Goal: Task Accomplishment & Management: Complete application form

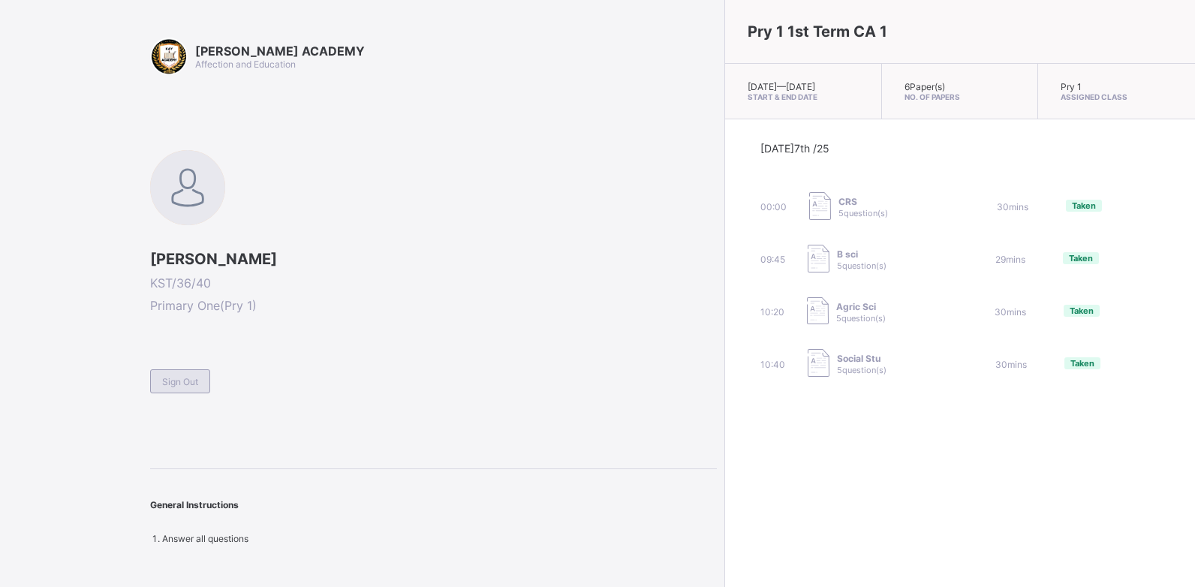
click at [191, 380] on span "Sign Out" at bounding box center [180, 381] width 36 height 11
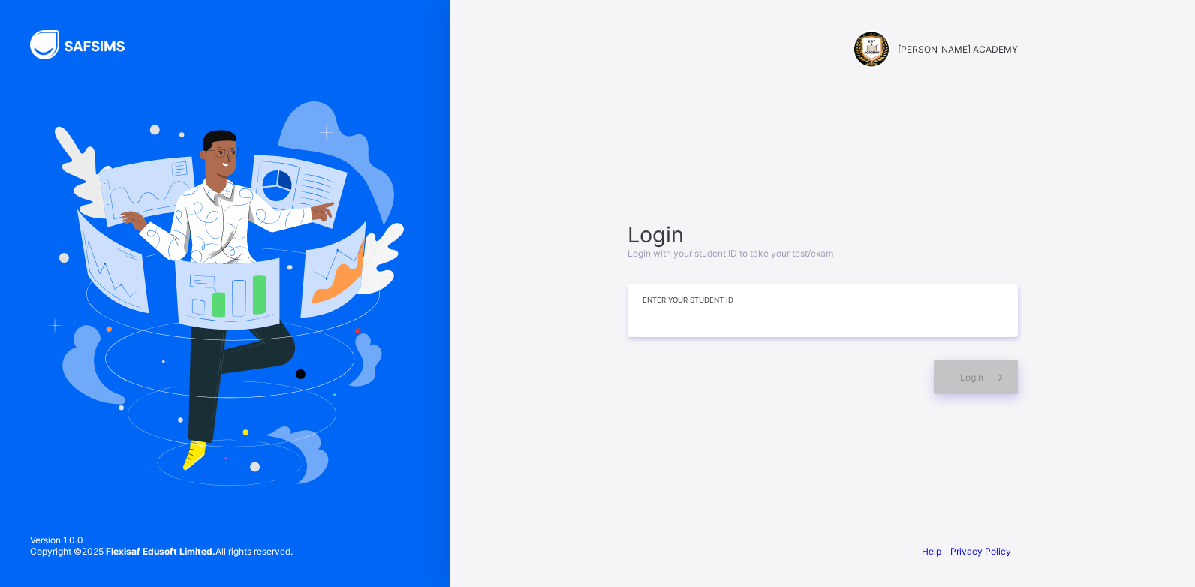
click at [667, 314] on input at bounding box center [822, 310] width 390 height 53
click at [667, 304] on input "**********" at bounding box center [822, 310] width 390 height 53
type input "**********"
click at [958, 370] on div "Login" at bounding box center [976, 376] width 84 height 35
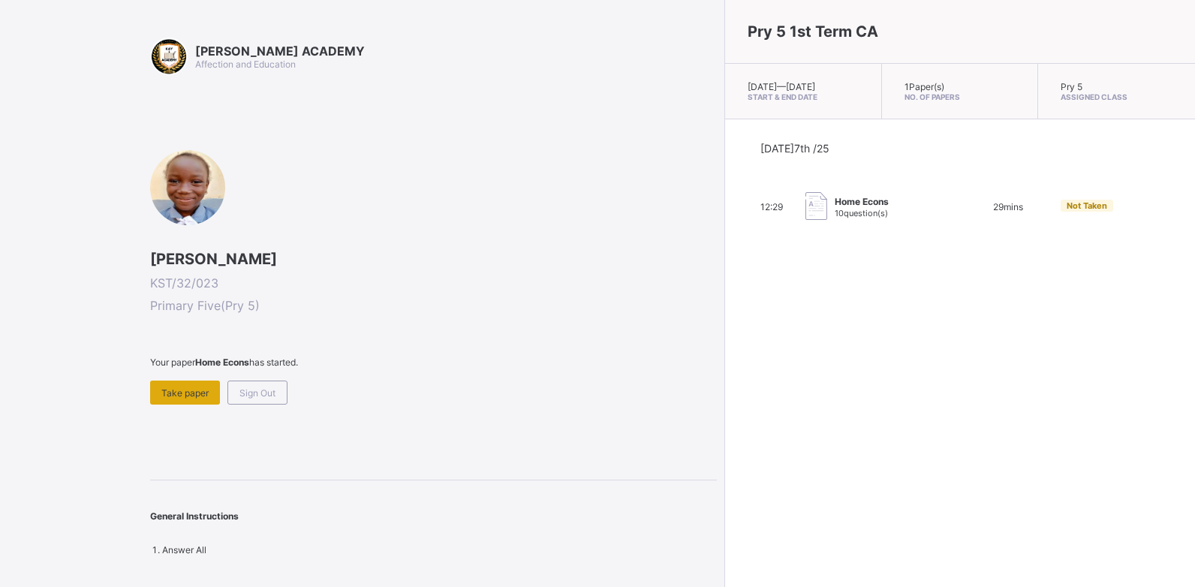
click at [201, 383] on div "Take paper" at bounding box center [185, 392] width 70 height 24
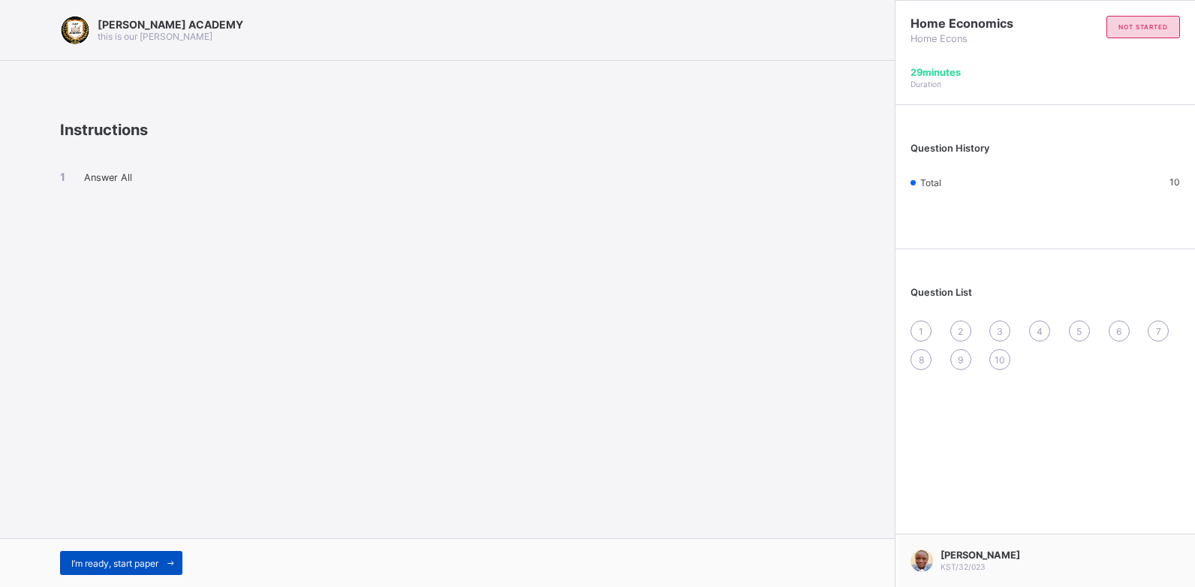
click at [130, 555] on div "I’m ready, start paper" at bounding box center [121, 563] width 122 height 24
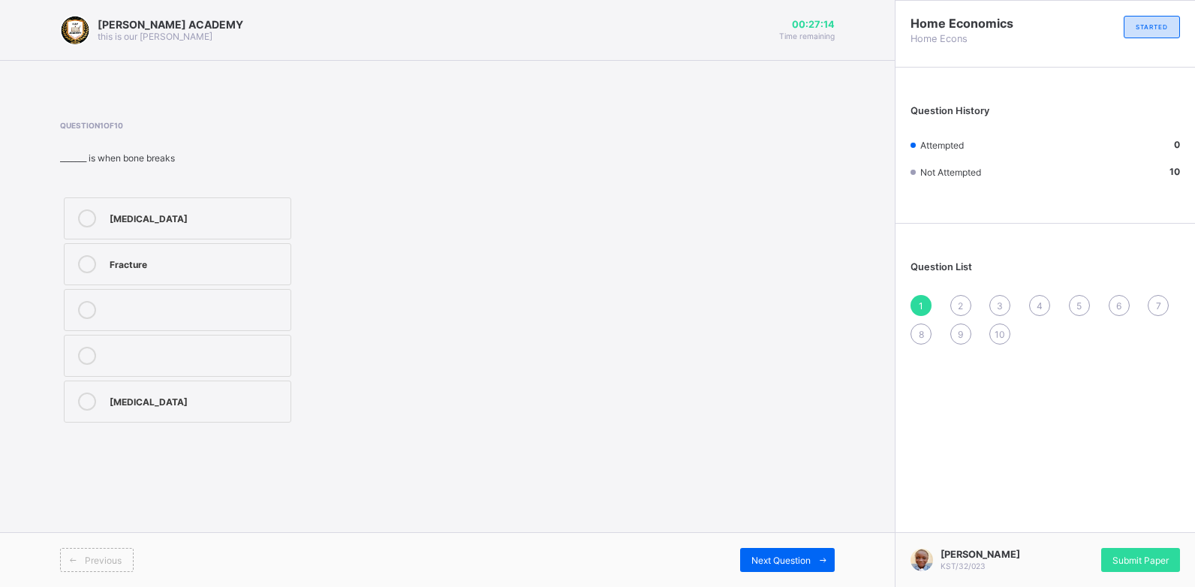
click at [87, 211] on icon at bounding box center [87, 218] width 18 height 18
click at [753, 552] on div "Next Question" at bounding box center [787, 560] width 95 height 24
click at [85, 303] on icon at bounding box center [87, 310] width 18 height 18
click at [86, 301] on icon at bounding box center [87, 310] width 18 height 18
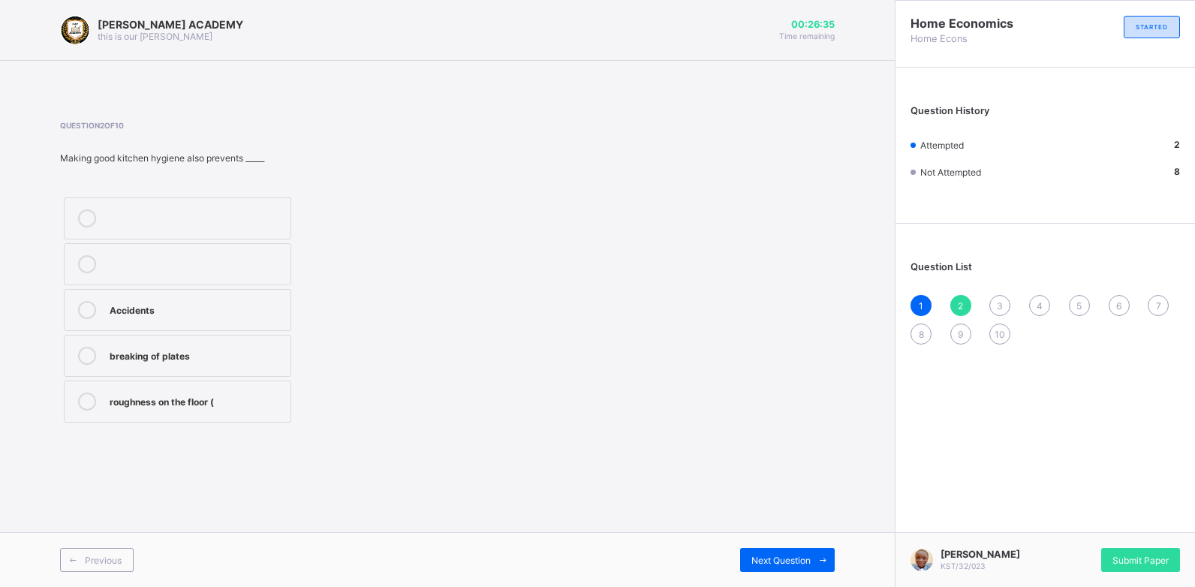
click at [86, 301] on icon at bounding box center [87, 310] width 18 height 18
click at [774, 549] on div "Next Question" at bounding box center [787, 560] width 95 height 24
click at [88, 251] on label "mosquitoes" at bounding box center [177, 264] width 227 height 42
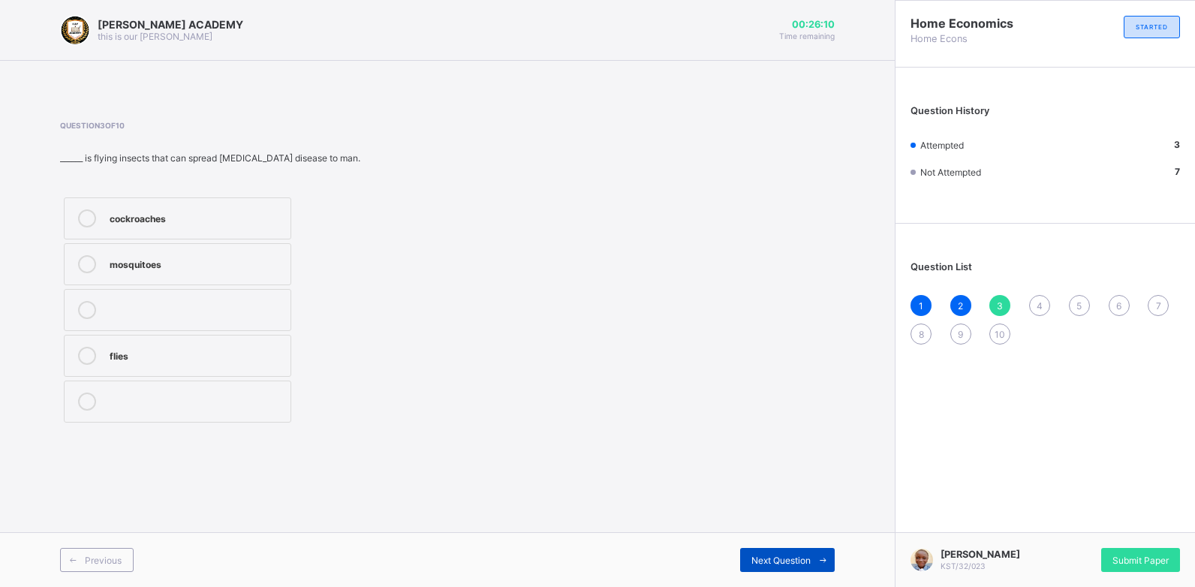
click at [776, 549] on div "Next Question" at bounding box center [787, 560] width 95 height 24
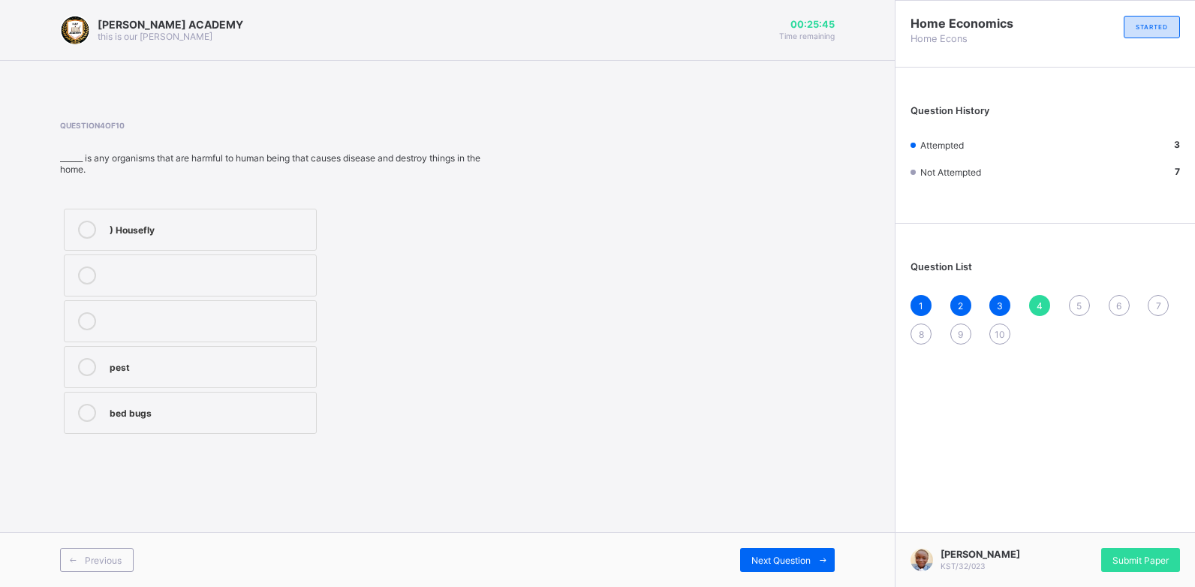
click at [86, 224] on icon at bounding box center [87, 230] width 18 height 18
click at [770, 561] on span "Next Question" at bounding box center [780, 560] width 59 height 11
click at [83, 216] on icon at bounding box center [87, 218] width 18 height 18
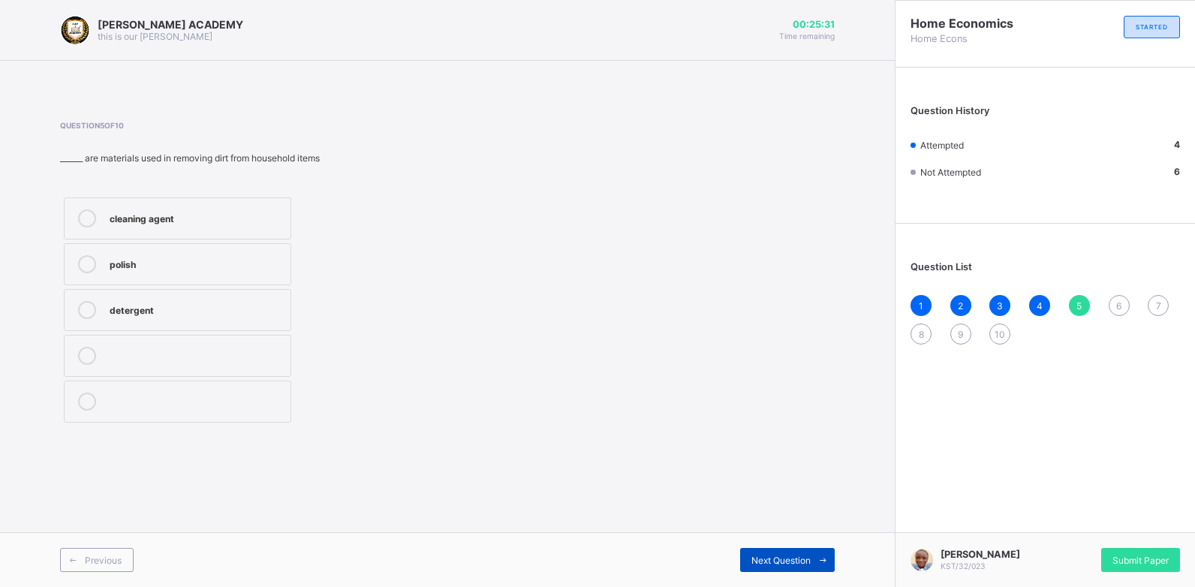
click at [756, 551] on div "Next Question" at bounding box center [787, 560] width 95 height 24
click at [80, 255] on div at bounding box center [87, 264] width 30 height 18
click at [755, 545] on div "Previous Next Question" at bounding box center [447, 559] width 895 height 55
click at [755, 546] on div "Previous Next Question" at bounding box center [447, 559] width 895 height 55
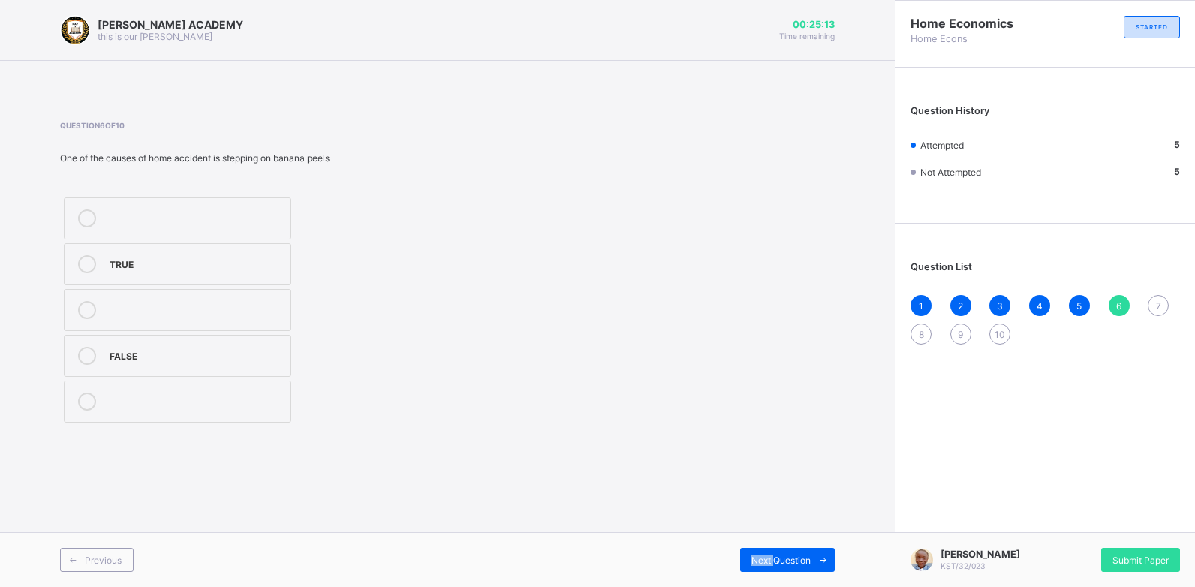
click at [755, 546] on div "Previous Next Question" at bounding box center [447, 559] width 895 height 55
click at [777, 559] on span "Next Question" at bounding box center [780, 560] width 59 height 11
click at [84, 303] on icon at bounding box center [87, 310] width 18 height 18
click at [88, 350] on icon at bounding box center [87, 356] width 18 height 18
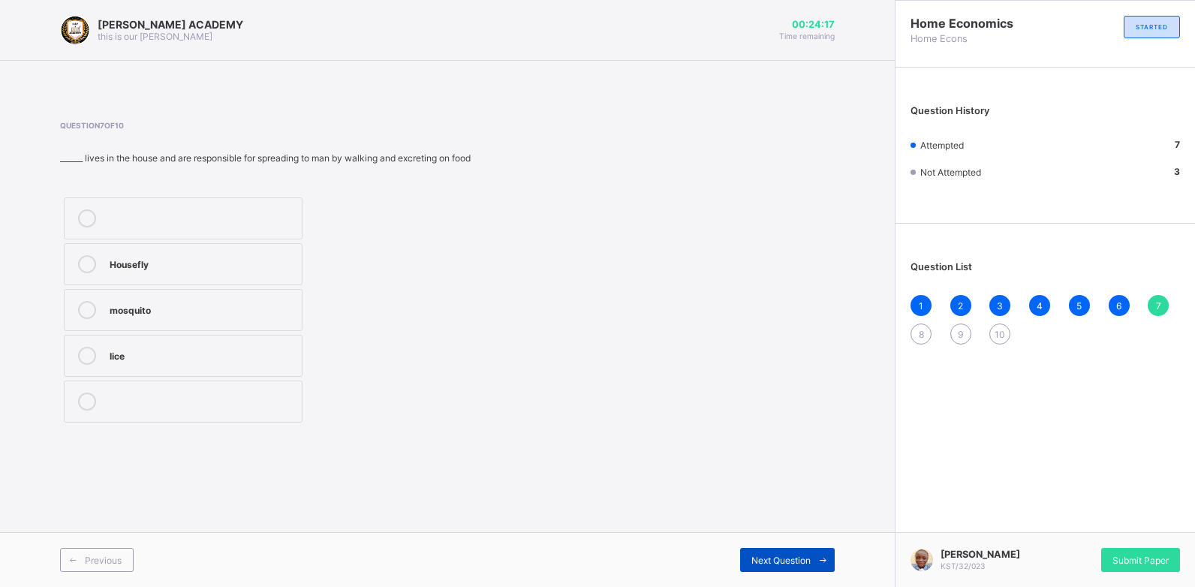
click at [779, 552] on div "Next Question" at bounding box center [787, 560] width 95 height 24
click at [88, 356] on icon at bounding box center [87, 356] width 18 height 18
click at [765, 551] on div "Next Question" at bounding box center [787, 560] width 95 height 24
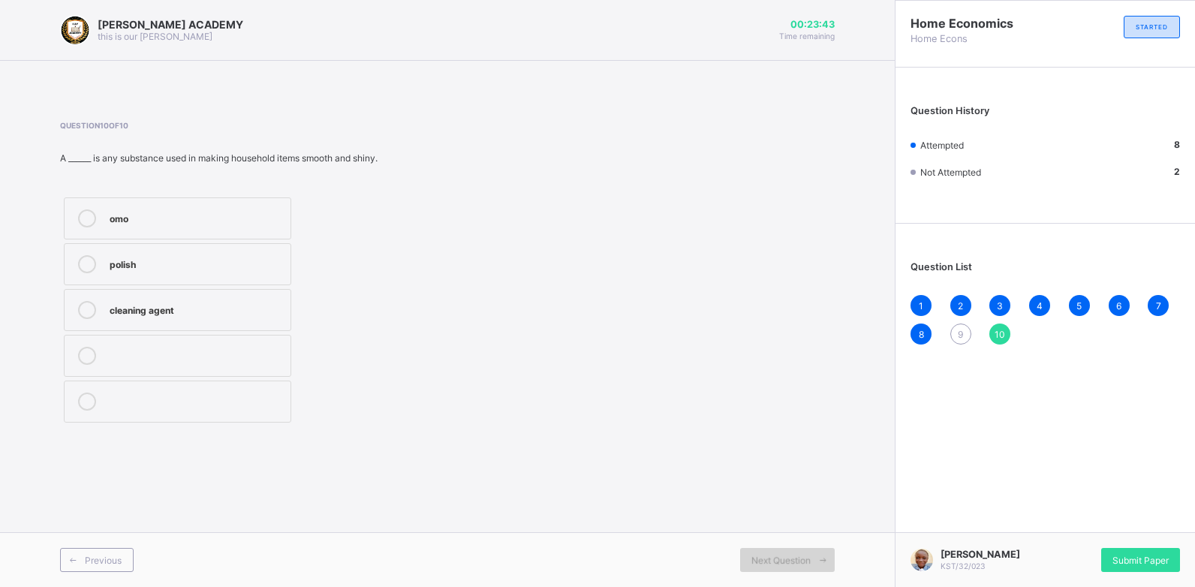
click at [782, 558] on span "Next Question" at bounding box center [780, 560] width 59 height 11
click at [86, 213] on icon at bounding box center [87, 218] width 18 height 18
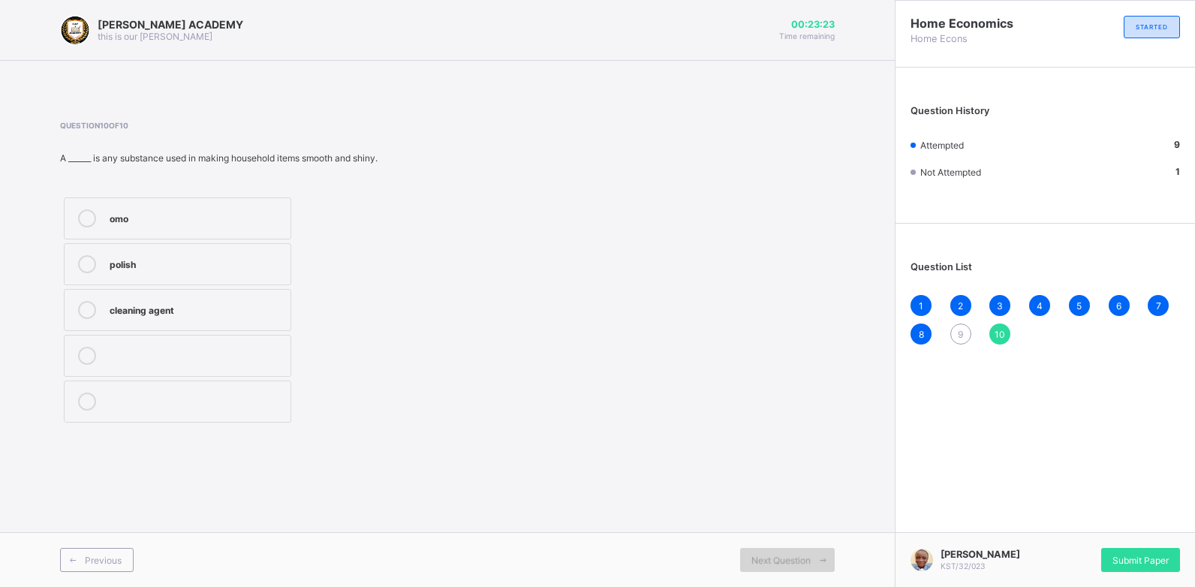
click at [762, 555] on span "Next Question" at bounding box center [780, 560] width 59 height 11
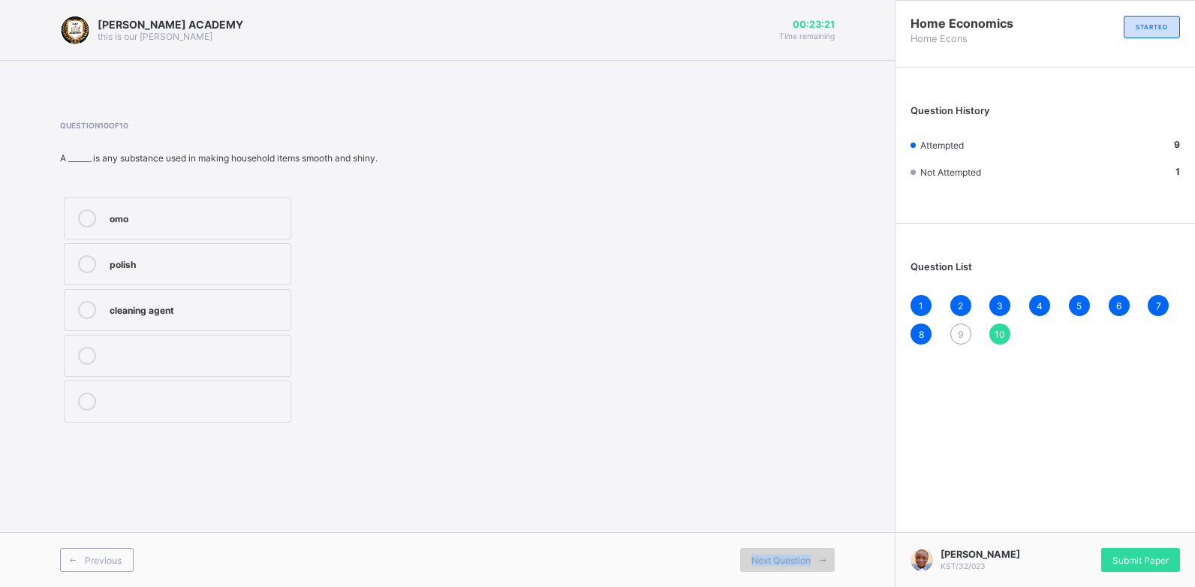
click at [762, 555] on span "Next Question" at bounding box center [780, 560] width 59 height 11
click at [763, 555] on span "Next Question" at bounding box center [780, 560] width 59 height 11
drag, startPoint x: 763, startPoint y: 554, endPoint x: 789, endPoint y: 555, distance: 25.6
click at [789, 555] on span "Next Question" at bounding box center [780, 560] width 59 height 11
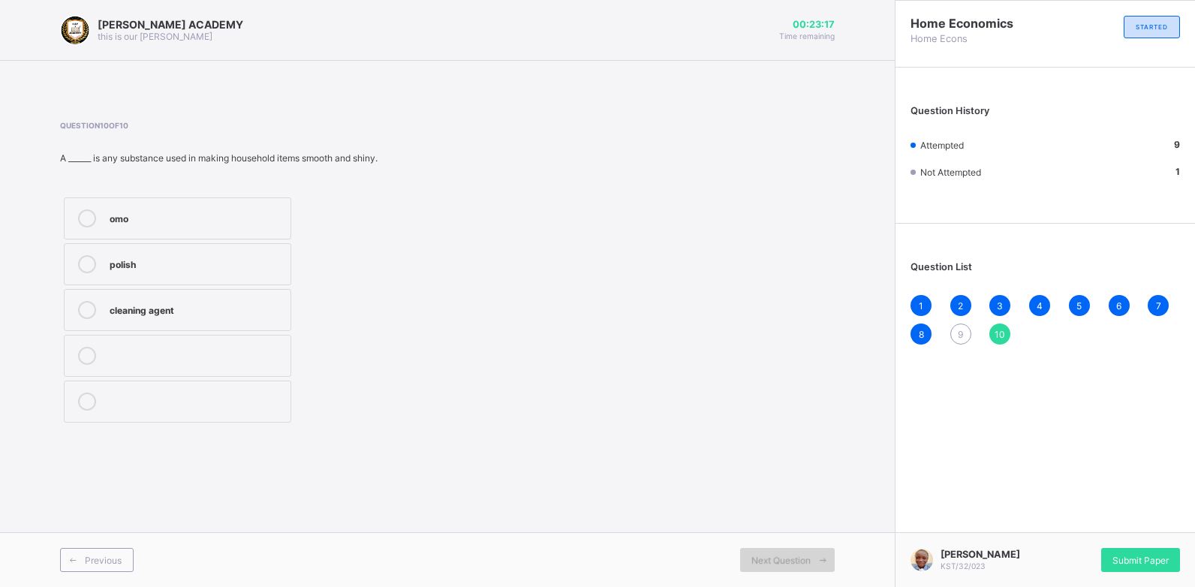
click at [789, 555] on span "Next Question" at bounding box center [780, 560] width 59 height 11
click at [758, 550] on div "Next Question" at bounding box center [787, 560] width 95 height 24
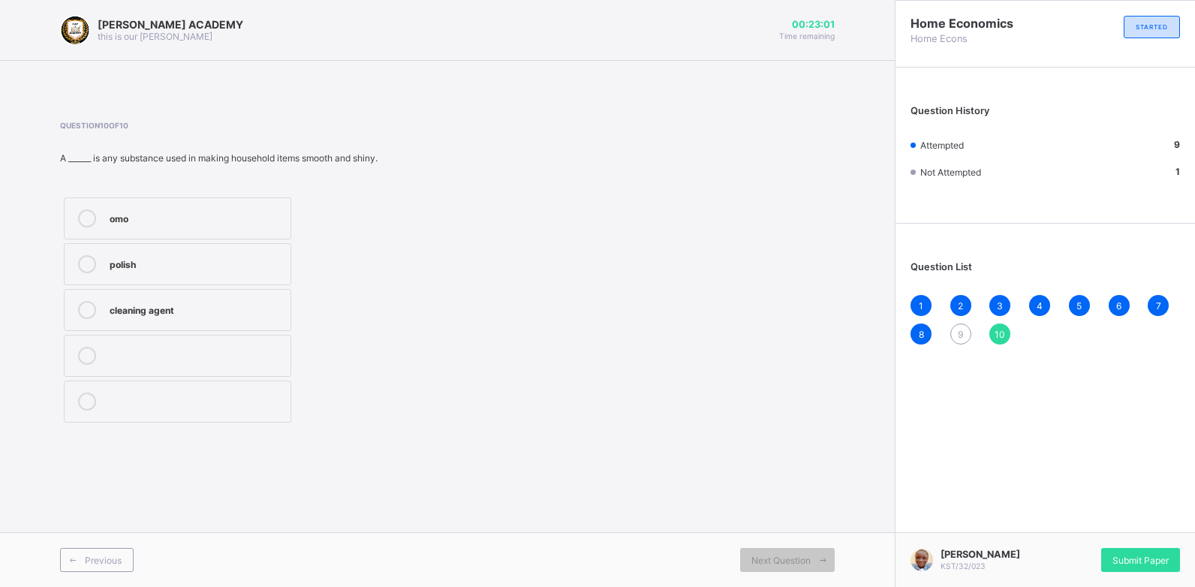
click at [960, 326] on div "9" at bounding box center [960, 333] width 21 height 21
click at [90, 348] on icon at bounding box center [87, 356] width 18 height 18
click at [764, 549] on div "Next Question" at bounding box center [787, 560] width 95 height 24
drag, startPoint x: 87, startPoint y: 218, endPoint x: 491, endPoint y: 357, distance: 426.9
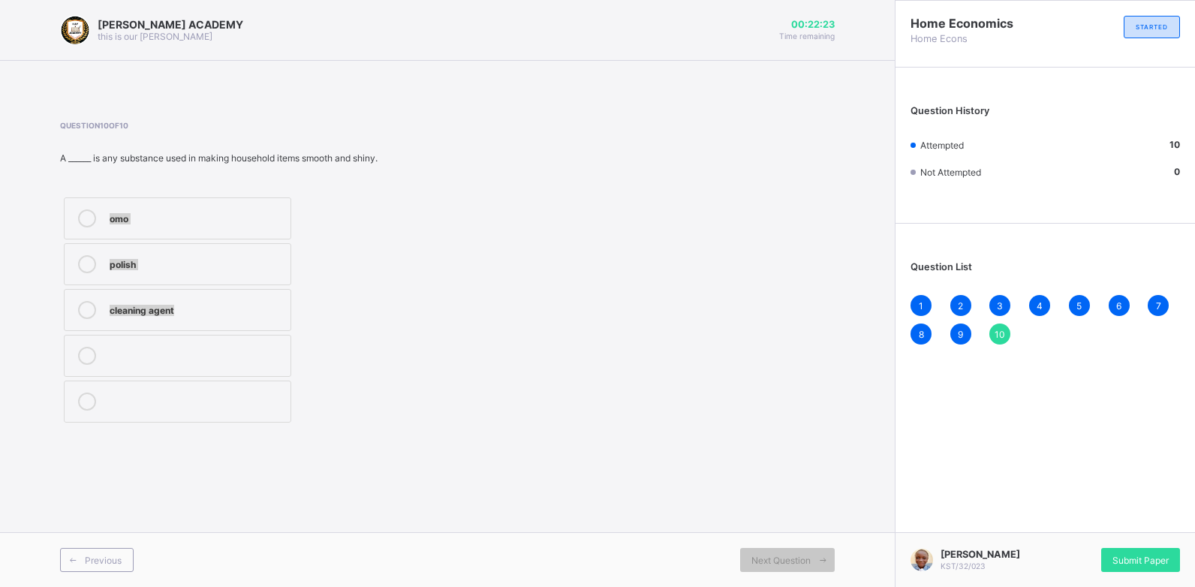
click at [491, 357] on div "Question 10 of 10 A ______ is any substance used in making household items smoo…" at bounding box center [447, 273] width 774 height 305
click at [780, 555] on span "Next Question" at bounding box center [780, 560] width 59 height 11
click at [781, 555] on span "Next Question" at bounding box center [780, 560] width 59 height 11
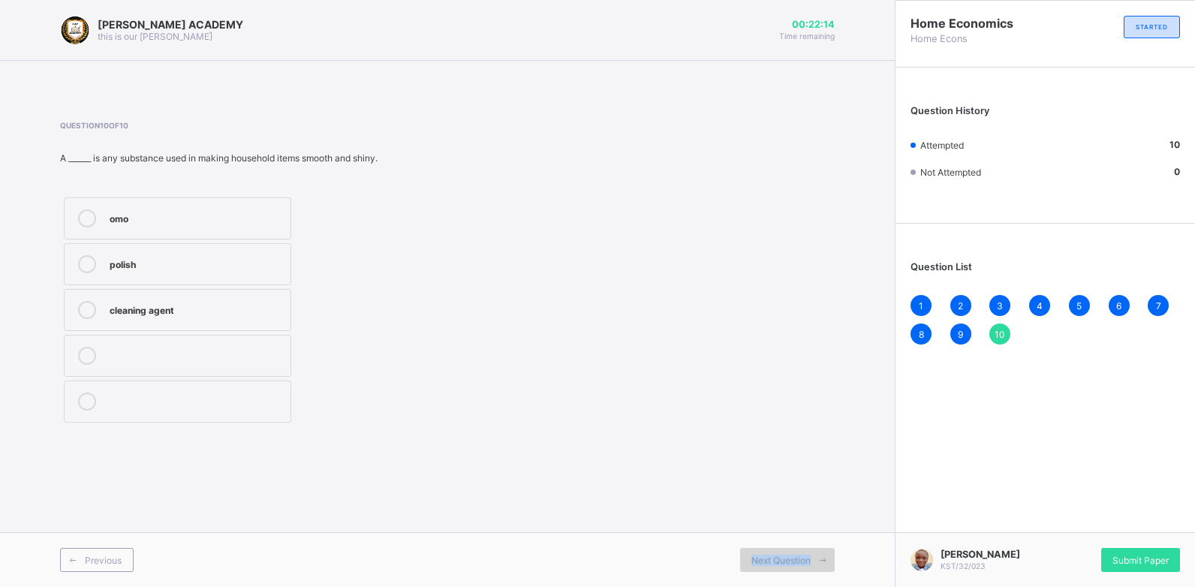
click at [781, 555] on span "Next Question" at bounding box center [780, 560] width 59 height 11
click at [1003, 329] on span "10" at bounding box center [999, 334] width 11 height 11
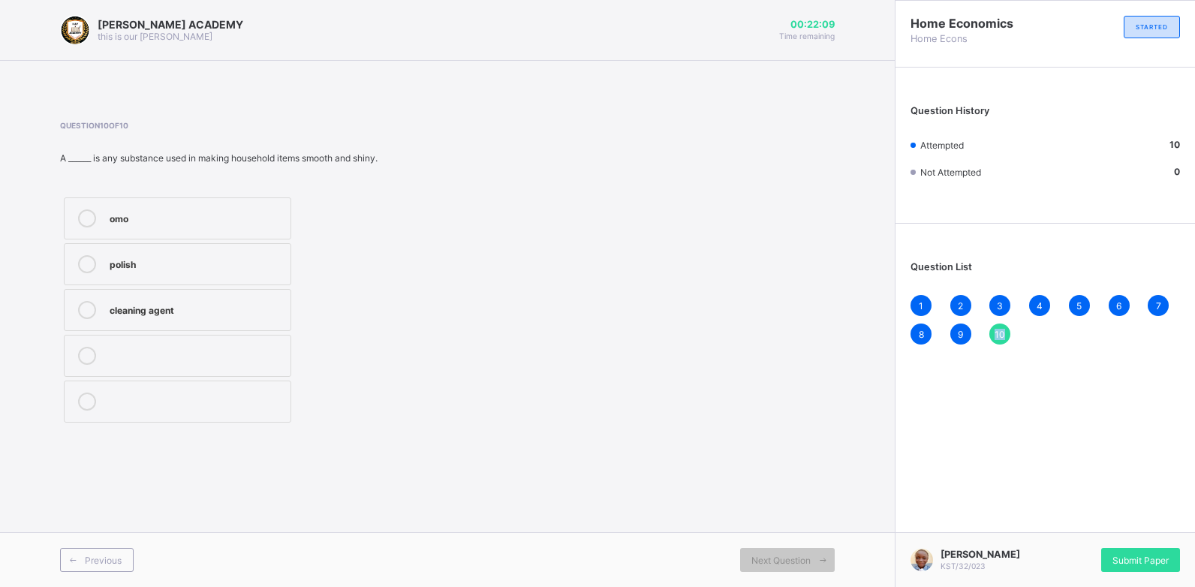
click at [1003, 329] on span "10" at bounding box center [999, 334] width 11 height 11
click at [768, 558] on span "Next Question" at bounding box center [780, 560] width 59 height 11
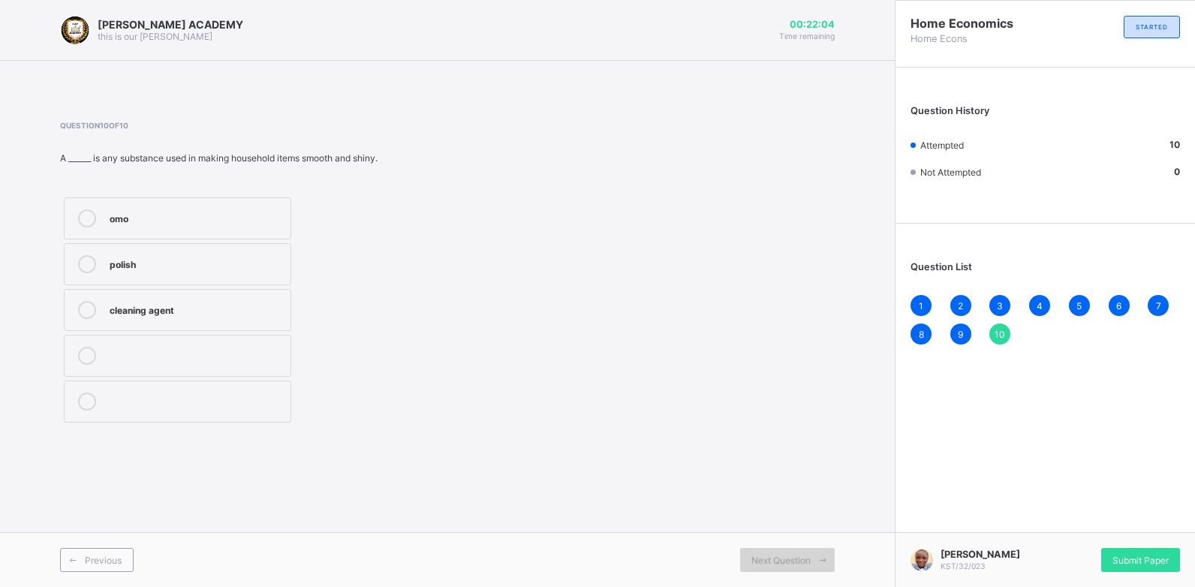
click at [768, 558] on span "Next Question" at bounding box center [780, 560] width 59 height 11
click at [1118, 555] on span "Submit Paper" at bounding box center [1140, 560] width 56 height 11
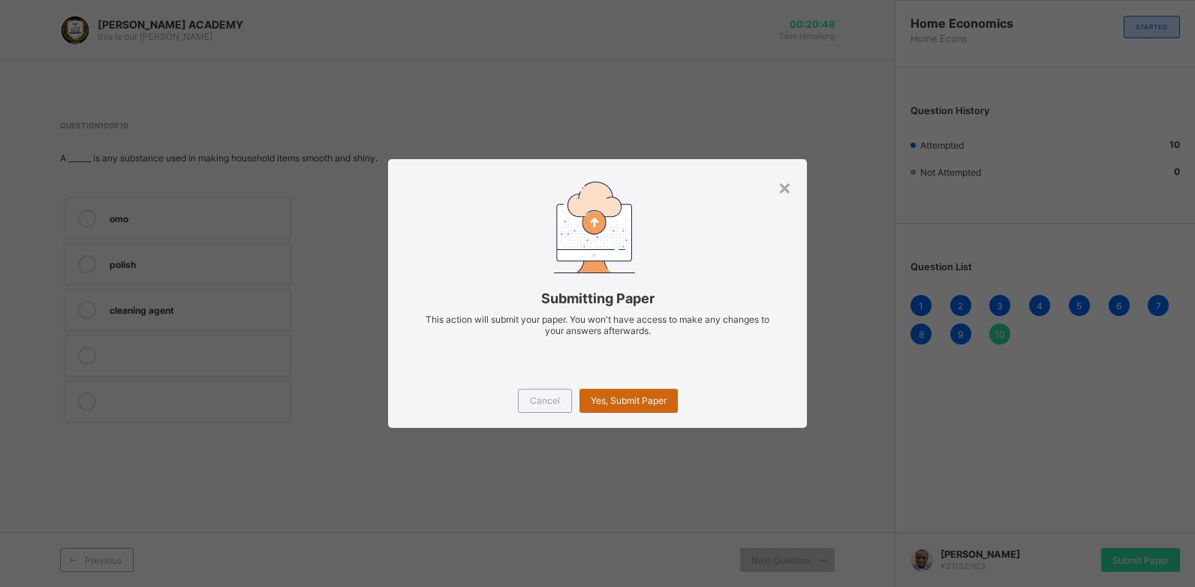
click at [637, 397] on span "Yes, Submit Paper" at bounding box center [629, 400] width 76 height 11
click at [637, 397] on div "Yes, Submit Paper" at bounding box center [628, 401] width 98 height 24
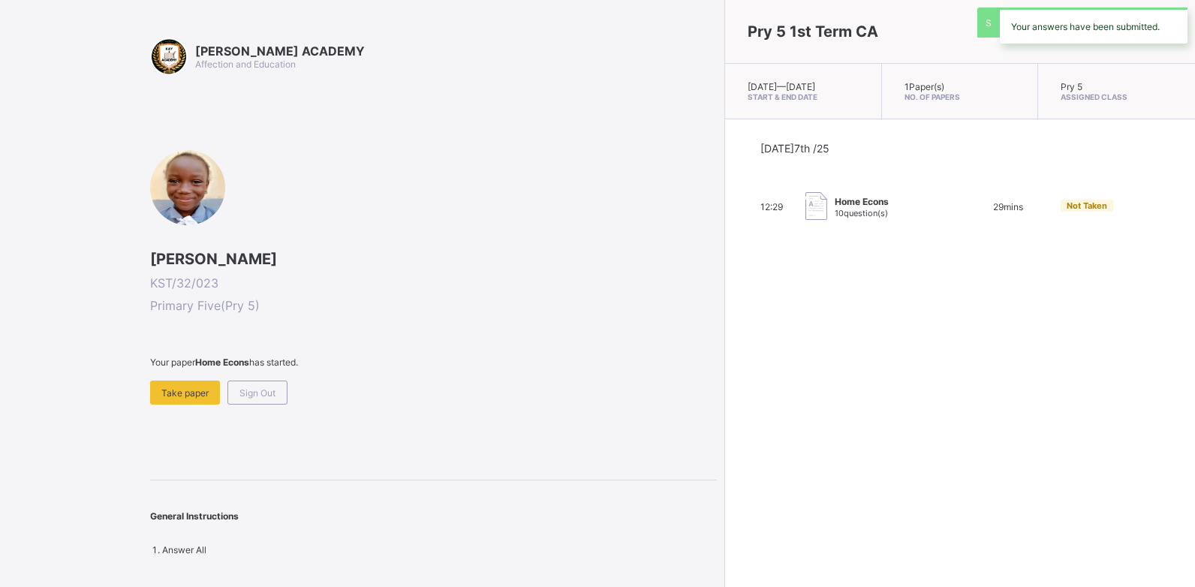
click at [724, 397] on div "Pry 5 1st Term CA [DATE] — [GEOGRAPHIC_DATA][DATE] Start & End Date 1 Paper(s) …" at bounding box center [959, 293] width 471 height 587
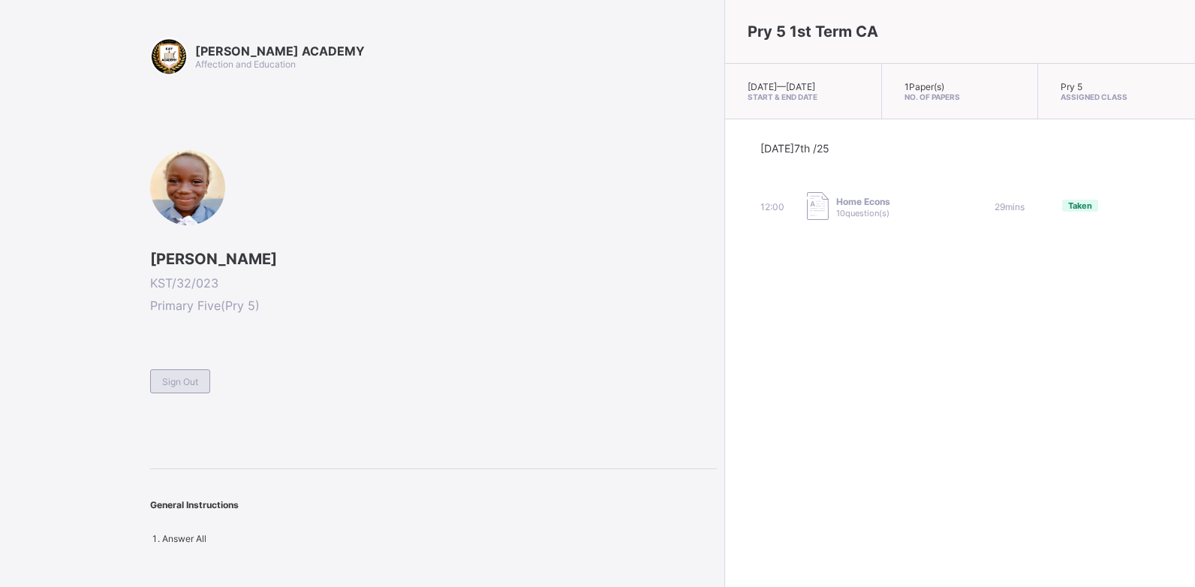
click at [179, 376] on span "Sign Out" at bounding box center [180, 381] width 36 height 11
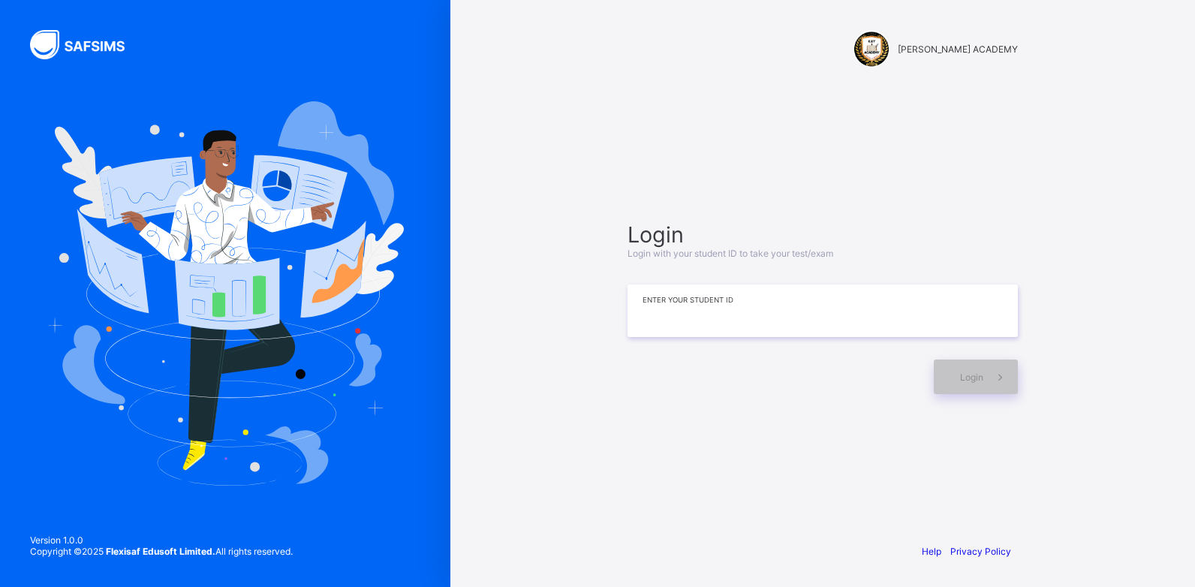
click at [648, 323] on input at bounding box center [822, 310] width 390 height 53
type input "**********"
click at [953, 370] on div "Login" at bounding box center [976, 376] width 84 height 35
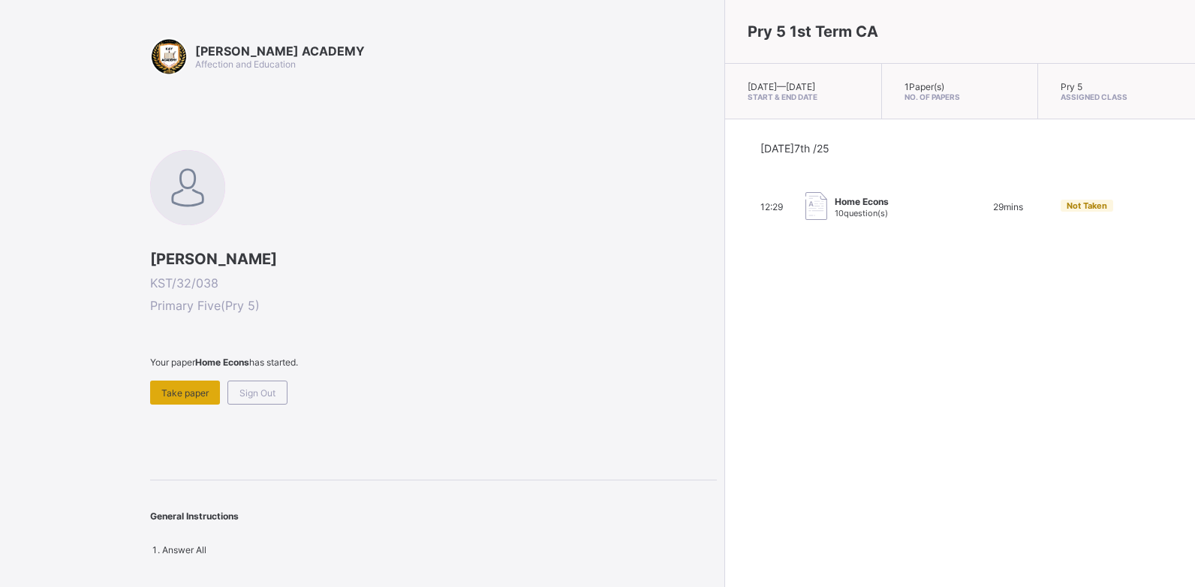
click at [195, 395] on span "Take paper" at bounding box center [184, 392] width 47 height 11
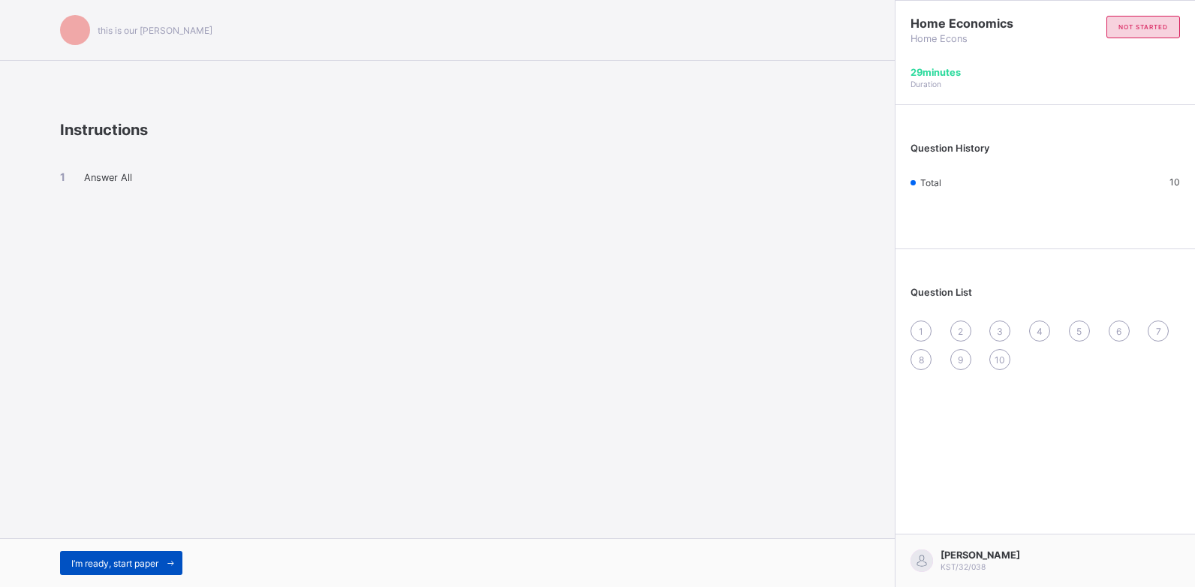
click at [131, 555] on div "I’m ready, start paper" at bounding box center [121, 563] width 122 height 24
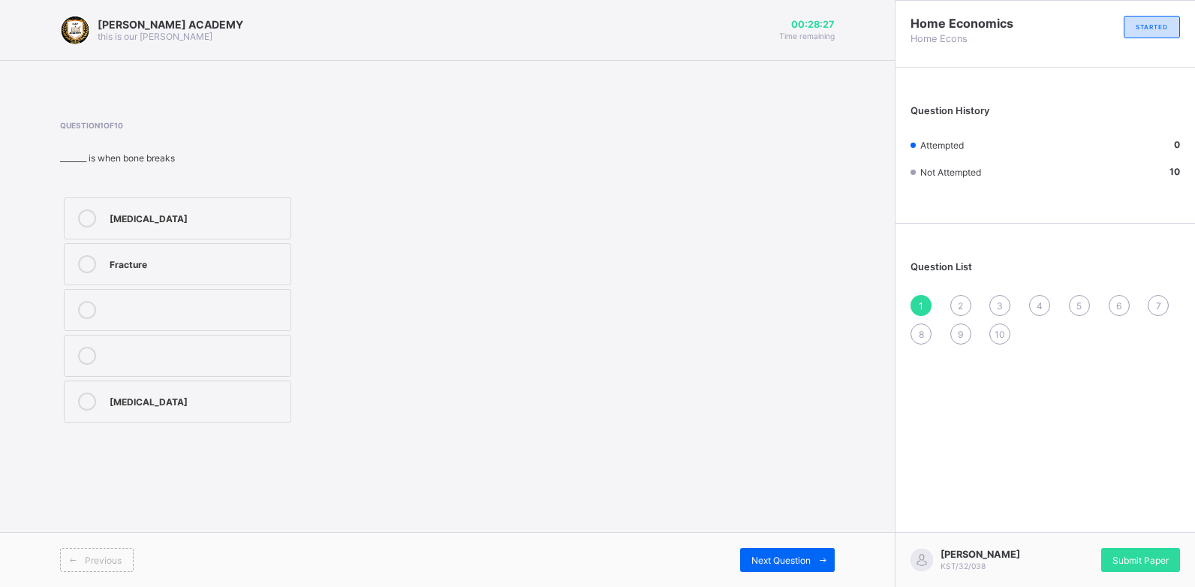
click at [145, 392] on div "[MEDICAL_DATA]" at bounding box center [196, 399] width 173 height 15
click at [145, 393] on div "[MEDICAL_DATA]" at bounding box center [196, 399] width 173 height 15
click at [814, 565] on span at bounding box center [822, 560] width 24 height 24
click at [209, 316] on div "Accidents" at bounding box center [196, 310] width 173 height 18
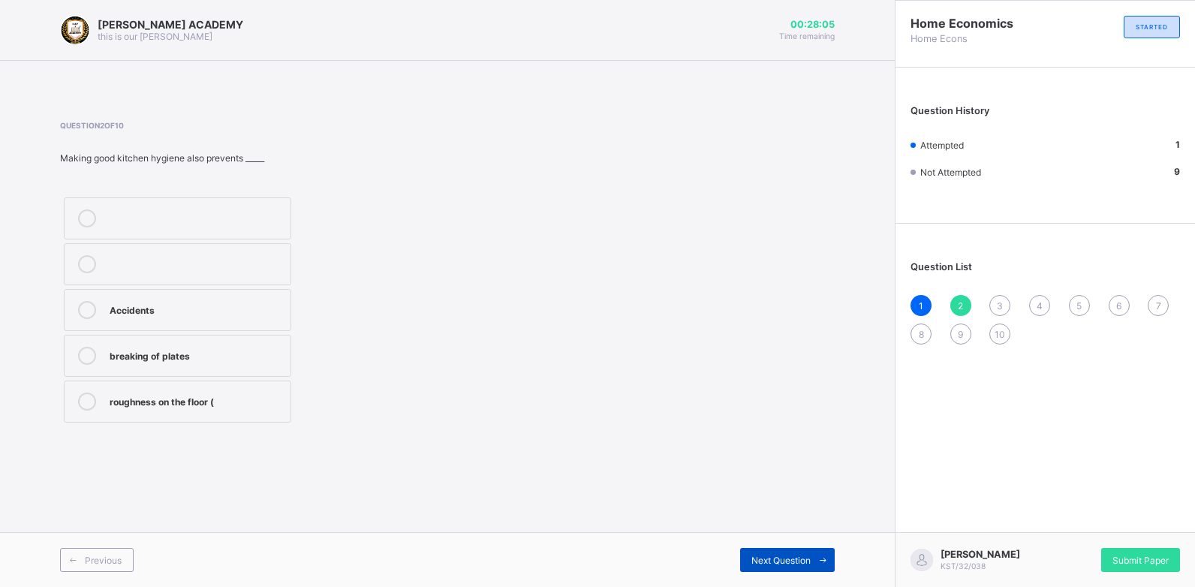
click at [797, 553] on div "Next Question" at bounding box center [787, 560] width 95 height 24
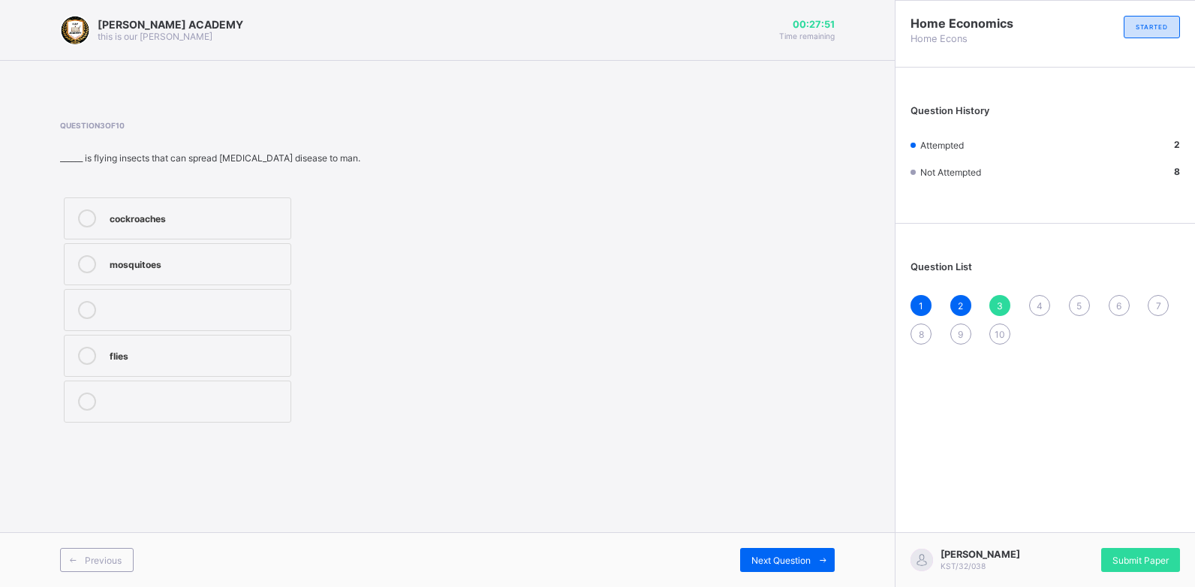
click at [167, 260] on div "mosquitoes" at bounding box center [196, 262] width 173 height 15
click at [756, 555] on span "Next Question" at bounding box center [780, 560] width 59 height 11
click at [289, 371] on div "pest" at bounding box center [209, 365] width 199 height 15
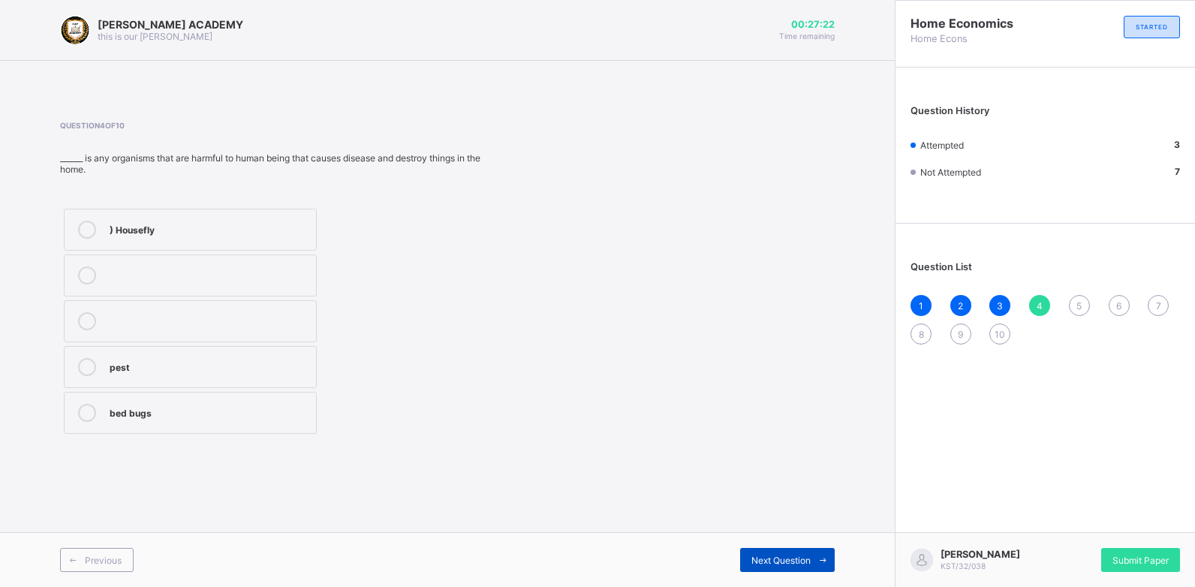
click at [775, 548] on div "Next Question" at bounding box center [787, 560] width 95 height 24
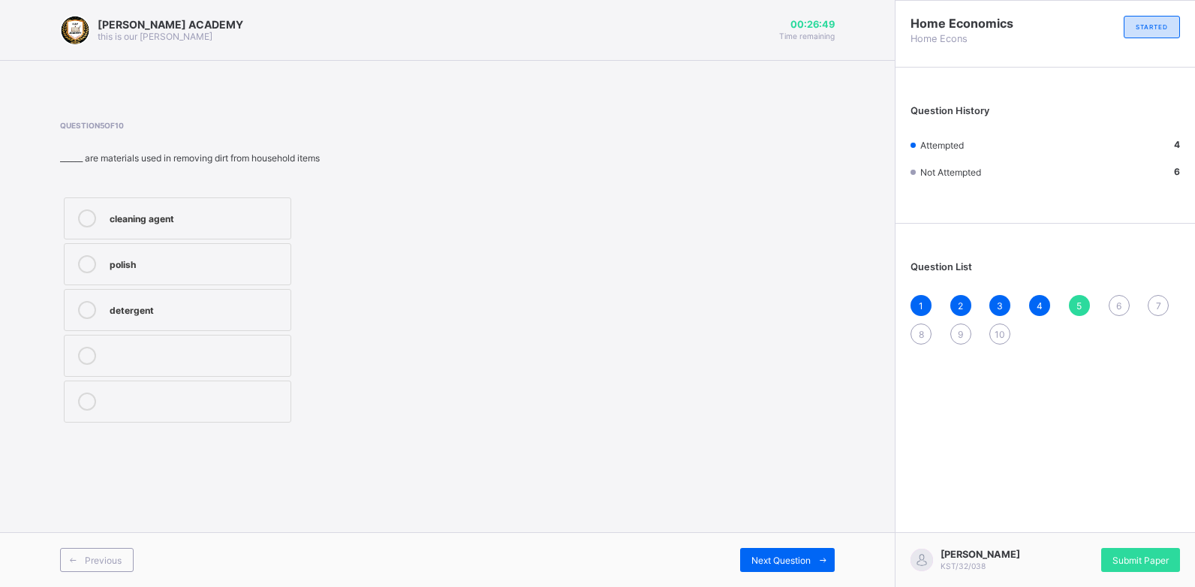
click at [287, 219] on label "cleaning agent" at bounding box center [177, 218] width 227 height 42
click at [789, 565] on span "Next Question" at bounding box center [780, 560] width 59 height 11
click at [787, 549] on div "Next Question" at bounding box center [787, 560] width 95 height 24
click at [237, 362] on div "Household pests" at bounding box center [196, 356] width 173 height 18
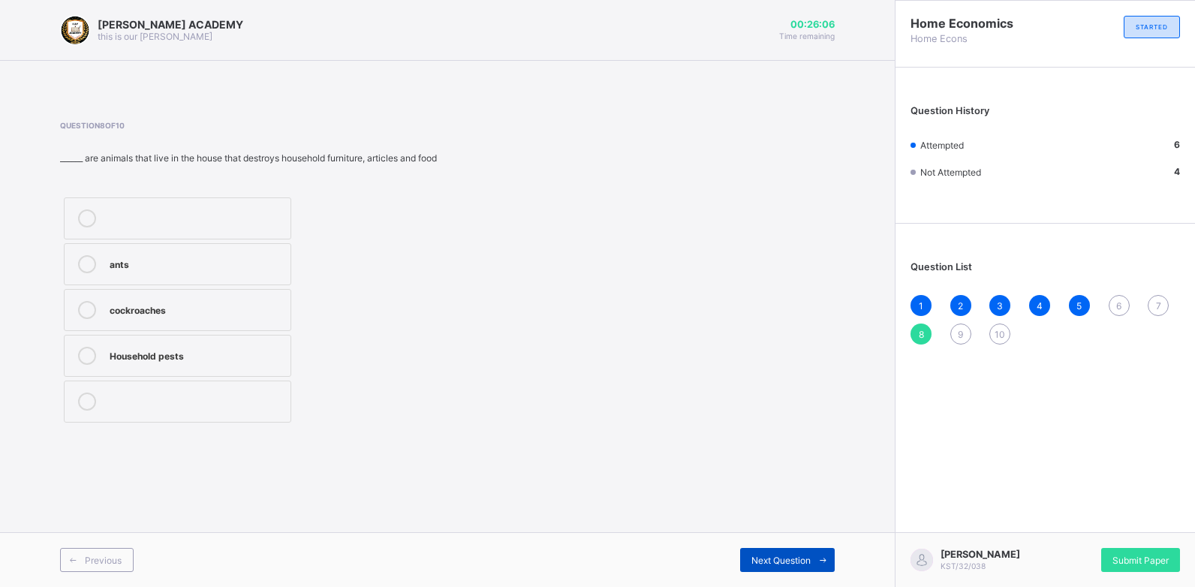
click at [777, 550] on div "Next Question" at bounding box center [787, 560] width 95 height 24
click at [276, 200] on label "mud" at bounding box center [177, 218] width 227 height 42
click at [806, 550] on div "Next Question" at bounding box center [787, 560] width 95 height 24
click at [257, 254] on label "polish" at bounding box center [177, 264] width 227 height 42
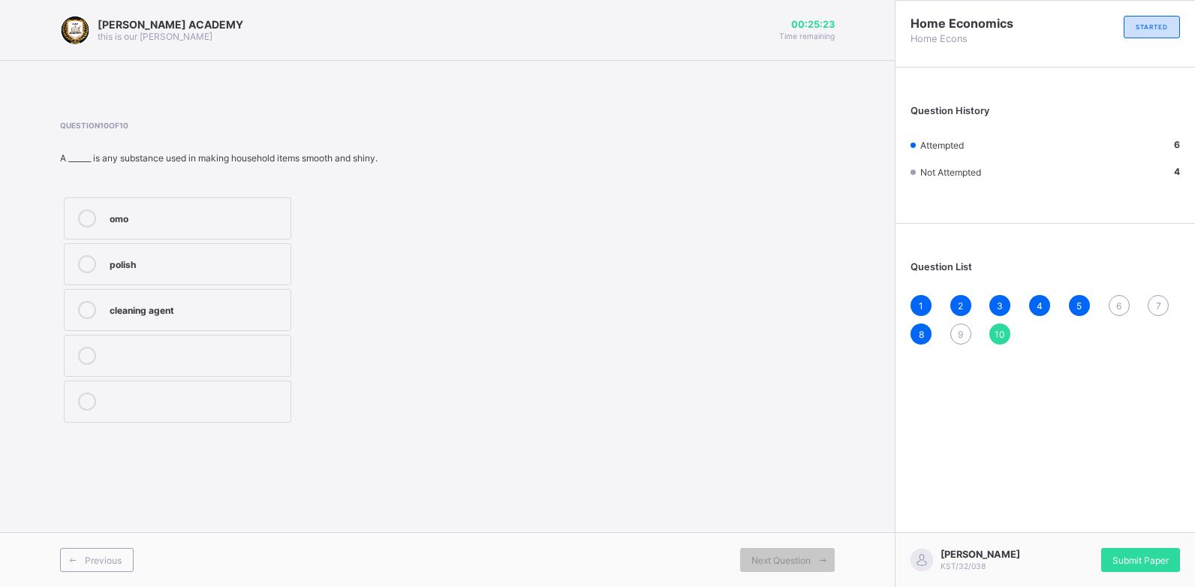
click at [257, 254] on label "polish" at bounding box center [177, 264] width 227 height 42
click at [783, 557] on span "Next Question" at bounding box center [780, 560] width 59 height 11
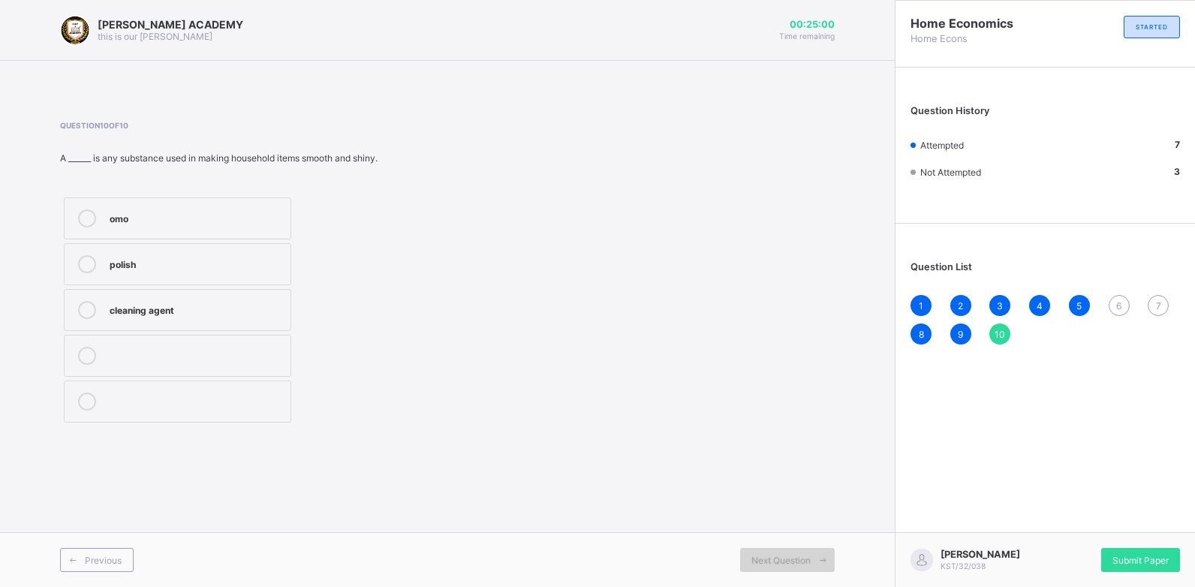
drag, startPoint x: 783, startPoint y: 557, endPoint x: 753, endPoint y: 555, distance: 30.8
click at [753, 555] on span "Next Question" at bounding box center [780, 560] width 59 height 11
click at [813, 555] on span at bounding box center [822, 560] width 24 height 24
click at [753, 551] on div "Next Question" at bounding box center [787, 560] width 95 height 24
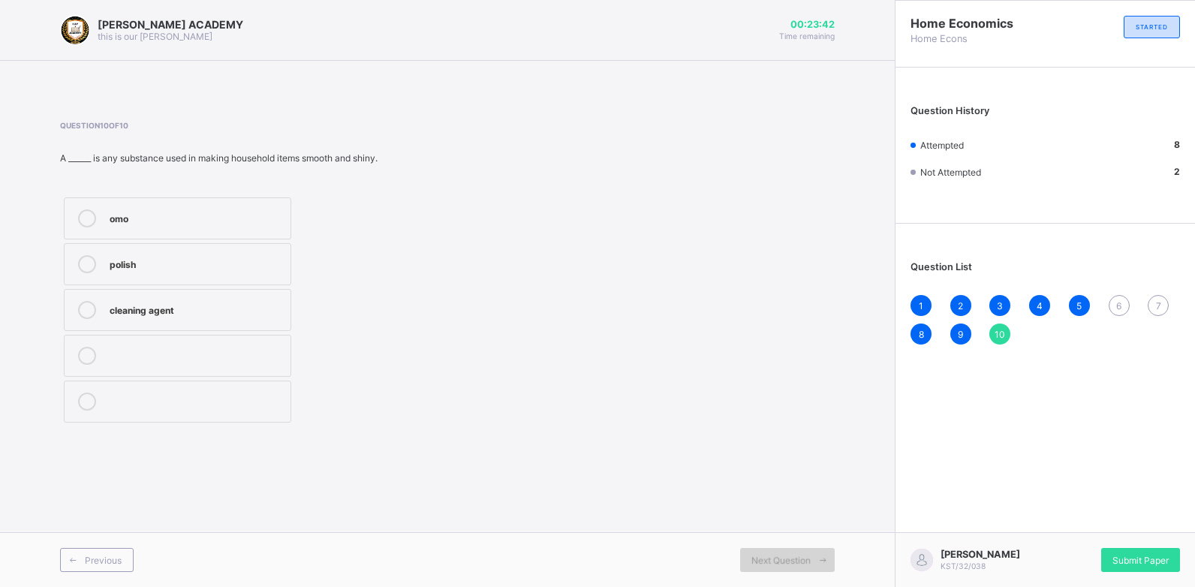
click at [753, 552] on div "Next Question" at bounding box center [787, 560] width 95 height 24
click at [264, 251] on label "polish" at bounding box center [177, 264] width 227 height 42
drag, startPoint x: 264, startPoint y: 251, endPoint x: 189, endPoint y: 253, distance: 75.1
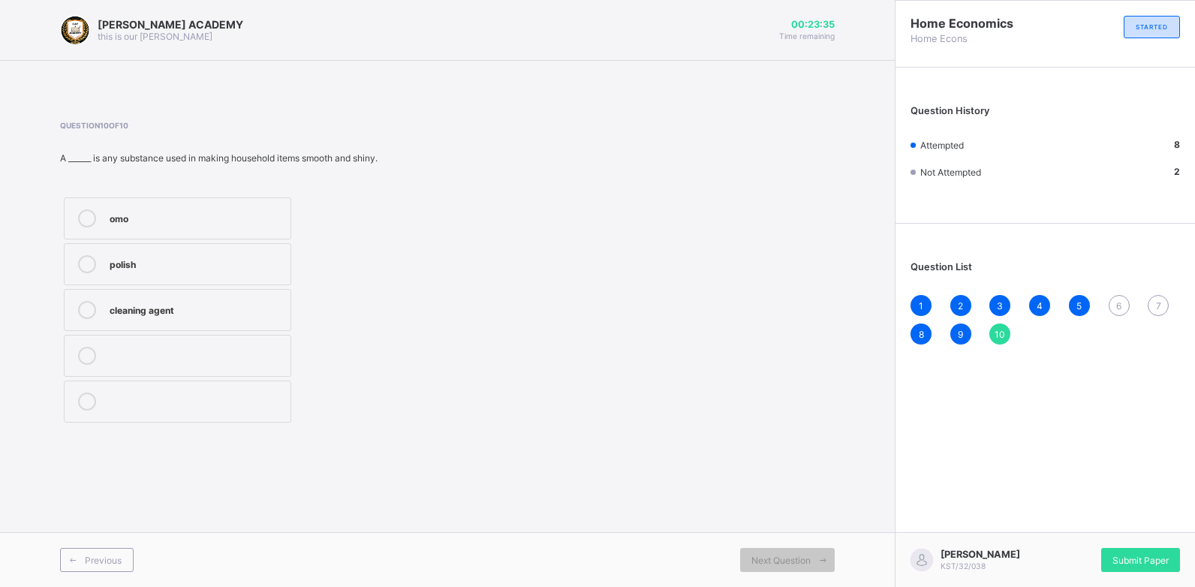
click at [189, 253] on label "polish" at bounding box center [177, 264] width 227 height 42
drag, startPoint x: 189, startPoint y: 253, endPoint x: 422, endPoint y: 425, distance: 289.7
click at [422, 425] on div "omo polish cleaning agent" at bounding box center [256, 310] width 392 height 233
click at [744, 555] on div "Next Question" at bounding box center [787, 560] width 95 height 24
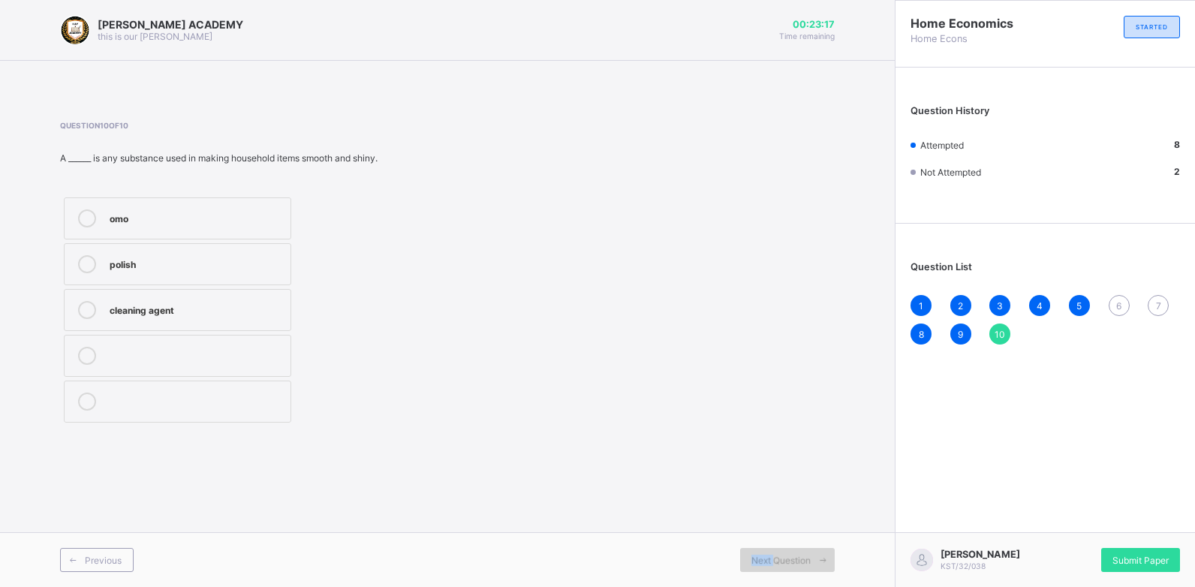
click at [745, 555] on div "Next Question" at bounding box center [787, 560] width 95 height 24
click at [384, 316] on div "omo polish cleaning agent" at bounding box center [256, 310] width 392 height 233
click at [239, 254] on label "polish" at bounding box center [177, 264] width 227 height 42
click at [750, 551] on div "Next Question" at bounding box center [787, 560] width 95 height 24
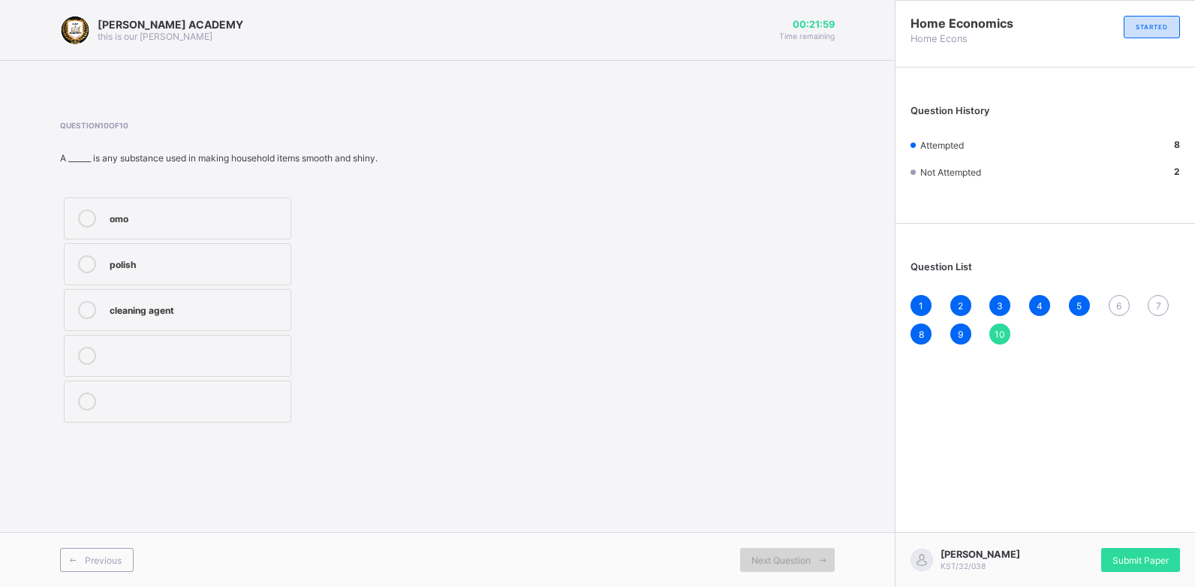
click at [750, 551] on div "Next Question" at bounding box center [787, 560] width 95 height 24
click at [767, 553] on div "Next Question" at bounding box center [787, 560] width 95 height 24
click at [768, 553] on div "Next Question" at bounding box center [787, 560] width 95 height 24
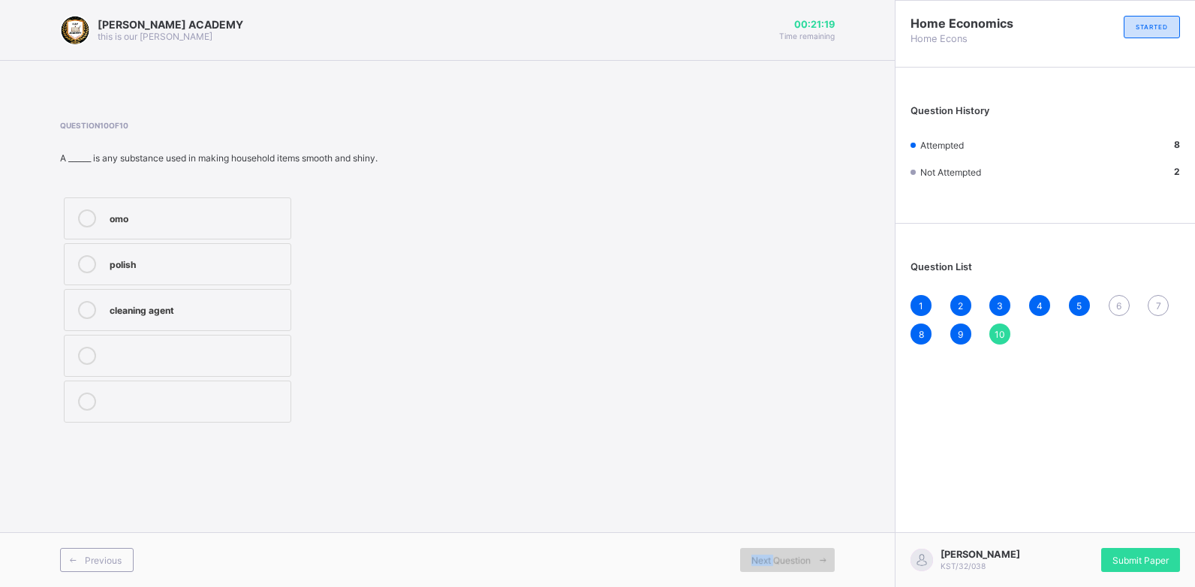
click at [768, 553] on div "Next Question" at bounding box center [787, 560] width 95 height 24
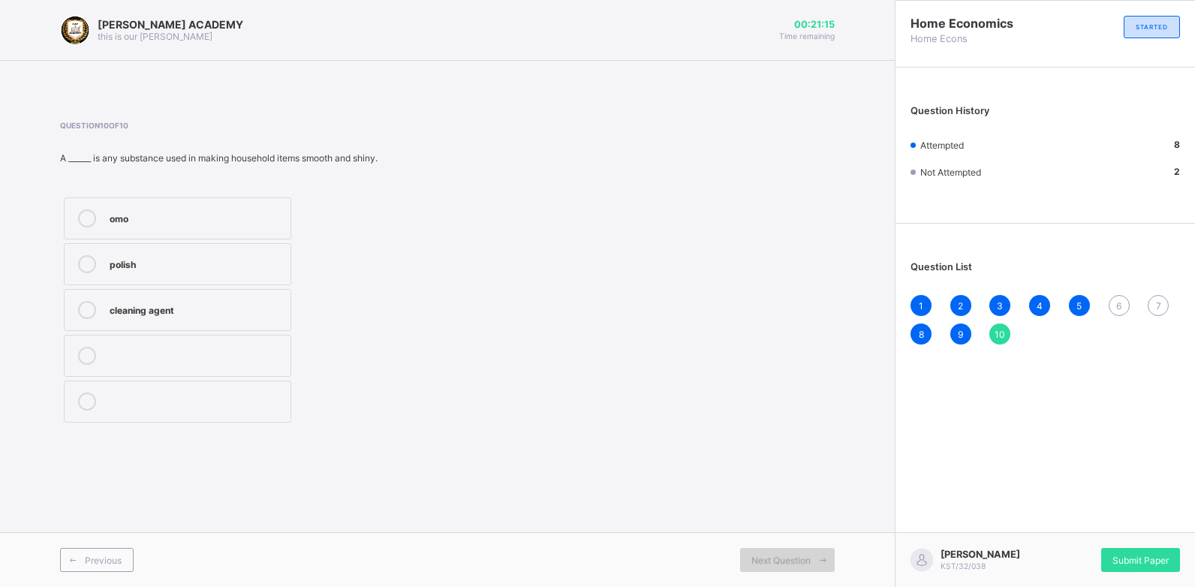
click at [768, 553] on div "Next Question" at bounding box center [787, 560] width 95 height 24
click at [768, 555] on span "Next Question" at bounding box center [780, 560] width 59 height 11
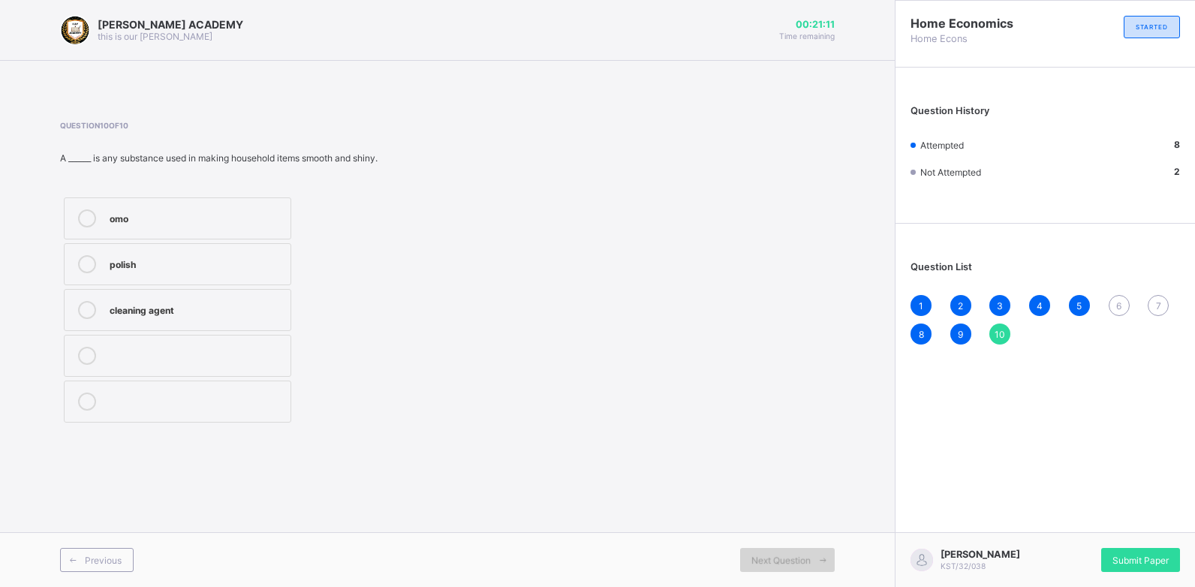
click at [768, 555] on span "Next Question" at bounding box center [780, 560] width 59 height 11
click at [767, 553] on div "Next Question" at bounding box center [787, 560] width 95 height 24
click at [1123, 298] on div "6" at bounding box center [1118, 305] width 21 height 21
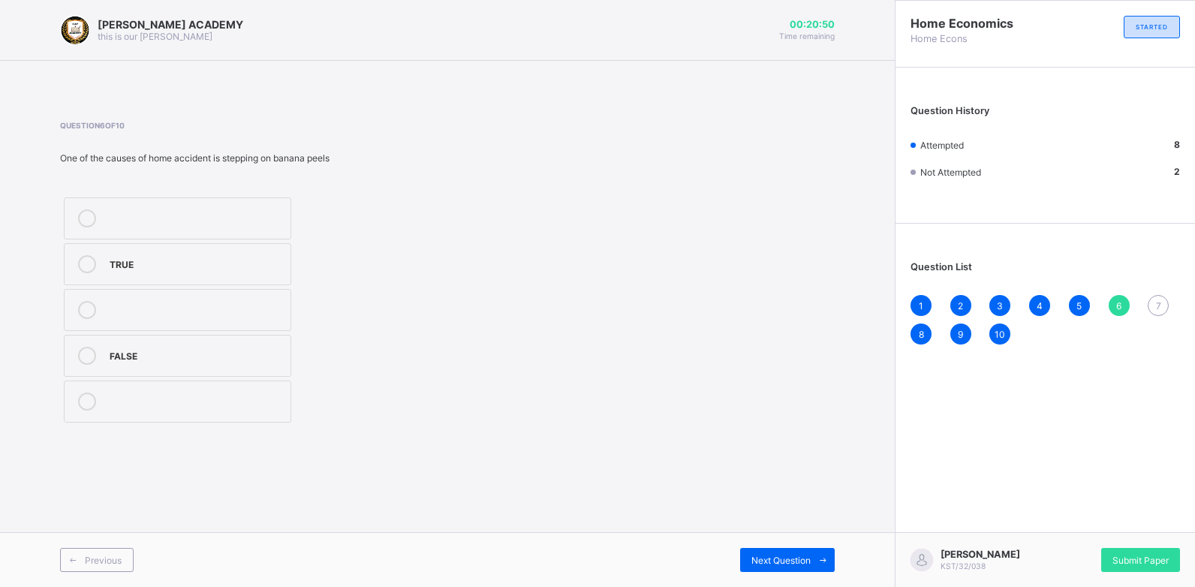
click at [242, 248] on label "TRUE" at bounding box center [177, 264] width 227 height 42
click at [779, 557] on span "Next Question" at bounding box center [780, 560] width 59 height 11
click at [1160, 298] on div "7" at bounding box center [1157, 305] width 21 height 21
click at [275, 263] on div "Housefly" at bounding box center [202, 262] width 185 height 15
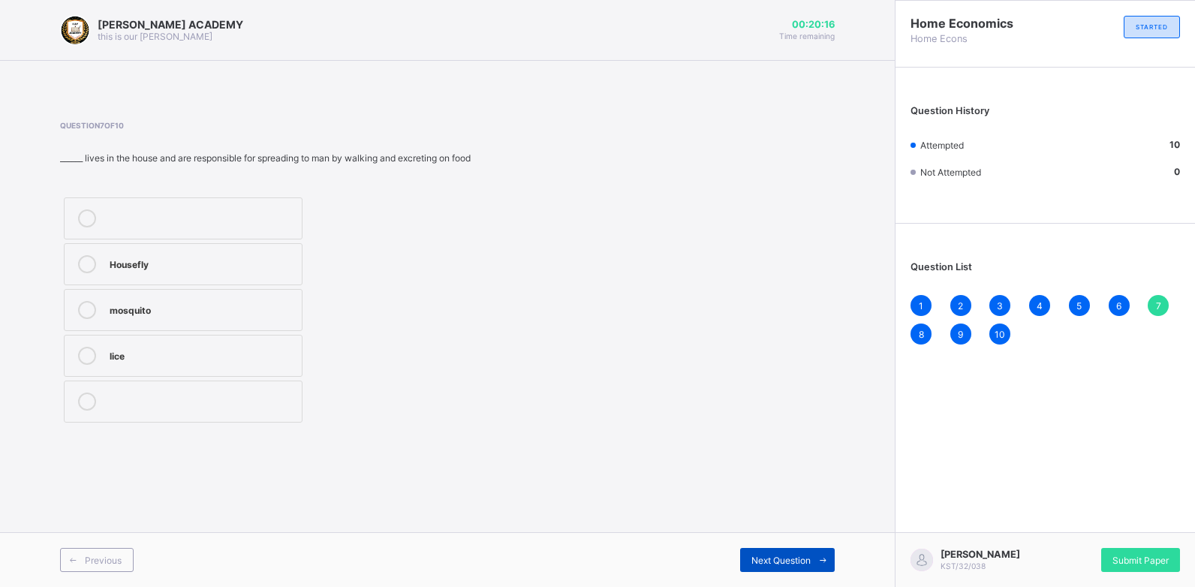
click at [768, 553] on div "Next Question" at bounding box center [787, 560] width 95 height 24
click at [916, 331] on div "8" at bounding box center [920, 333] width 21 height 21
click at [954, 329] on div "9" at bounding box center [960, 333] width 21 height 21
click at [1003, 326] on div "10" at bounding box center [999, 333] width 21 height 21
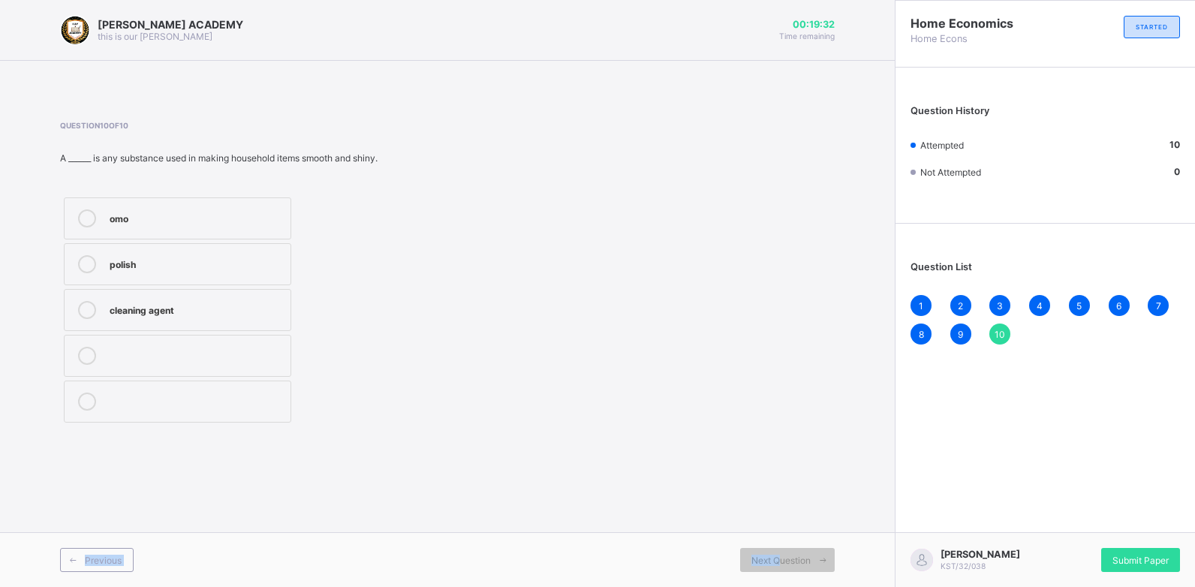
drag, startPoint x: 781, startPoint y: 558, endPoint x: 818, endPoint y: 398, distance: 163.3
click at [818, 398] on div "[PERSON_NAME] ACADEMY this is our [PERSON_NAME] 00:19:32 Time remaining Questio…" at bounding box center [447, 293] width 895 height 587
click at [92, 558] on span "Previous" at bounding box center [103, 560] width 37 height 11
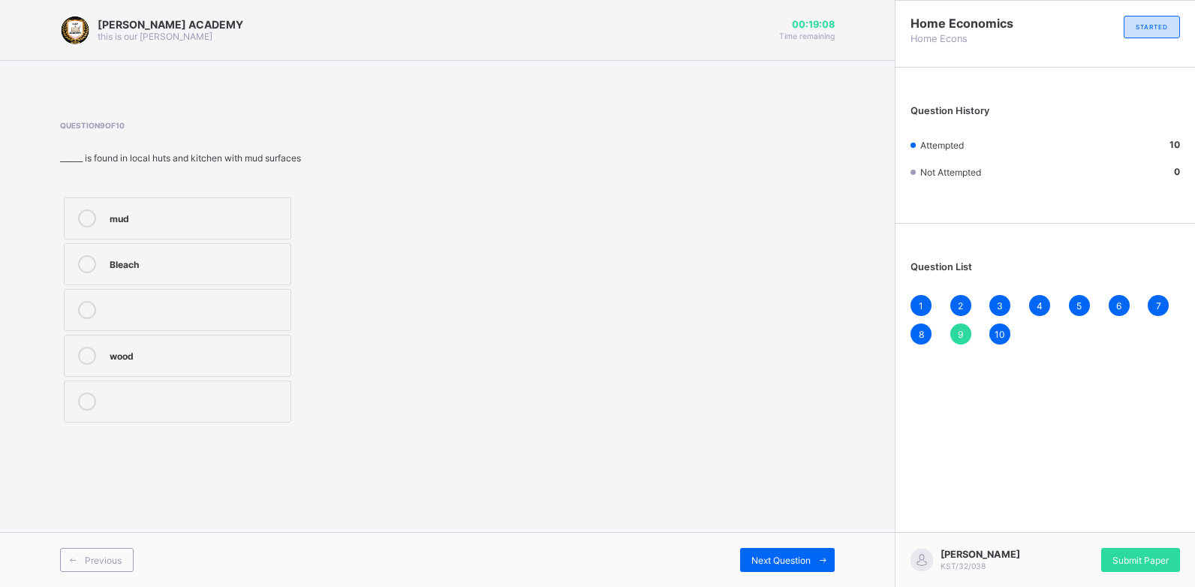
click at [959, 325] on div "9" at bounding box center [960, 333] width 21 height 21
click at [768, 558] on span "Next Question" at bounding box center [780, 560] width 59 height 11
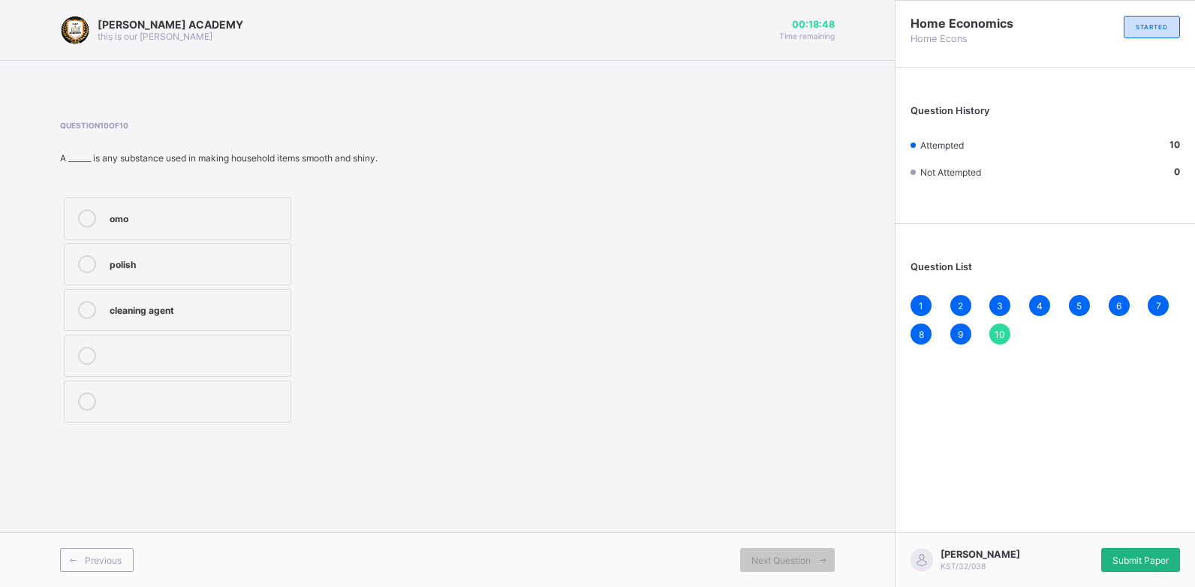
click at [1140, 555] on span "Submit Paper" at bounding box center [1140, 560] width 56 height 11
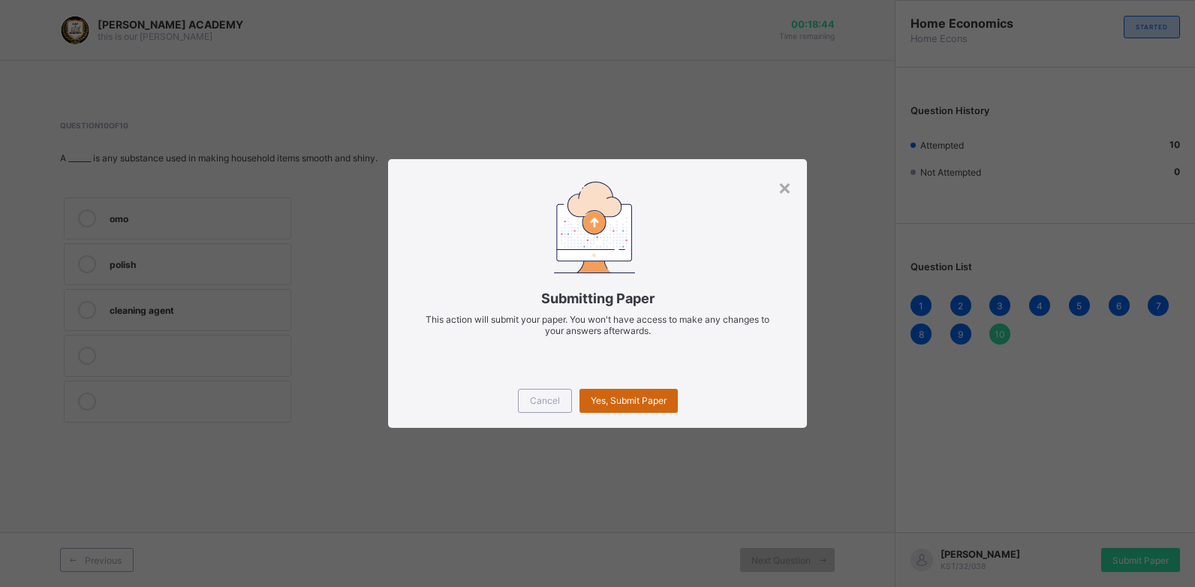
click at [654, 405] on span "Yes, Submit Paper" at bounding box center [629, 400] width 76 height 11
click at [634, 391] on div "Yes, Submit Paper" at bounding box center [628, 401] width 98 height 24
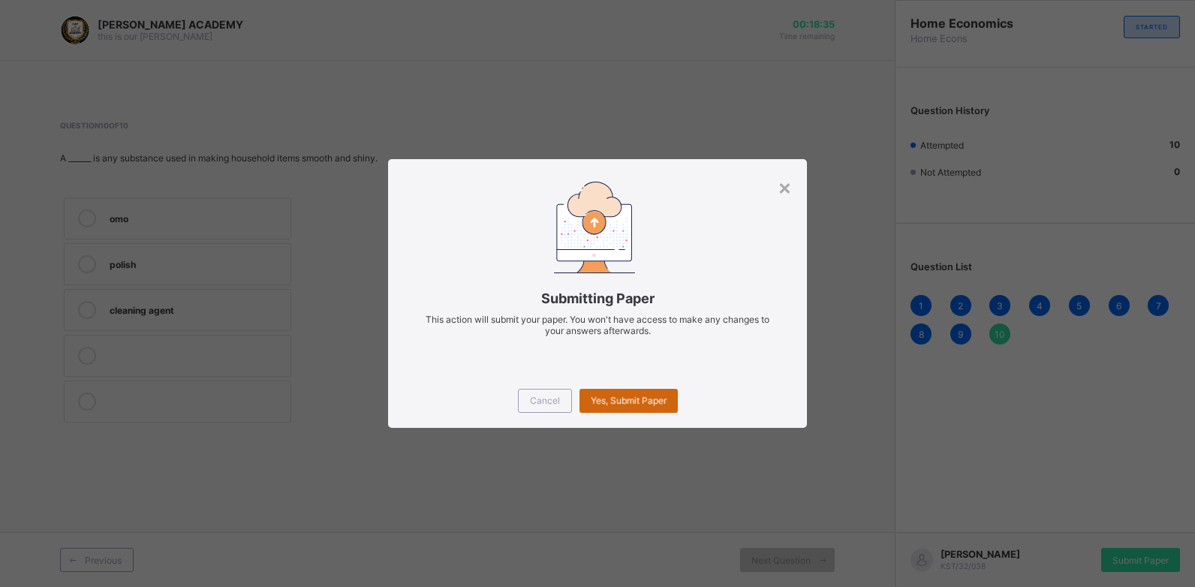
click at [634, 391] on div "Yes, Submit Paper" at bounding box center [628, 401] width 98 height 24
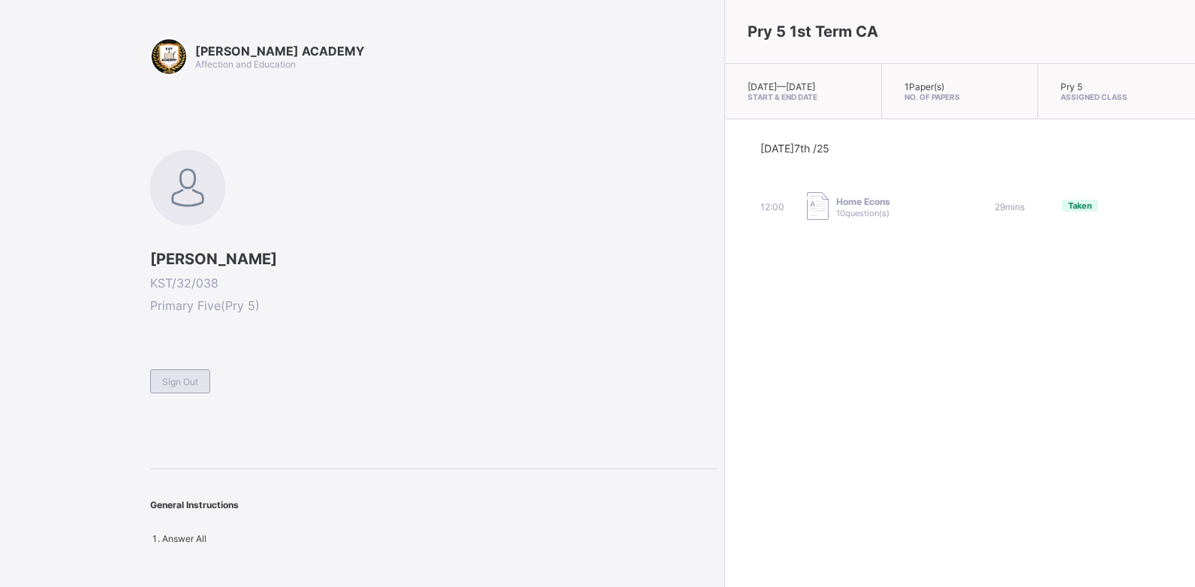
click at [191, 374] on div "Sign Out" at bounding box center [180, 381] width 60 height 24
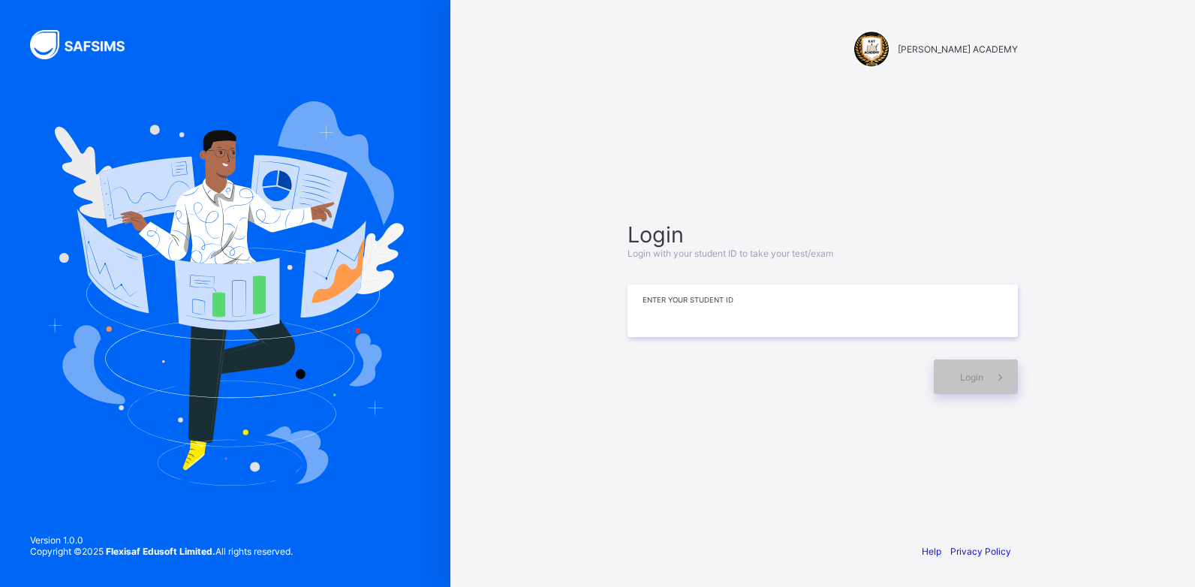
click at [690, 321] on input at bounding box center [822, 310] width 390 height 53
type input "**********"
click at [944, 372] on div "Login" at bounding box center [976, 376] width 84 height 35
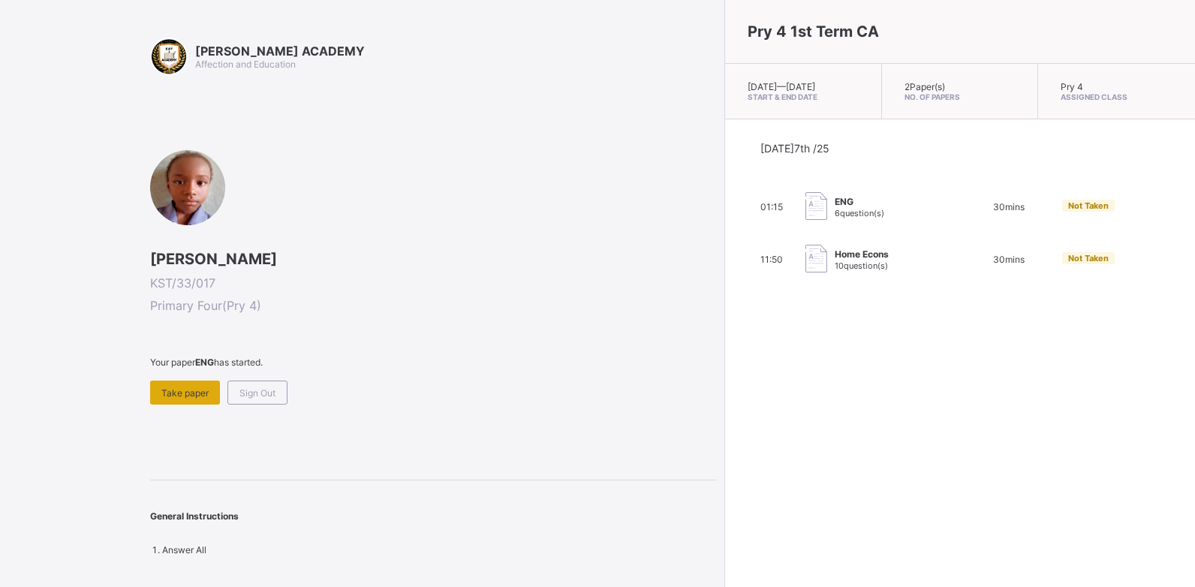
click at [169, 382] on div "Take paper" at bounding box center [185, 392] width 70 height 24
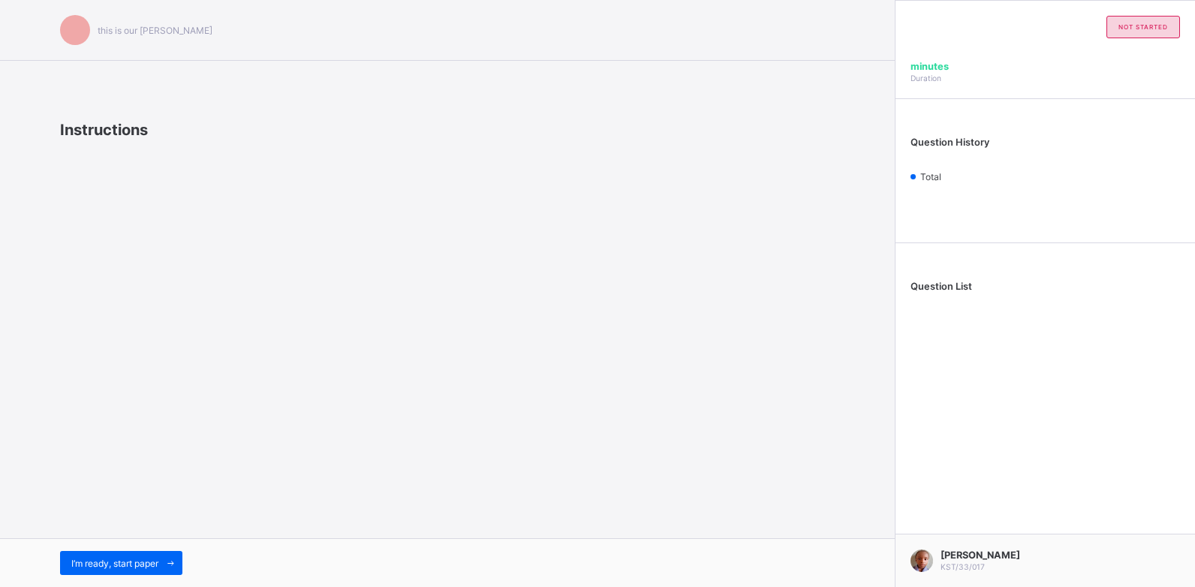
click at [169, 383] on div "this is our [PERSON_NAME] Instructions I’m ready, start paper" at bounding box center [447, 293] width 895 height 587
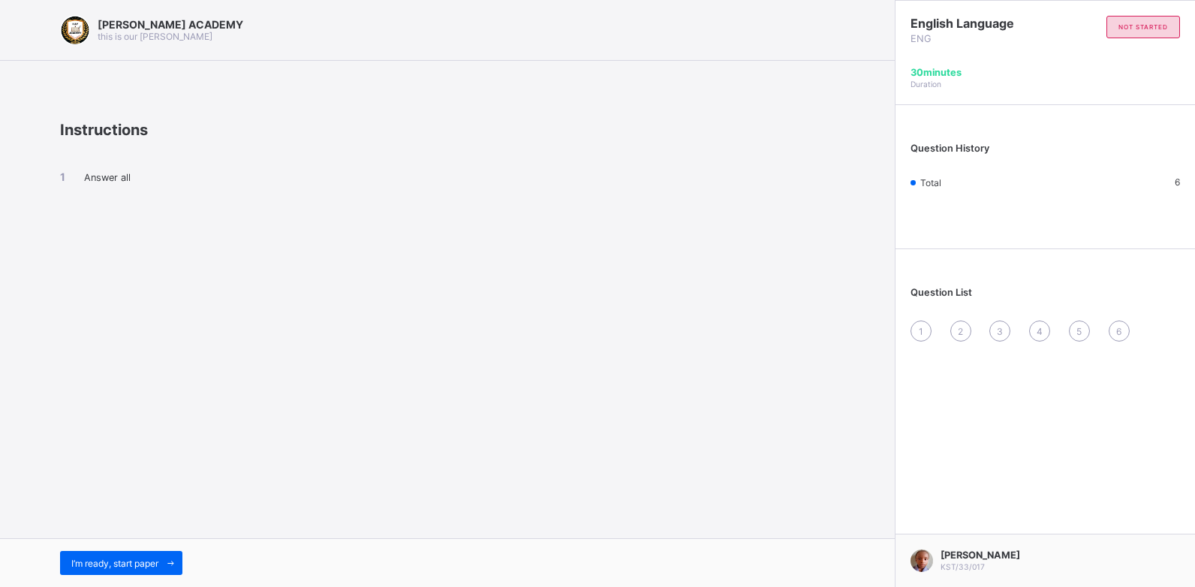
click at [136, 575] on div "I’m ready, start paper" at bounding box center [447, 562] width 895 height 49
click at [134, 563] on span "I’m ready, start paper" at bounding box center [114, 563] width 87 height 11
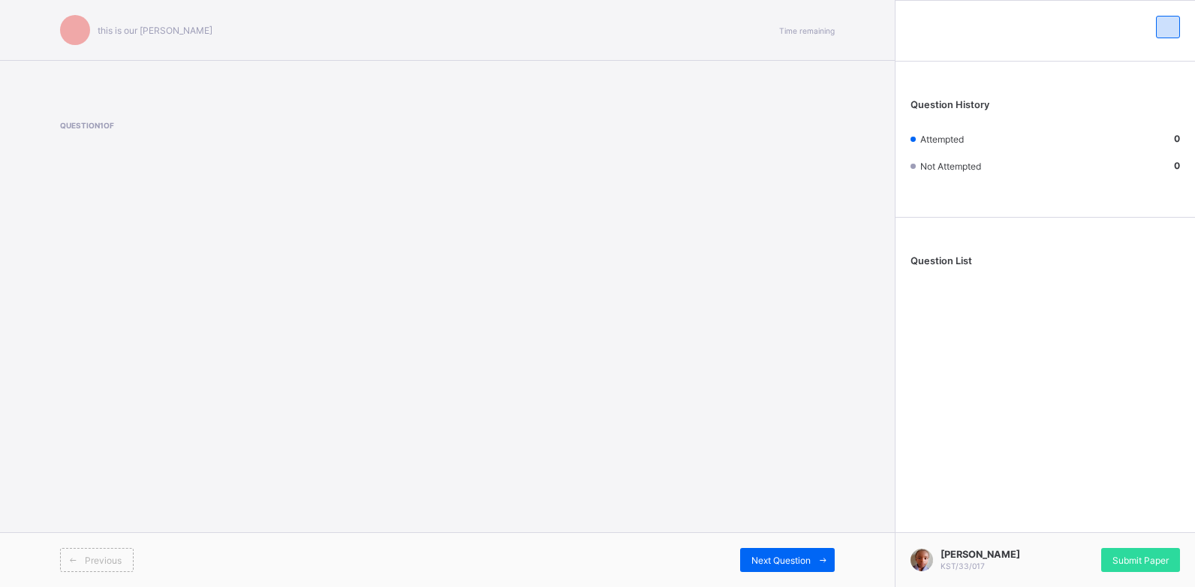
click at [134, 564] on div "Previous" at bounding box center [253, 560] width 387 height 24
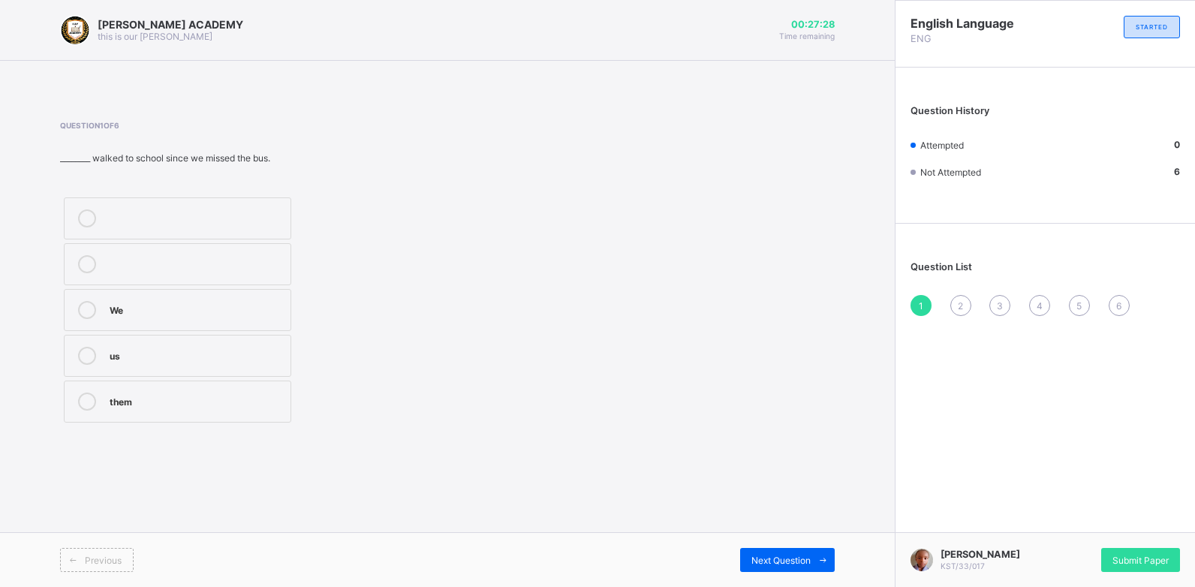
click at [150, 301] on div "We" at bounding box center [196, 308] width 173 height 15
click at [795, 552] on div "Next Question" at bounding box center [787, 560] width 95 height 24
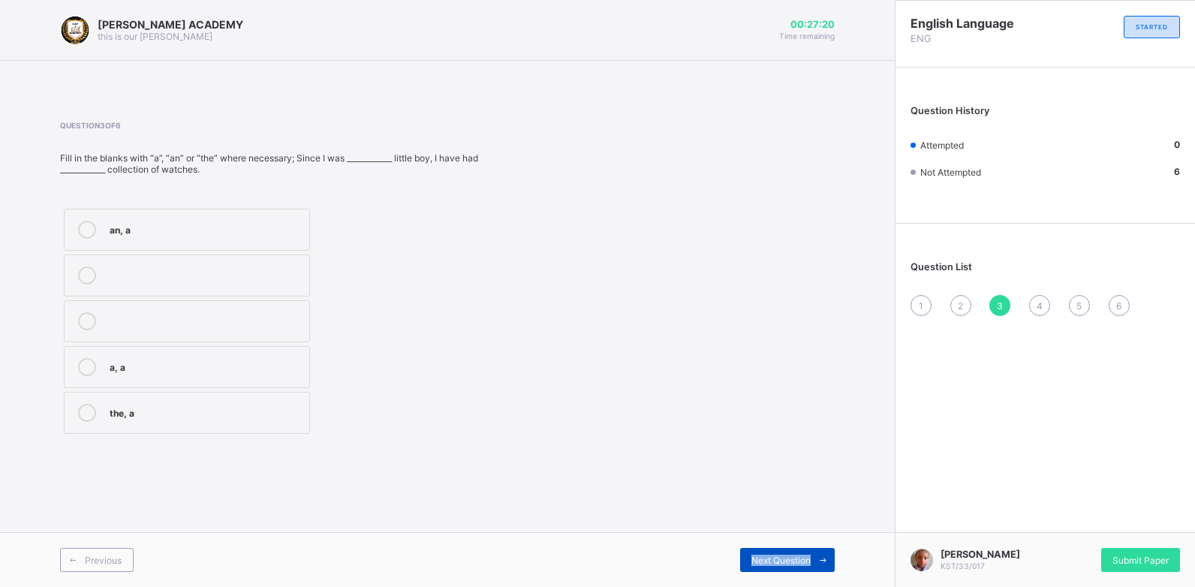
click at [794, 552] on div "Next Question" at bounding box center [787, 560] width 95 height 24
drag, startPoint x: 794, startPoint y: 552, endPoint x: 785, endPoint y: 559, distance: 11.3
click at [785, 559] on span "Next Question" at bounding box center [780, 560] width 59 height 11
drag, startPoint x: 744, startPoint y: 281, endPoint x: 792, endPoint y: 290, distance: 48.0
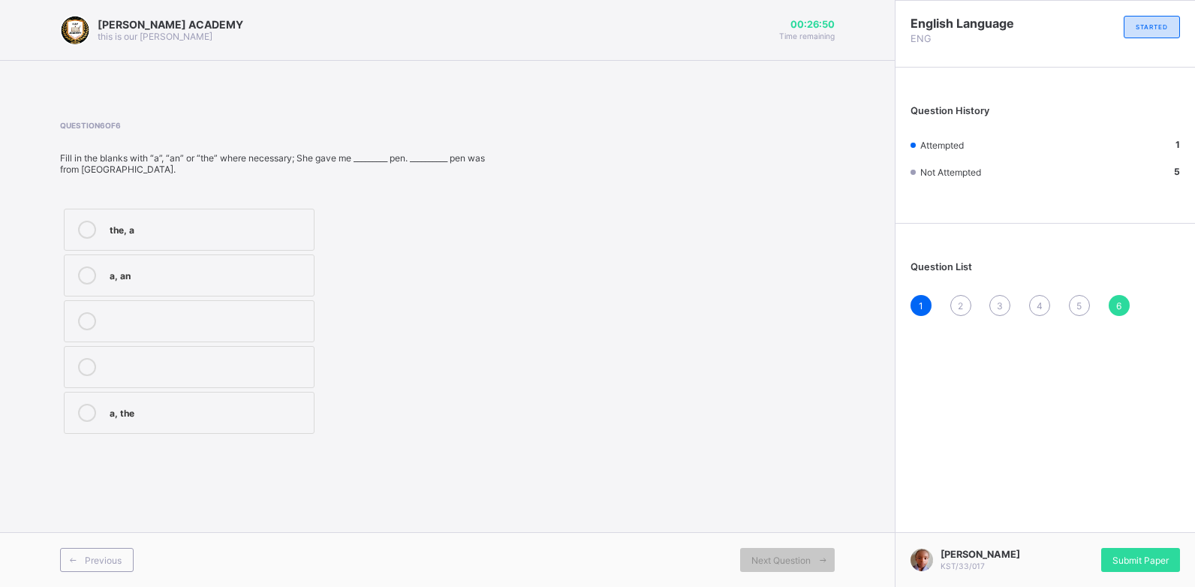
click at [792, 290] on div "Question 6 of 6 Fill in the blanks with “a”, “an” or “the” where necessary; She…" at bounding box center [447, 279] width 774 height 317
click at [957, 308] on div "2" at bounding box center [960, 305] width 21 height 21
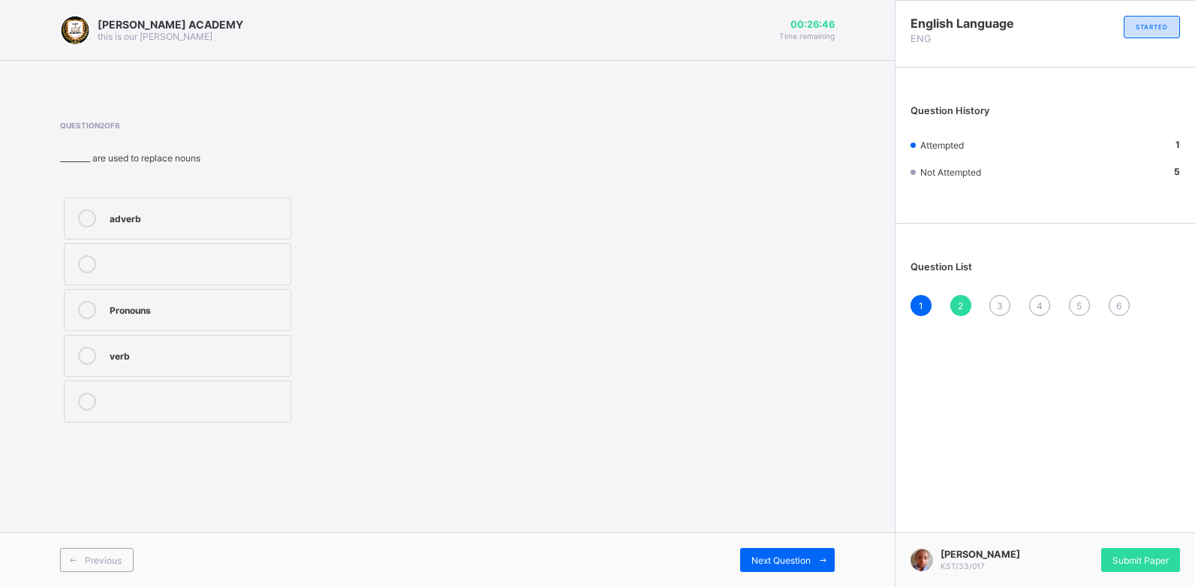
click at [957, 308] on div "2" at bounding box center [960, 305] width 21 height 21
click at [112, 318] on div "Pronouns" at bounding box center [196, 310] width 173 height 18
click at [771, 550] on div "Next Question" at bounding box center [787, 560] width 95 height 24
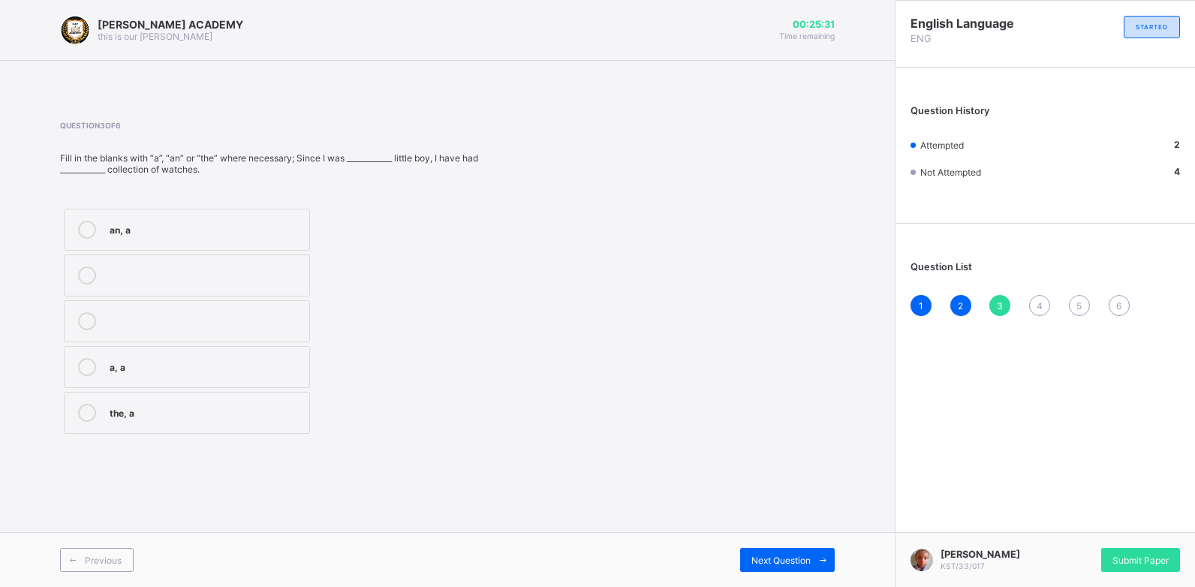
click at [143, 423] on label "the, a" at bounding box center [187, 413] width 246 height 42
click at [811, 551] on span at bounding box center [822, 560] width 24 height 24
click at [201, 363] on div "a, the" at bounding box center [206, 365] width 192 height 15
click at [804, 562] on span "Next Question" at bounding box center [780, 560] width 59 height 11
click at [239, 419] on div "the, a" at bounding box center [206, 413] width 192 height 18
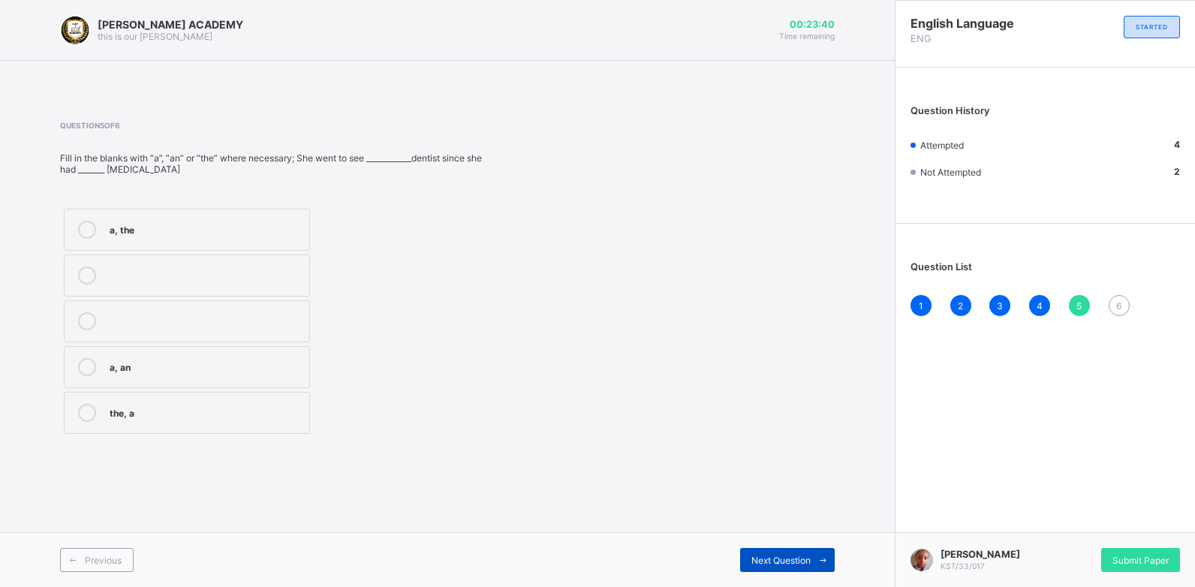
click at [799, 555] on span "Next Question" at bounding box center [780, 560] width 59 height 11
click at [251, 410] on div "a, the" at bounding box center [208, 411] width 197 height 15
click at [789, 555] on span "Next Question" at bounding box center [780, 560] width 59 height 11
drag, startPoint x: 798, startPoint y: 570, endPoint x: 794, endPoint y: 557, distance: 14.0
click at [794, 557] on div "Next Question" at bounding box center [787, 560] width 95 height 24
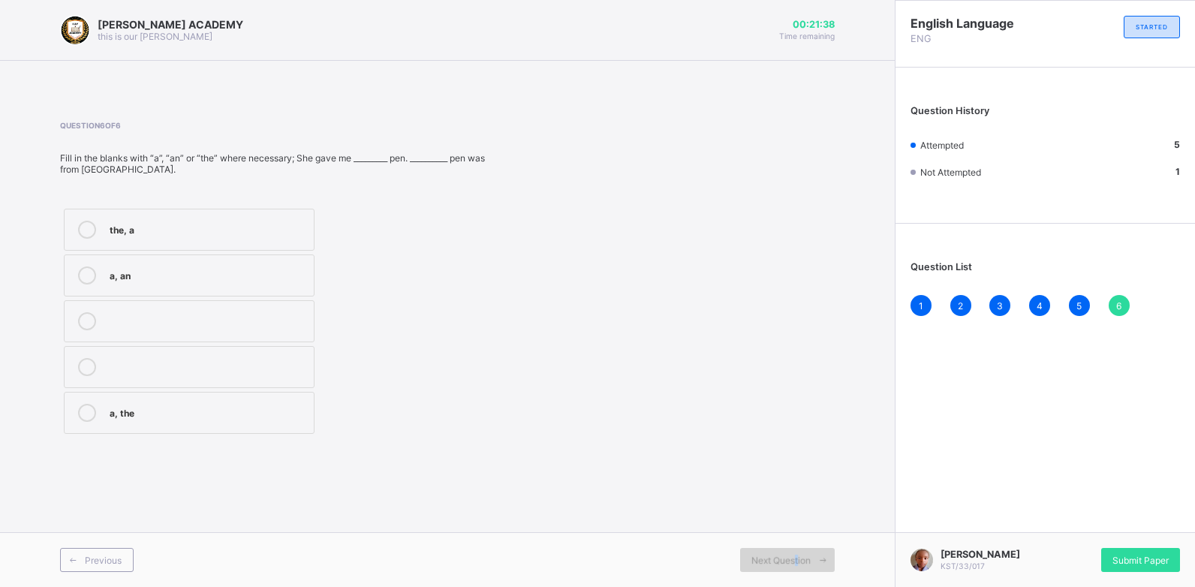
click at [794, 557] on span "Next Question" at bounding box center [780, 560] width 59 height 11
click at [113, 410] on div "a, the" at bounding box center [208, 411] width 197 height 15
drag, startPoint x: 805, startPoint y: 568, endPoint x: 801, endPoint y: 558, distance: 10.7
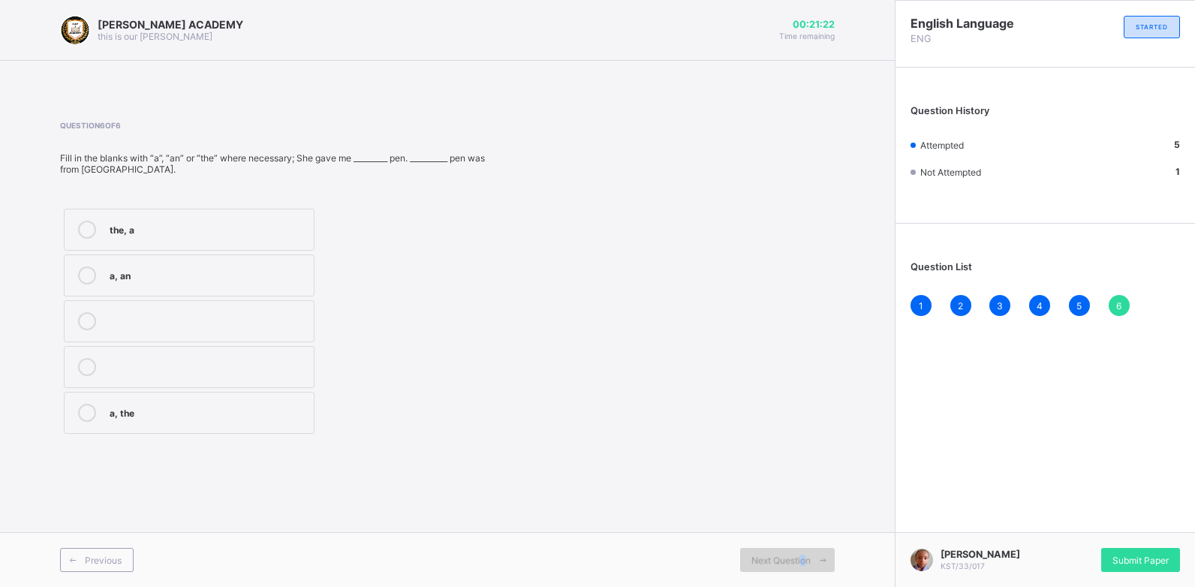
click at [801, 558] on div "Next Question" at bounding box center [787, 560] width 95 height 24
drag, startPoint x: 801, startPoint y: 558, endPoint x: 782, endPoint y: 563, distance: 19.3
click at [782, 563] on span "Next Question" at bounding box center [780, 560] width 59 height 11
drag, startPoint x: 782, startPoint y: 563, endPoint x: 763, endPoint y: 563, distance: 18.8
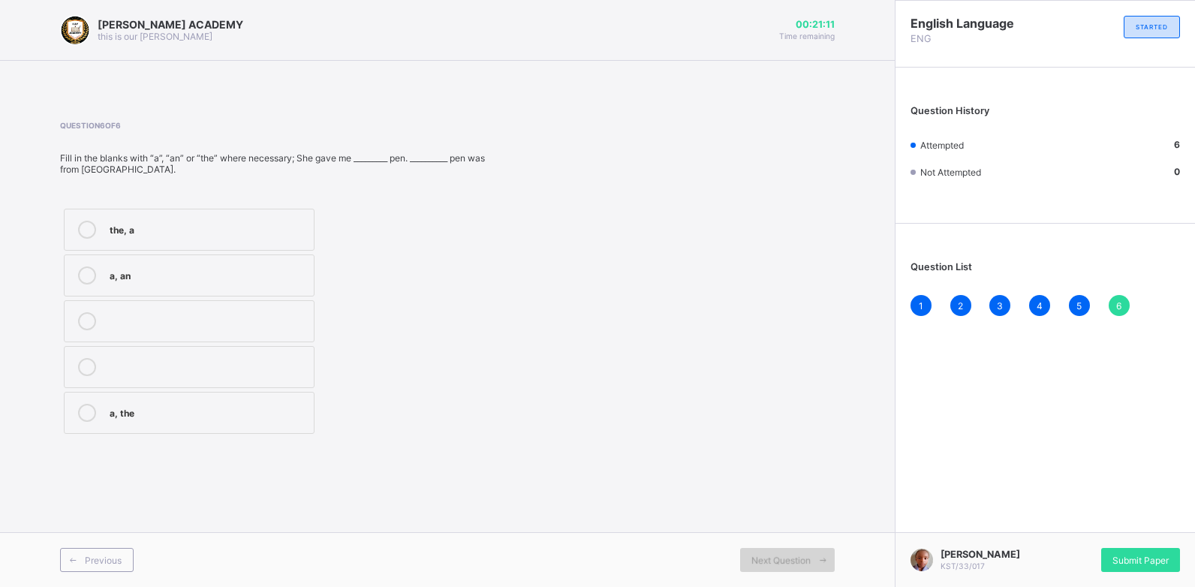
click at [763, 563] on span "Next Question" at bounding box center [780, 560] width 59 height 11
click at [256, 410] on div "a, the" at bounding box center [208, 411] width 197 height 15
click at [243, 414] on div "a, the" at bounding box center [208, 411] width 197 height 15
click at [1163, 562] on span "Submit Paper" at bounding box center [1140, 560] width 56 height 11
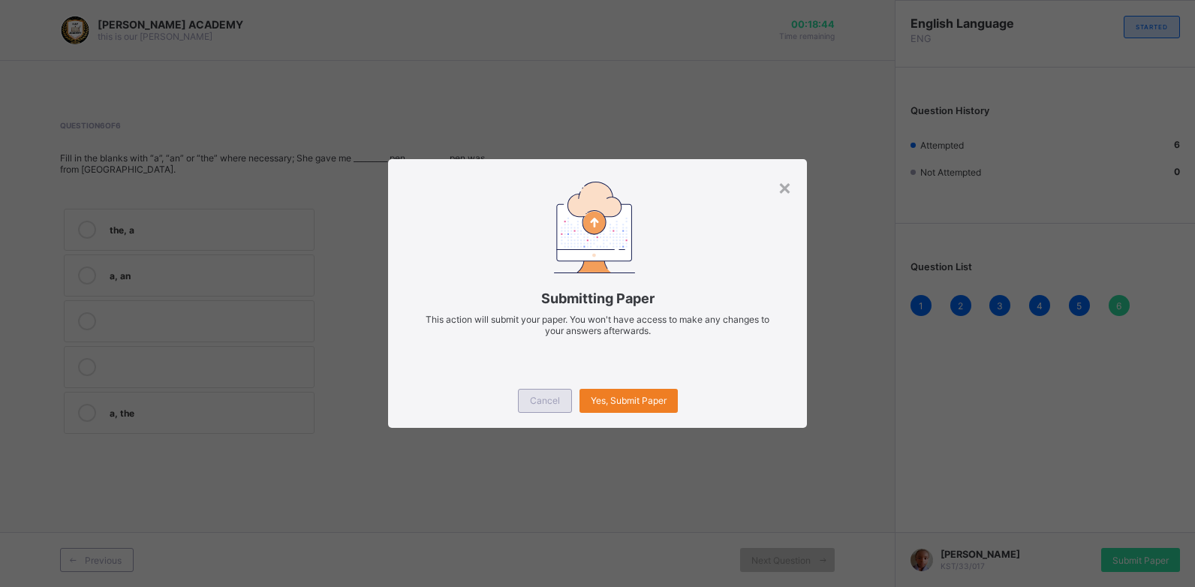
click at [564, 411] on div "Cancel" at bounding box center [545, 401] width 54 height 24
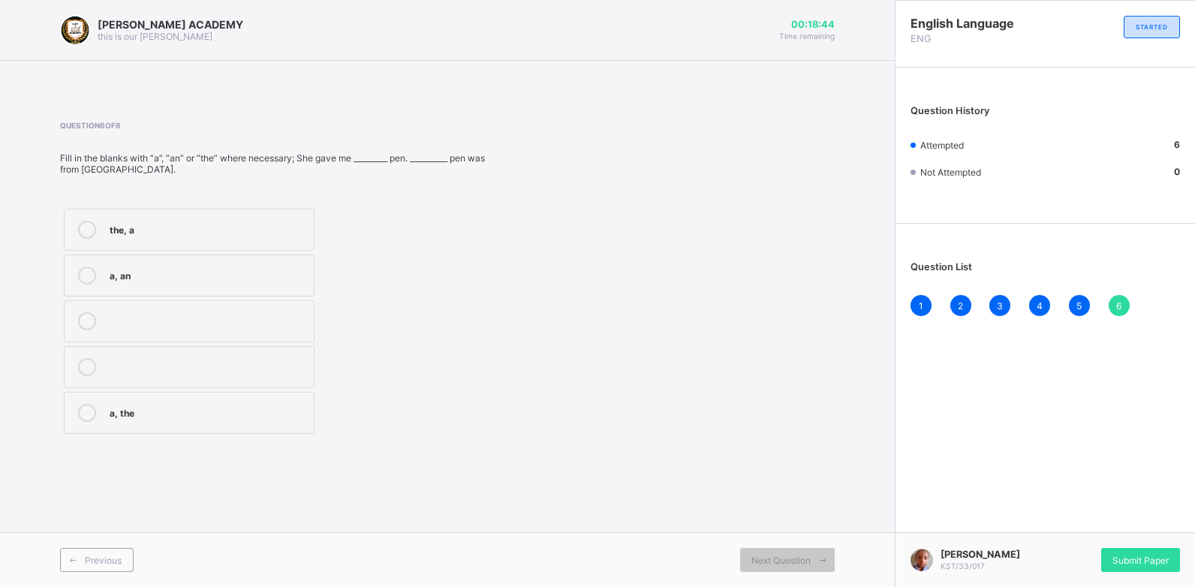
click at [564, 411] on div "Question 6 of 6 Fill in the blanks with “a”, “an” or “the” where necessary; She…" at bounding box center [447, 279] width 774 height 317
click at [1150, 561] on span "Submit Paper" at bounding box center [1140, 560] width 56 height 11
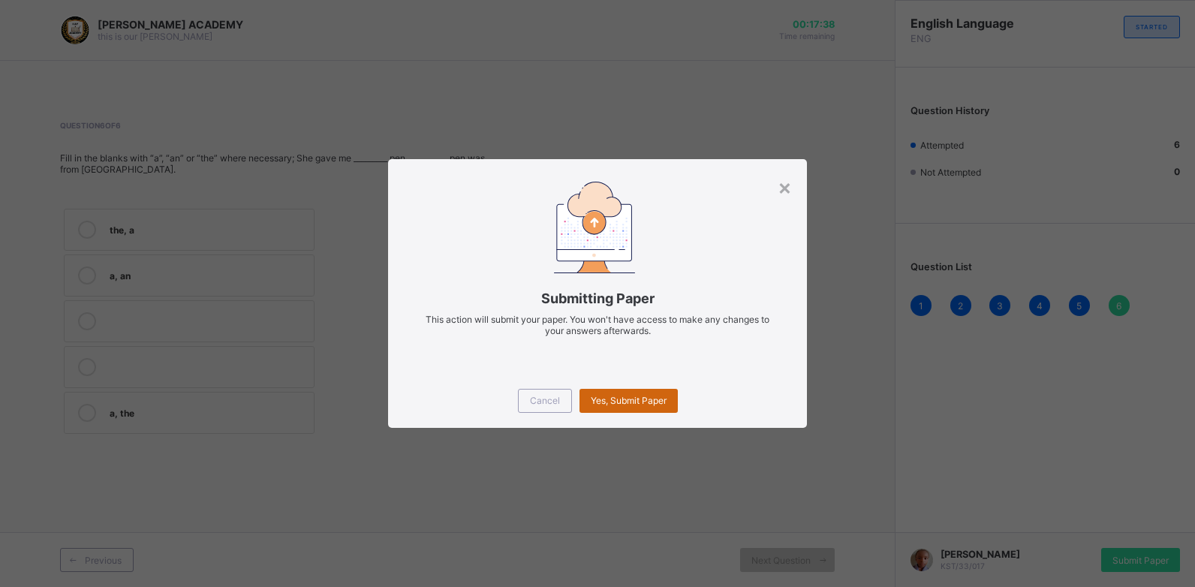
click at [639, 395] on span "Yes, Submit Paper" at bounding box center [629, 400] width 76 height 11
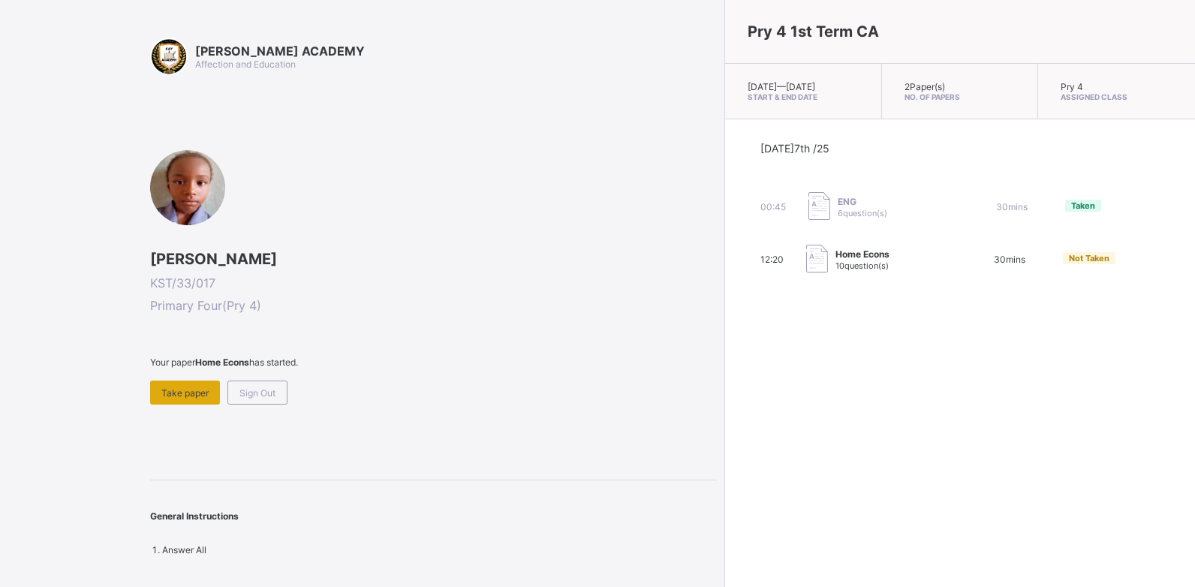
click at [192, 390] on span "Take paper" at bounding box center [184, 392] width 47 height 11
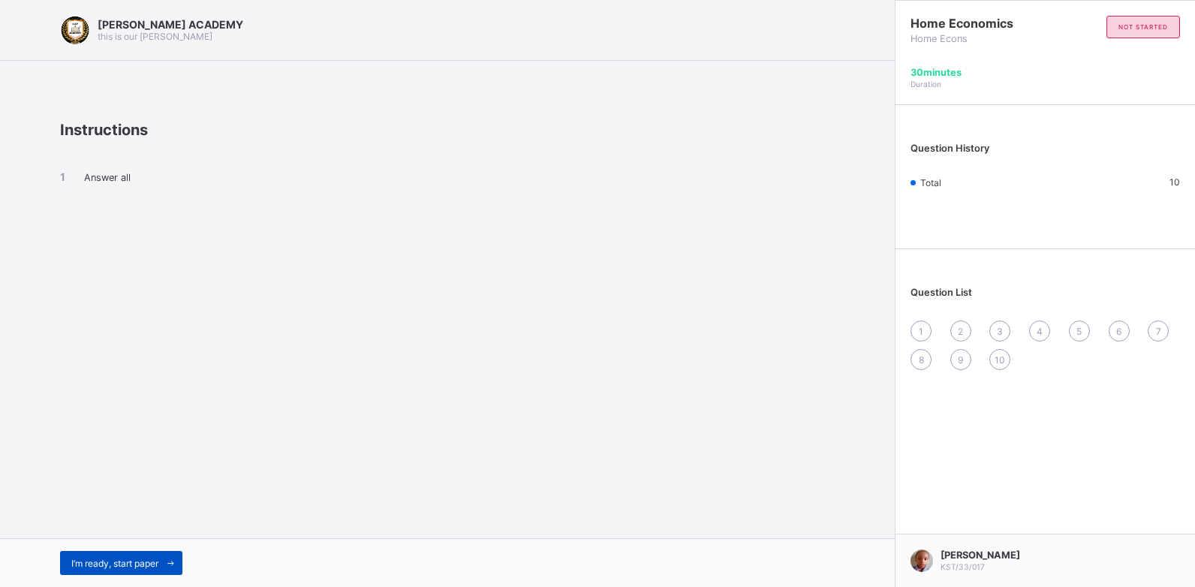
click at [137, 558] on span "I’m ready, start paper" at bounding box center [114, 563] width 87 height 11
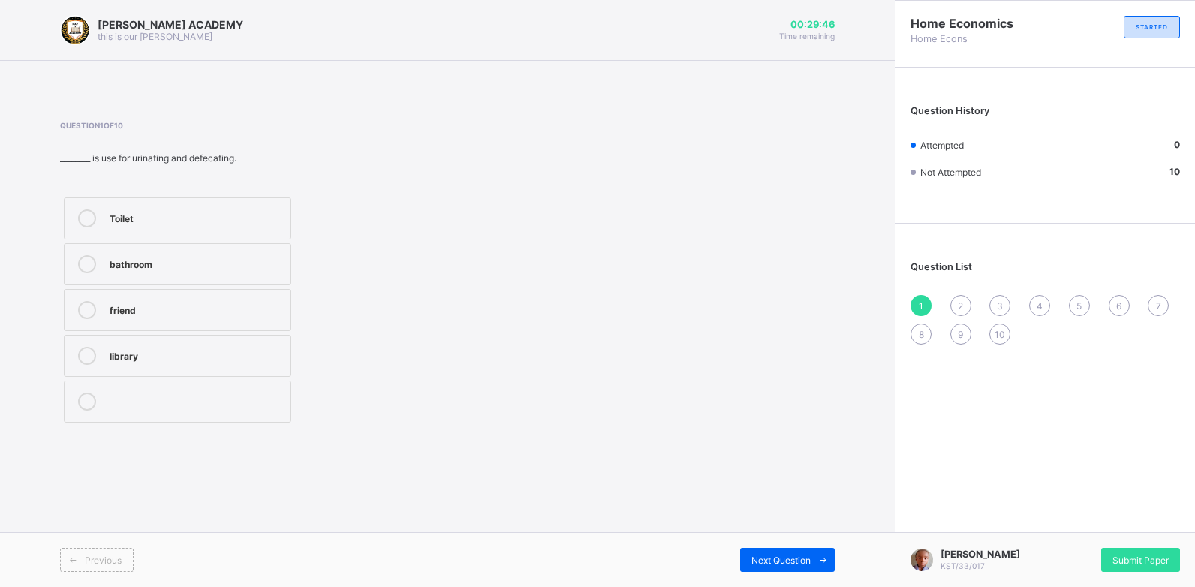
click at [123, 230] on label "Toilet" at bounding box center [177, 218] width 227 height 42
click at [799, 560] on span "Next Question" at bounding box center [780, 560] width 59 height 11
click at [157, 264] on div "Library" at bounding box center [196, 262] width 173 height 15
click at [795, 569] on div "Next Question" at bounding box center [787, 560] width 95 height 24
click at [154, 299] on label "TRUE" at bounding box center [177, 310] width 227 height 42
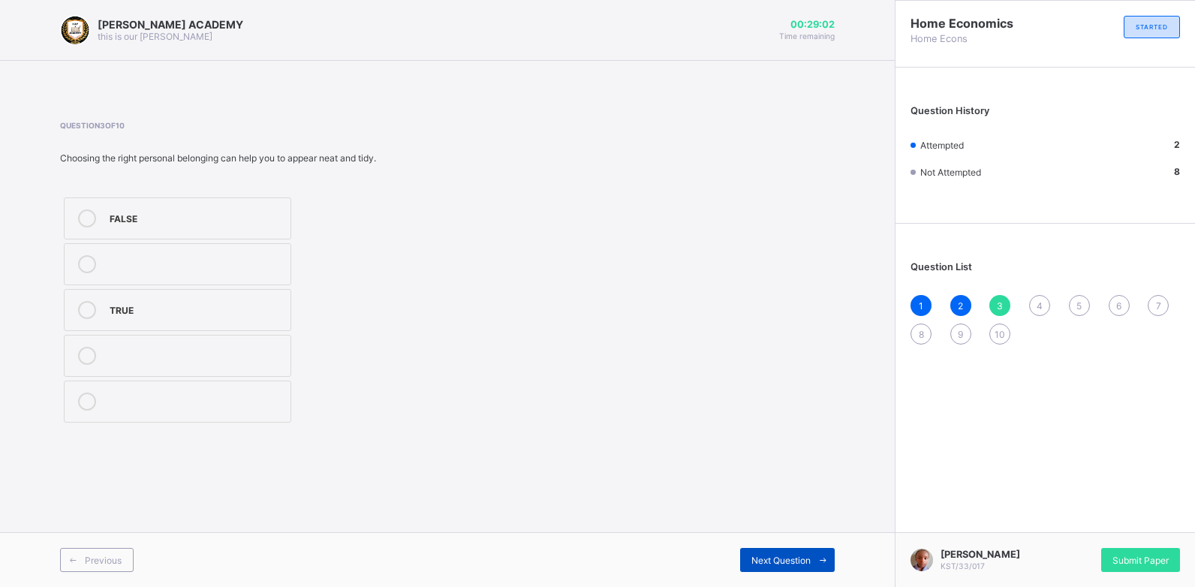
click at [778, 549] on div "Next Question" at bounding box center [787, 560] width 95 height 24
click at [141, 417] on label "House" at bounding box center [177, 401] width 227 height 42
click at [806, 556] on span "Next Question" at bounding box center [780, 560] width 59 height 11
click at [128, 218] on div "TRUE" at bounding box center [196, 216] width 173 height 15
click at [801, 564] on span "Next Question" at bounding box center [780, 560] width 59 height 11
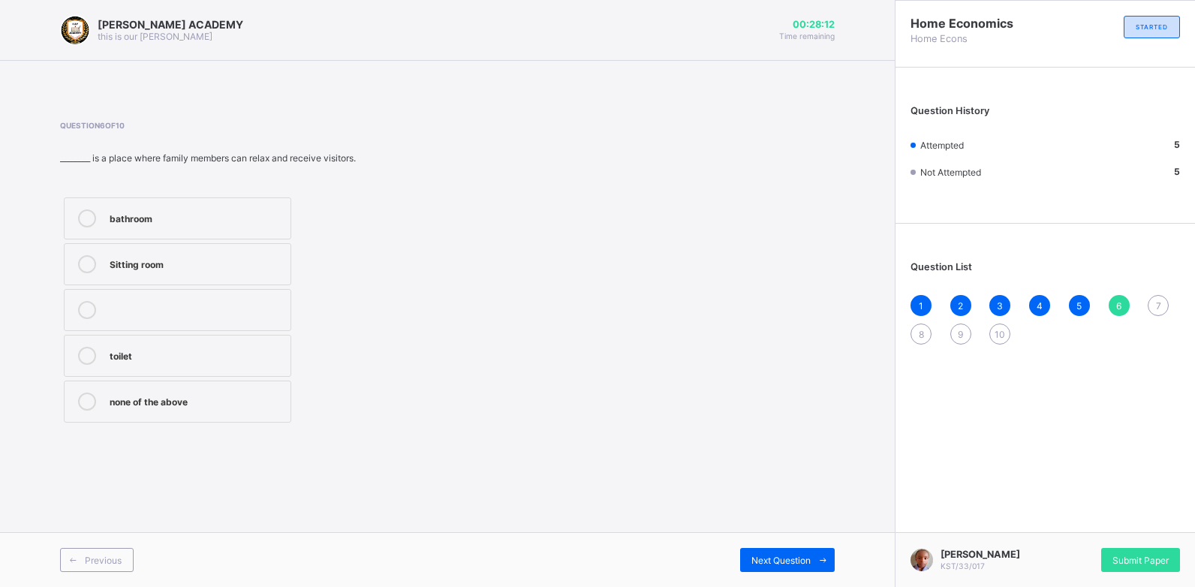
click at [222, 265] on div "Sitting room" at bounding box center [196, 262] width 173 height 15
click at [791, 561] on span "Next Question" at bounding box center [780, 560] width 59 height 11
click at [170, 219] on div "Age" at bounding box center [196, 216] width 173 height 15
click at [819, 564] on icon at bounding box center [822, 560] width 11 height 10
click at [238, 311] on div "House" at bounding box center [196, 308] width 173 height 15
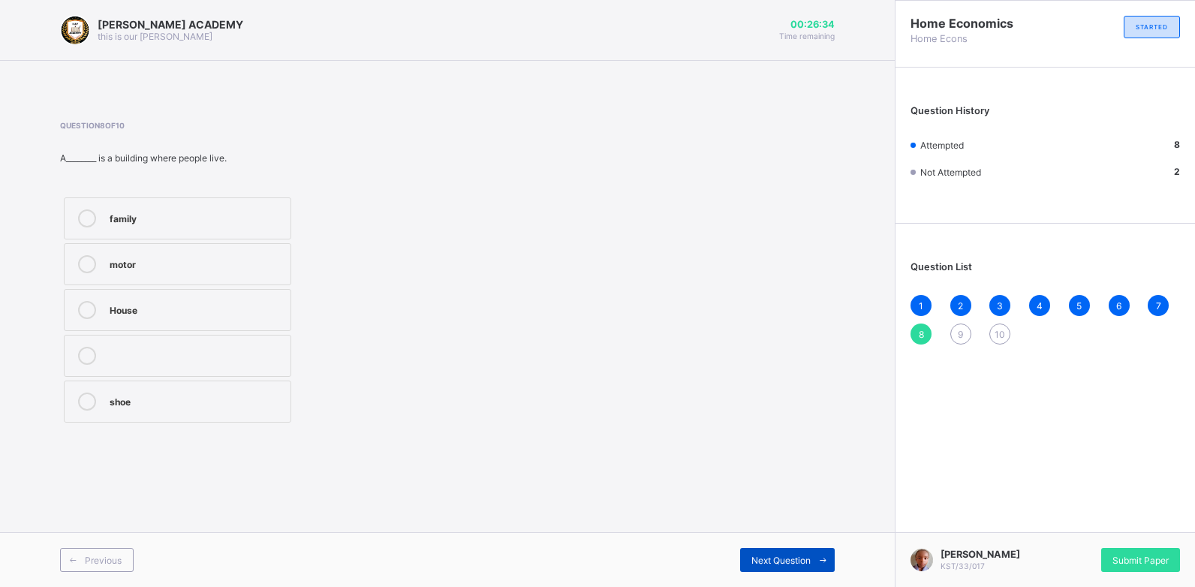
click at [789, 566] on div "Next Question" at bounding box center [787, 560] width 95 height 24
click at [223, 307] on div "TRUE" at bounding box center [196, 308] width 173 height 15
click at [767, 553] on div "Next Question" at bounding box center [787, 560] width 95 height 24
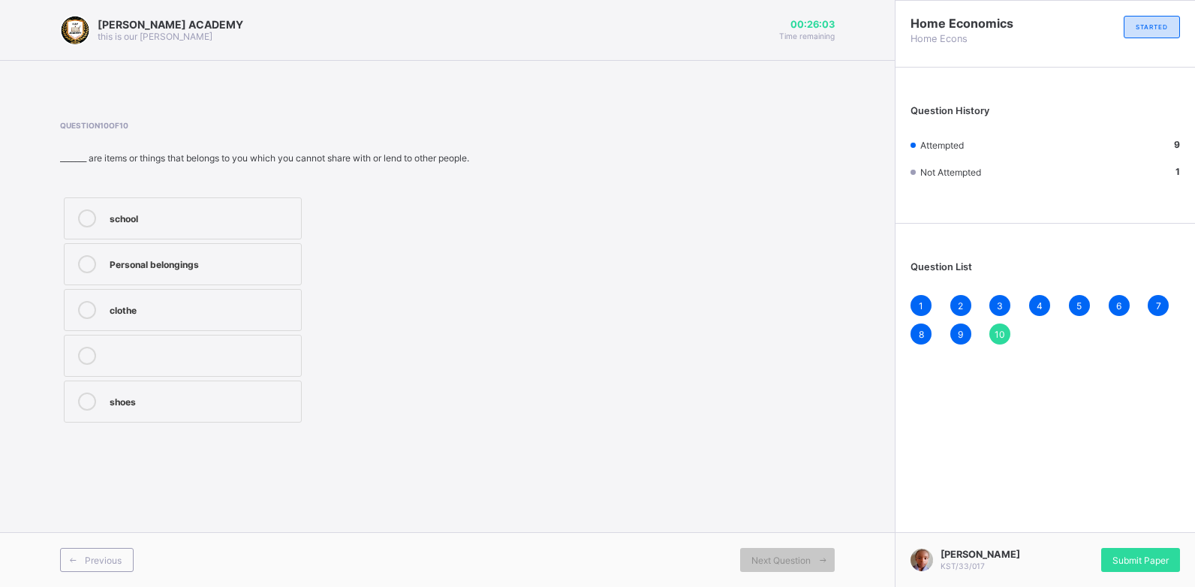
click at [144, 263] on div "Personal belongings" at bounding box center [202, 262] width 184 height 15
click at [1164, 560] on span "Submit Paper" at bounding box center [1140, 560] width 56 height 11
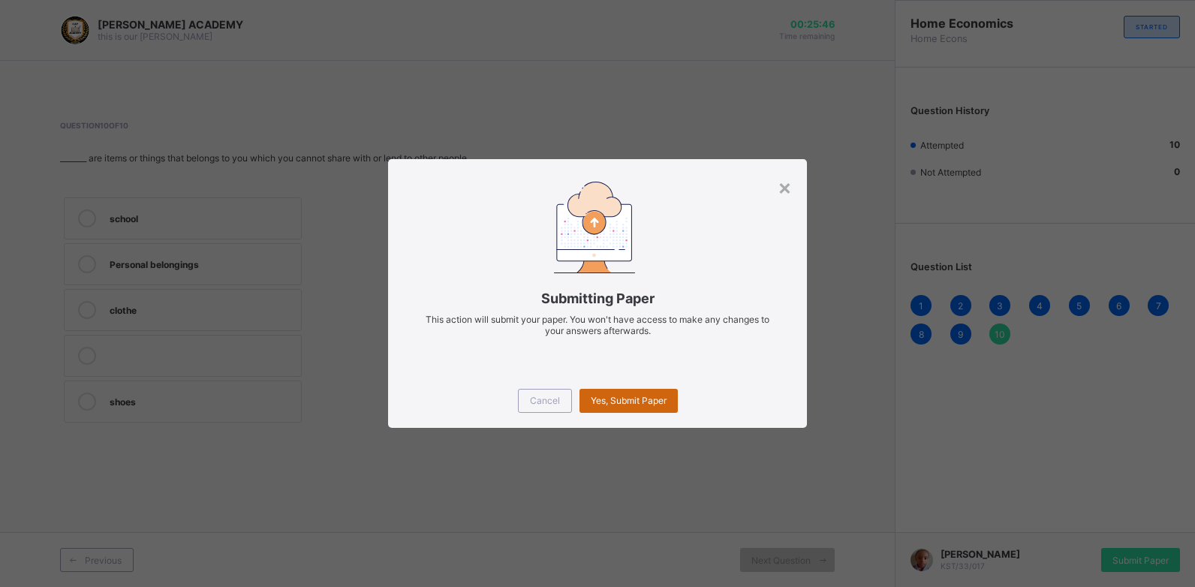
click at [618, 405] on span "Yes, Submit Paper" at bounding box center [629, 400] width 76 height 11
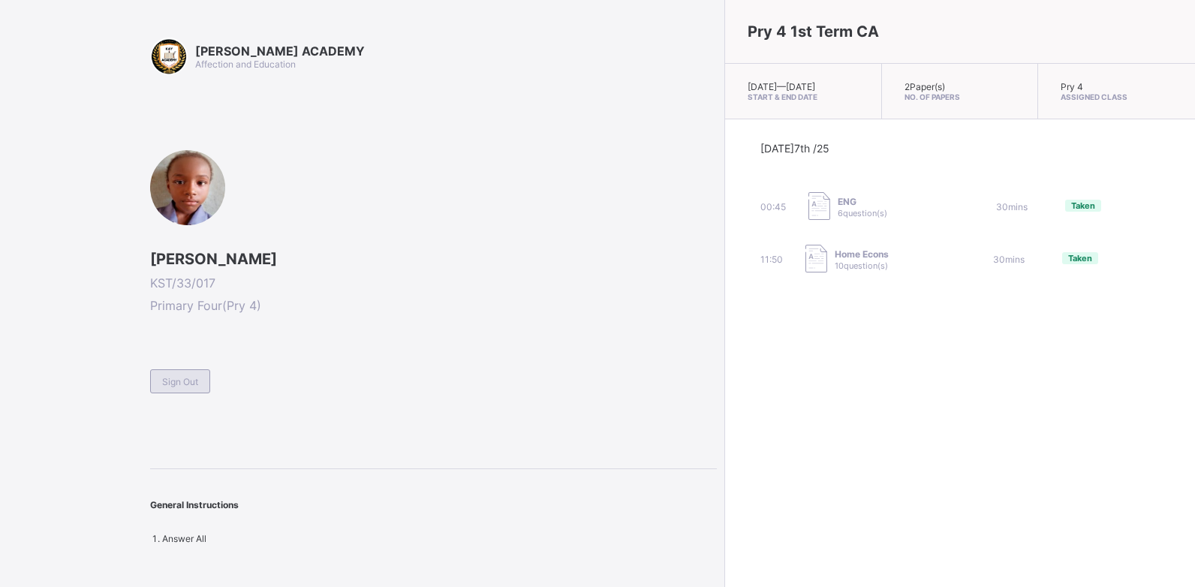
click at [200, 379] on div "Sign Out" at bounding box center [180, 381] width 60 height 24
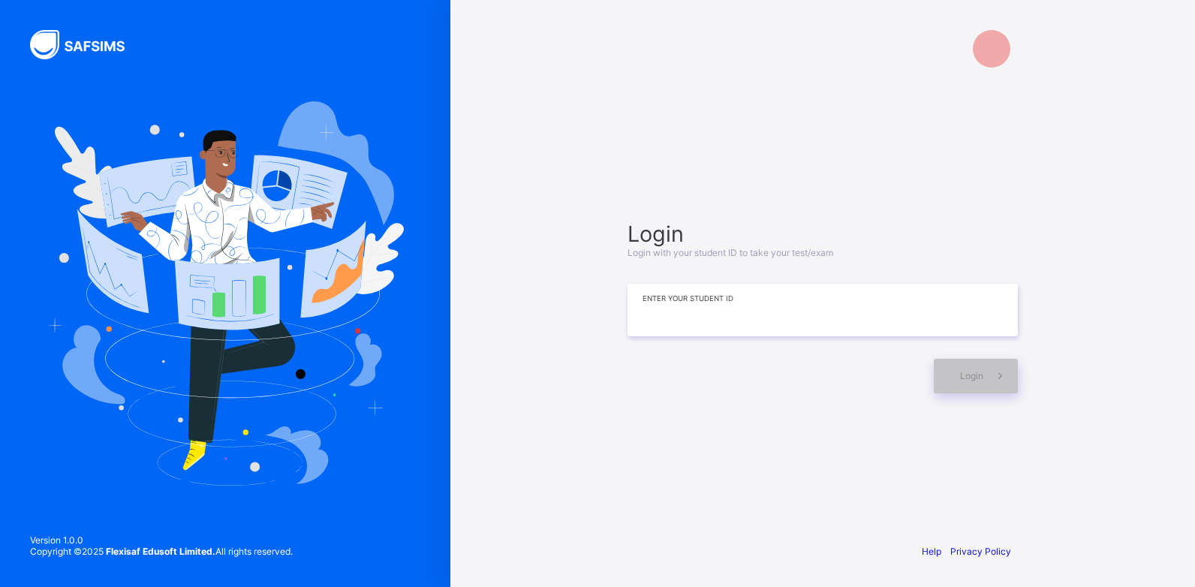
click at [648, 323] on input at bounding box center [822, 310] width 390 height 53
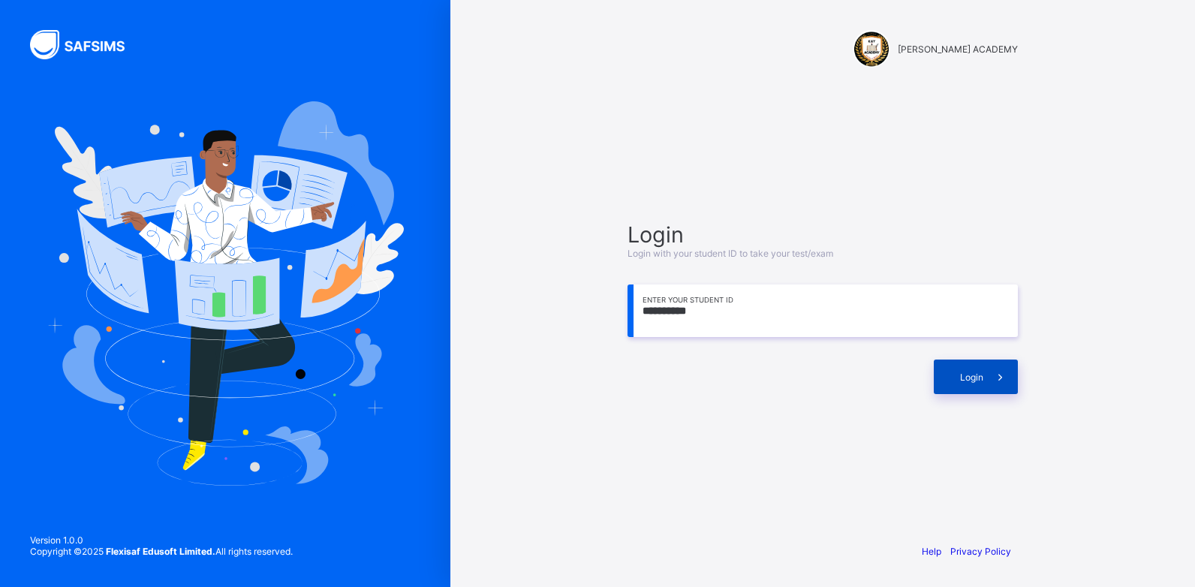
type input "**********"
click at [949, 371] on div "Login" at bounding box center [976, 376] width 84 height 35
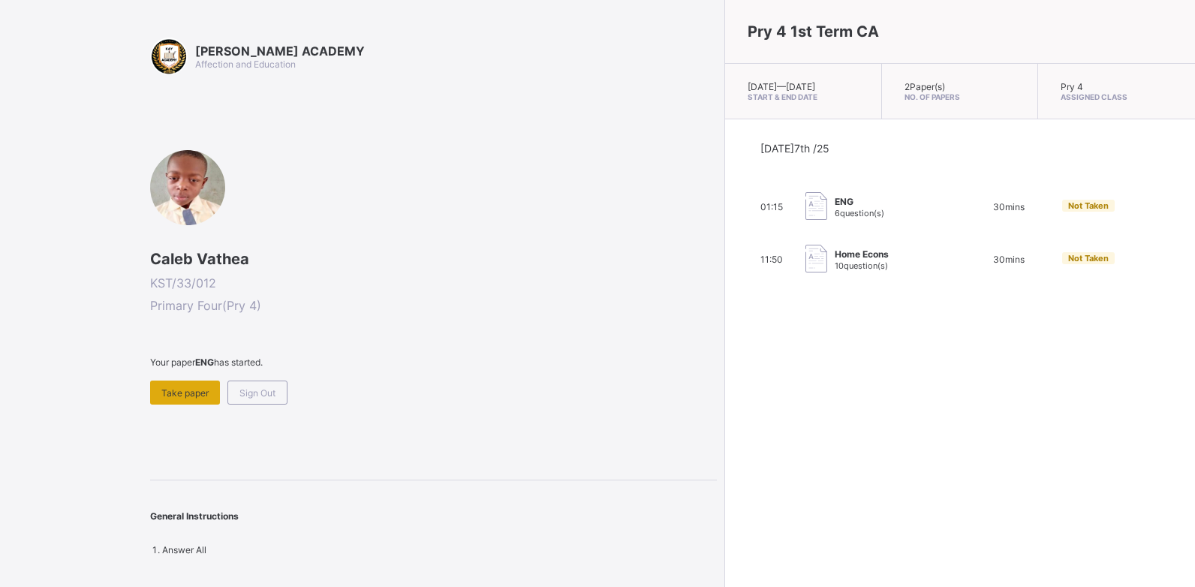
click at [187, 395] on span "Take paper" at bounding box center [184, 392] width 47 height 11
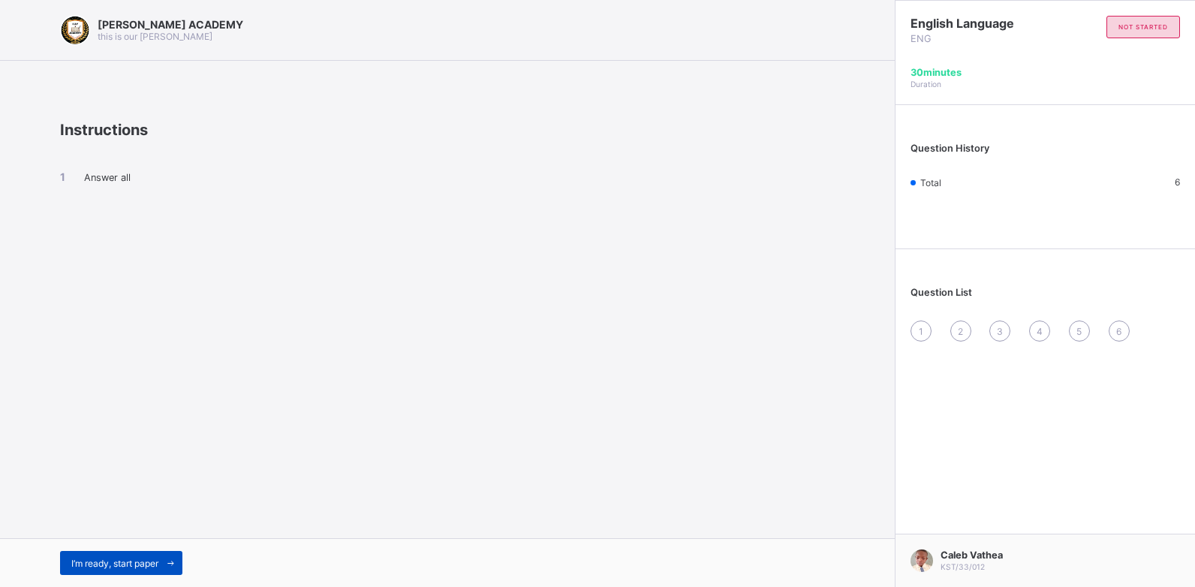
click at [111, 553] on div "I’m ready, start paper" at bounding box center [121, 563] width 122 height 24
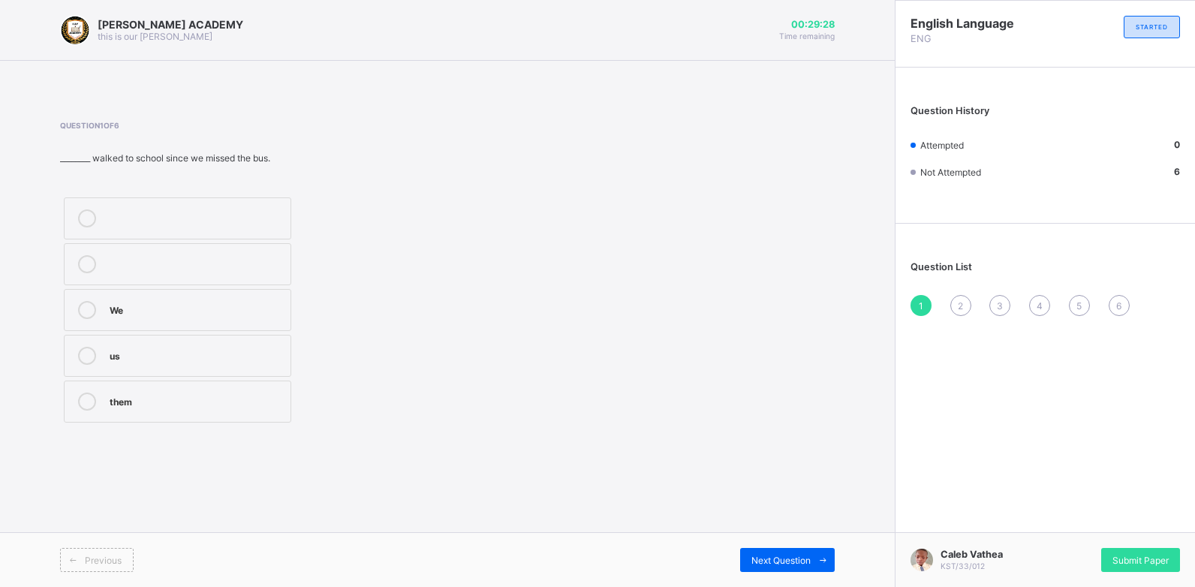
click at [230, 386] on label "them" at bounding box center [177, 401] width 227 height 42
click at [756, 561] on span "Next Question" at bounding box center [780, 560] width 59 height 11
drag, startPoint x: 756, startPoint y: 561, endPoint x: 817, endPoint y: 557, distance: 61.0
click at [817, 557] on div "Next Question" at bounding box center [787, 560] width 95 height 24
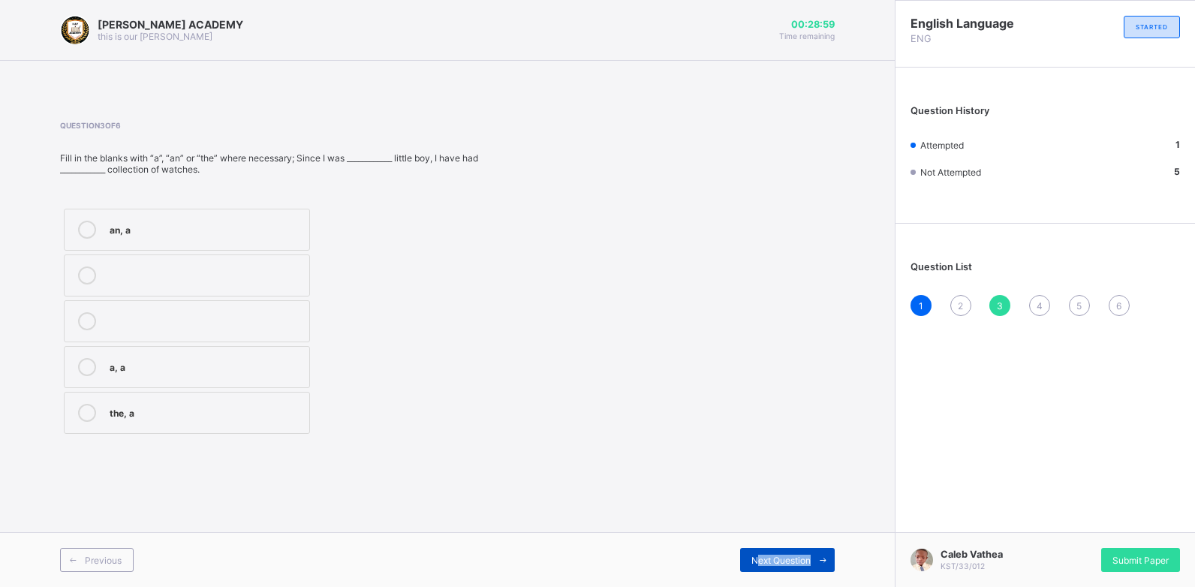
click at [817, 557] on icon at bounding box center [822, 560] width 11 height 10
click at [960, 298] on div "2" at bounding box center [960, 305] width 21 height 21
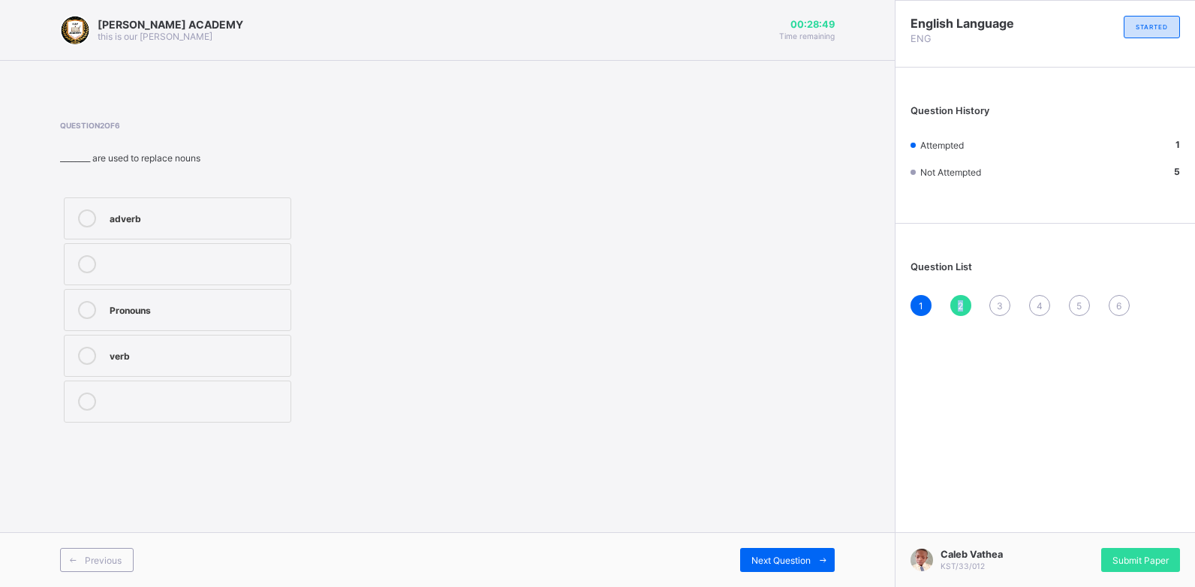
click at [960, 298] on div "2" at bounding box center [960, 305] width 21 height 21
click at [152, 311] on div "Pronouns" at bounding box center [196, 308] width 173 height 15
click at [765, 559] on span "Next Question" at bounding box center [780, 560] width 59 height 11
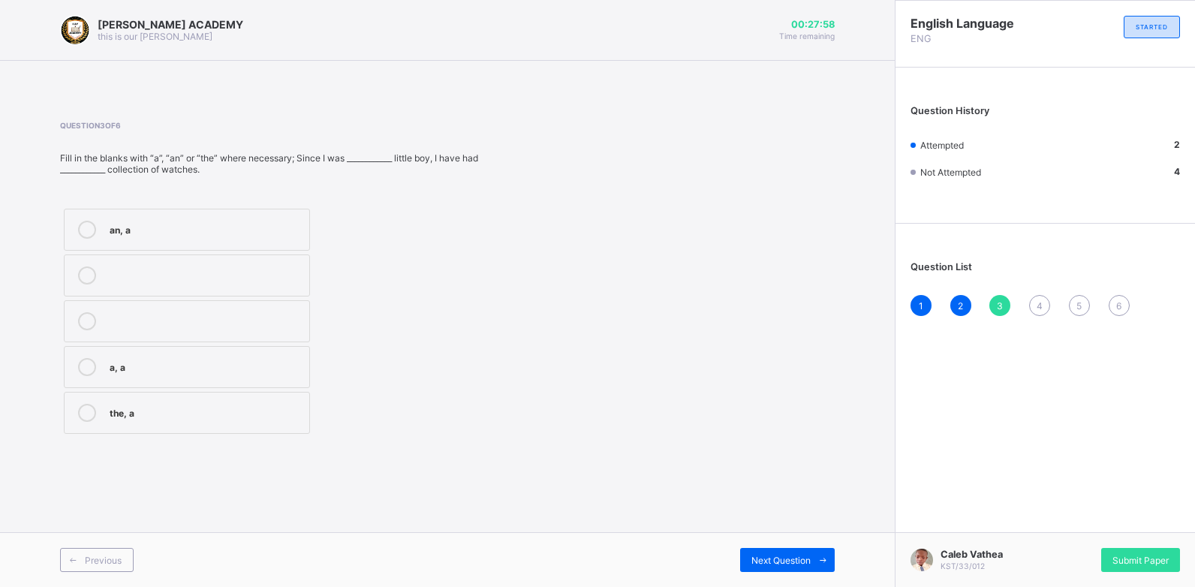
click at [243, 359] on div "a, a" at bounding box center [206, 365] width 192 height 15
click at [792, 564] on span "Next Question" at bounding box center [780, 560] width 59 height 11
click at [185, 313] on div "the, a" at bounding box center [206, 319] width 192 height 15
click at [775, 559] on span "Next Question" at bounding box center [780, 560] width 59 height 11
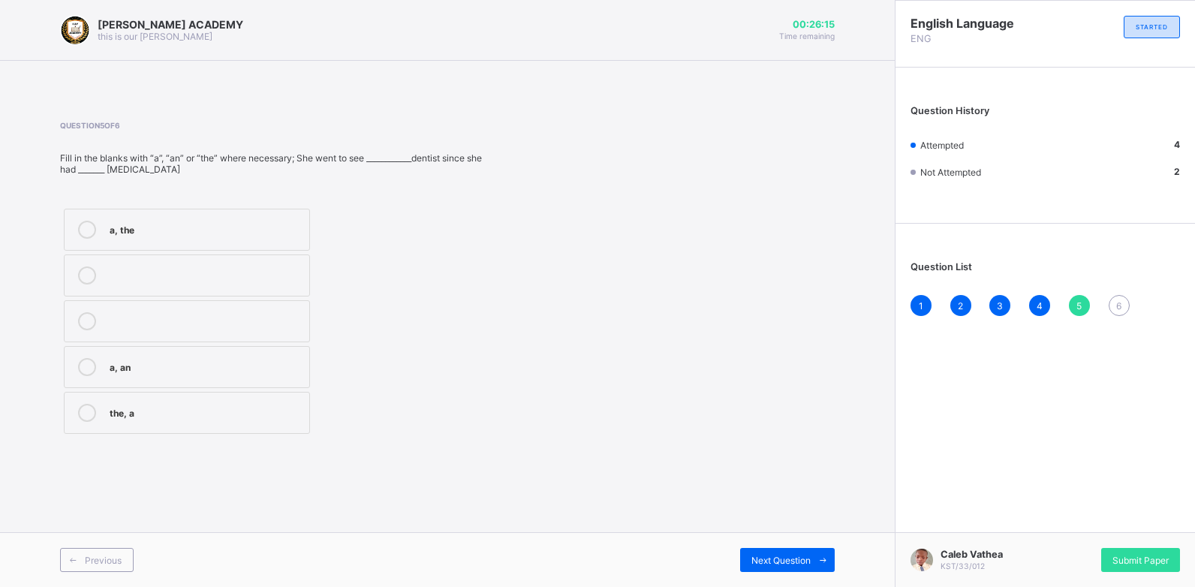
click at [197, 230] on div "a, the" at bounding box center [206, 228] width 192 height 15
click at [822, 556] on icon at bounding box center [822, 560] width 11 height 10
click at [258, 273] on div "a, an" at bounding box center [208, 273] width 197 height 15
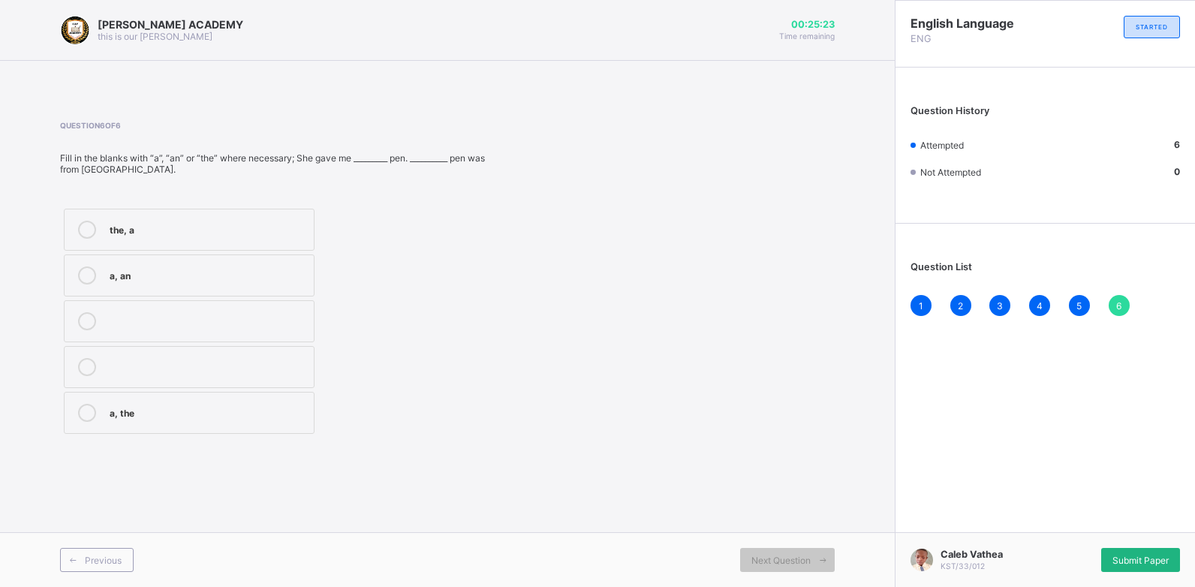
click at [1114, 555] on span "Submit Paper" at bounding box center [1140, 560] width 56 height 11
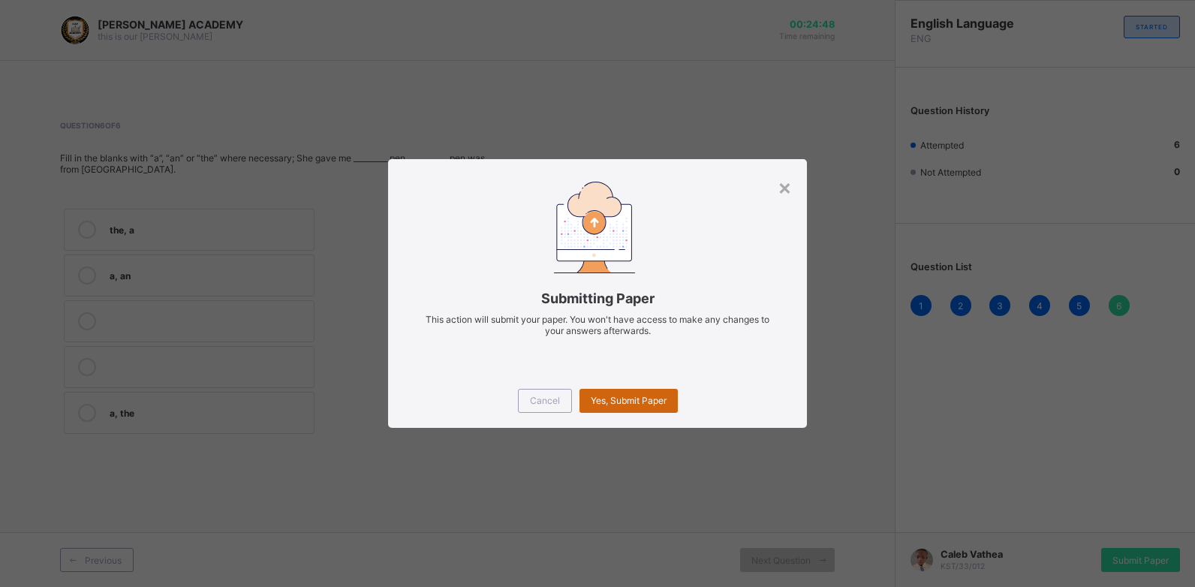
click at [651, 401] on span "Yes, Submit Paper" at bounding box center [629, 400] width 76 height 11
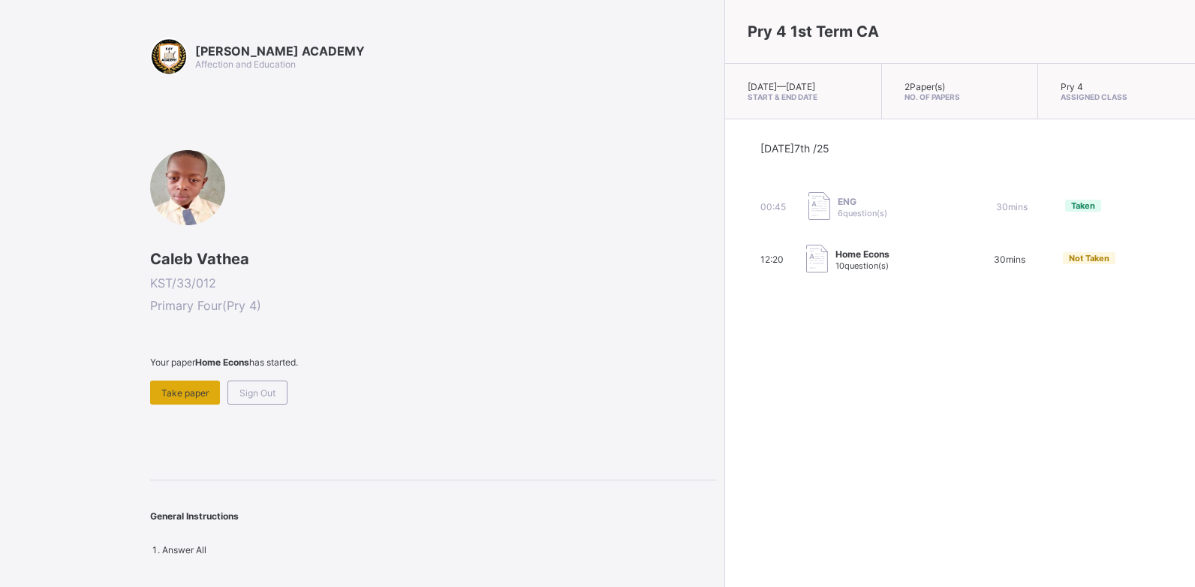
click at [188, 389] on span "Take paper" at bounding box center [184, 392] width 47 height 11
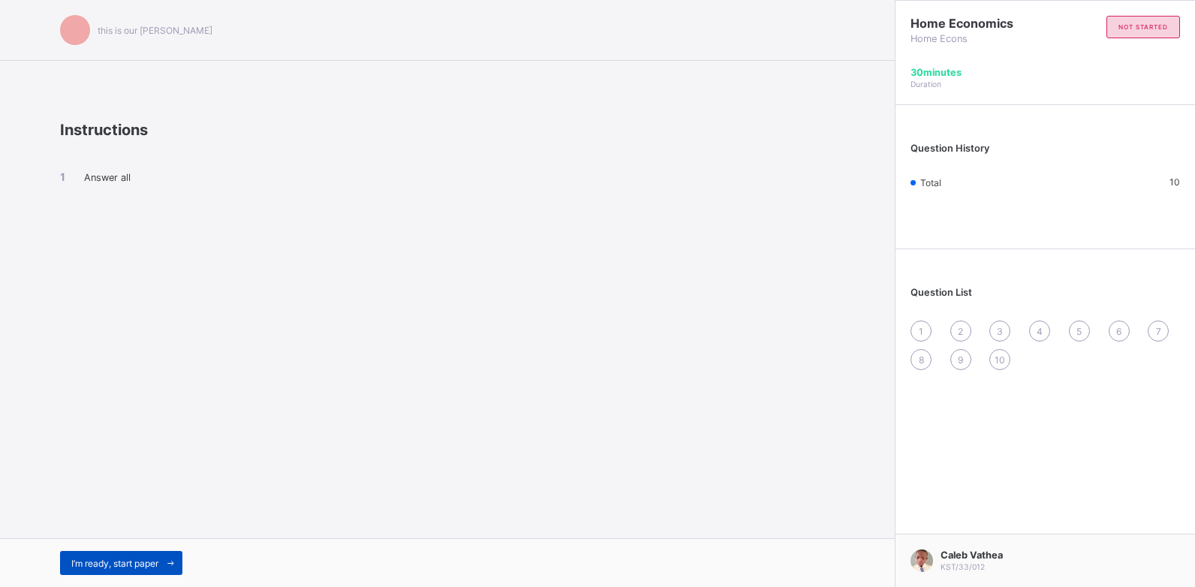
click at [174, 560] on icon at bounding box center [170, 563] width 11 height 10
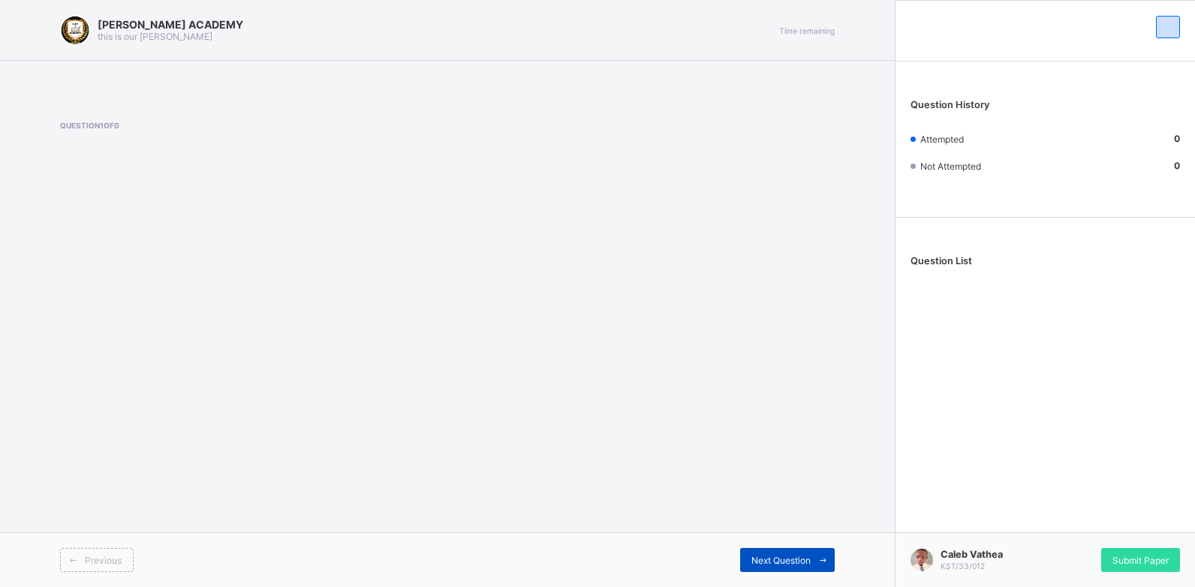
click at [795, 553] on div "Next Question" at bounding box center [787, 560] width 95 height 24
click at [820, 552] on span at bounding box center [822, 560] width 24 height 24
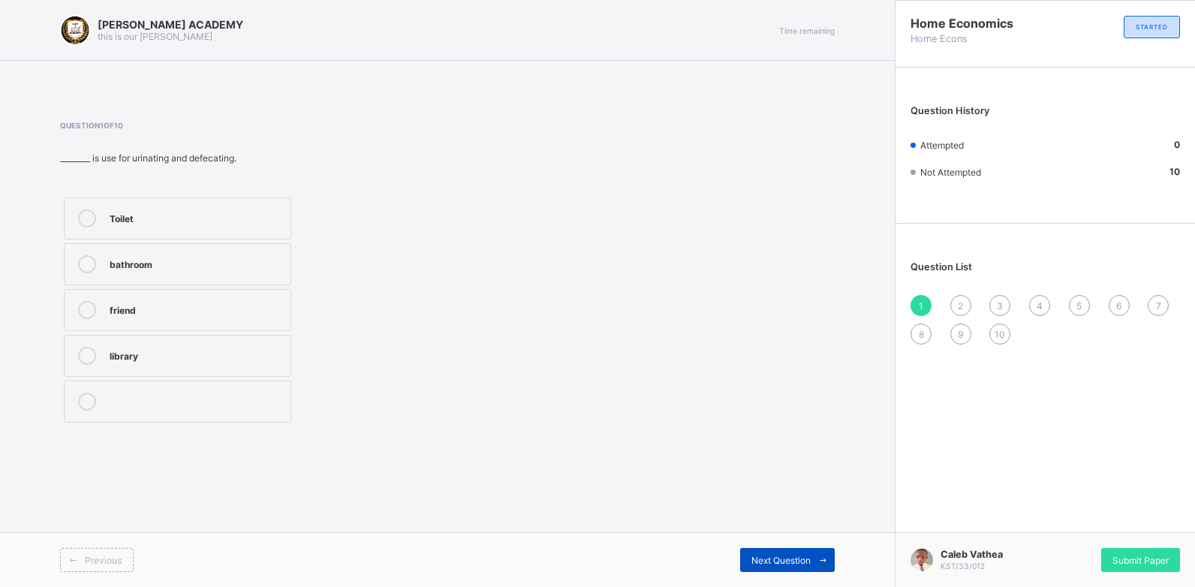
click at [820, 552] on span at bounding box center [822, 560] width 24 height 24
click at [919, 303] on span "1" at bounding box center [921, 305] width 5 height 11
click at [257, 212] on div "Toilet" at bounding box center [196, 216] width 173 height 15
click at [761, 552] on div "Next Question" at bounding box center [787, 560] width 95 height 24
click at [247, 251] on label "Library" at bounding box center [177, 264] width 227 height 42
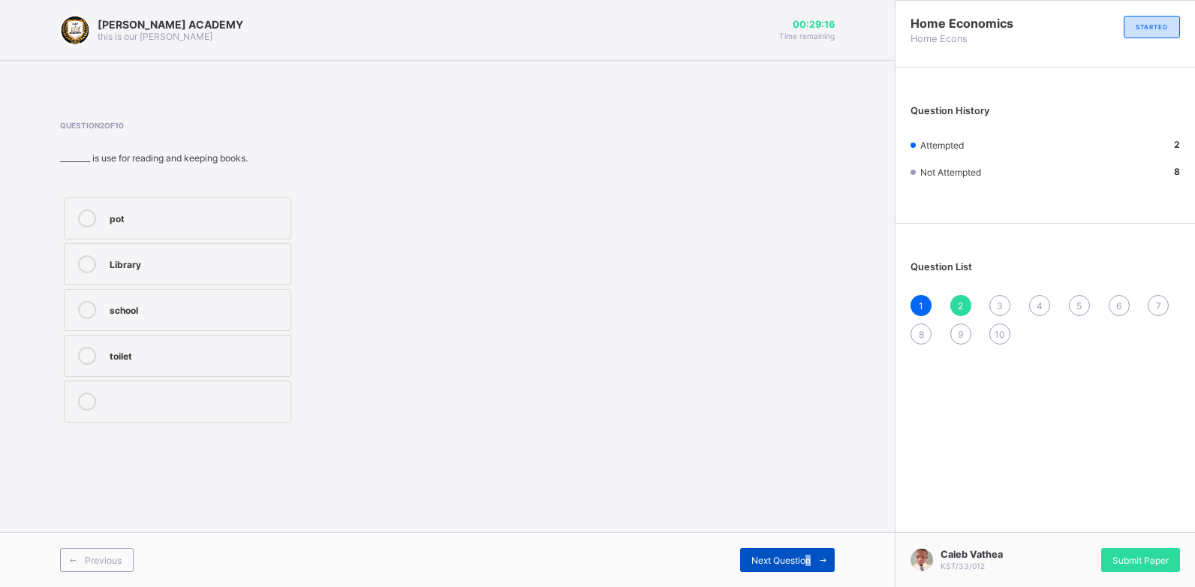
drag, startPoint x: 822, startPoint y: 554, endPoint x: 806, endPoint y: 554, distance: 15.8
click at [806, 554] on div "Next Question" at bounding box center [787, 560] width 95 height 24
click at [806, 555] on span "Next Question" at bounding box center [780, 560] width 59 height 11
click at [996, 301] on div "3" at bounding box center [999, 305] width 21 height 21
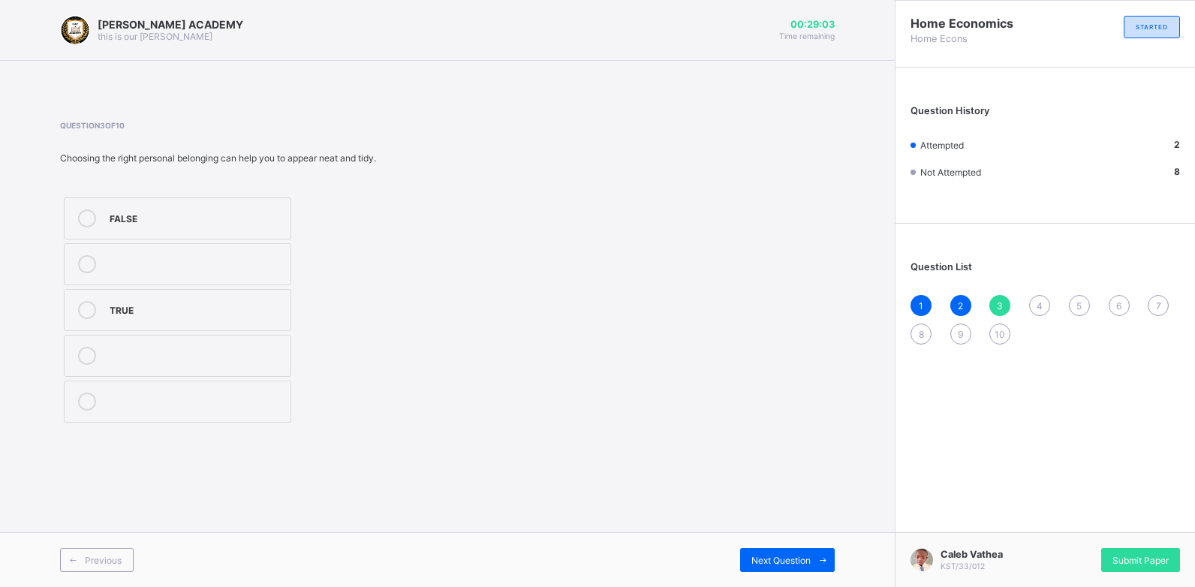
click at [694, 311] on div "Question 3 of 10 Choosing the right personal belonging can help you to appear n…" at bounding box center [447, 273] width 774 height 305
click at [275, 317] on div "TRUE" at bounding box center [196, 310] width 173 height 18
click at [821, 551] on span at bounding box center [822, 560] width 24 height 24
click at [274, 205] on label "age" at bounding box center [177, 218] width 227 height 42
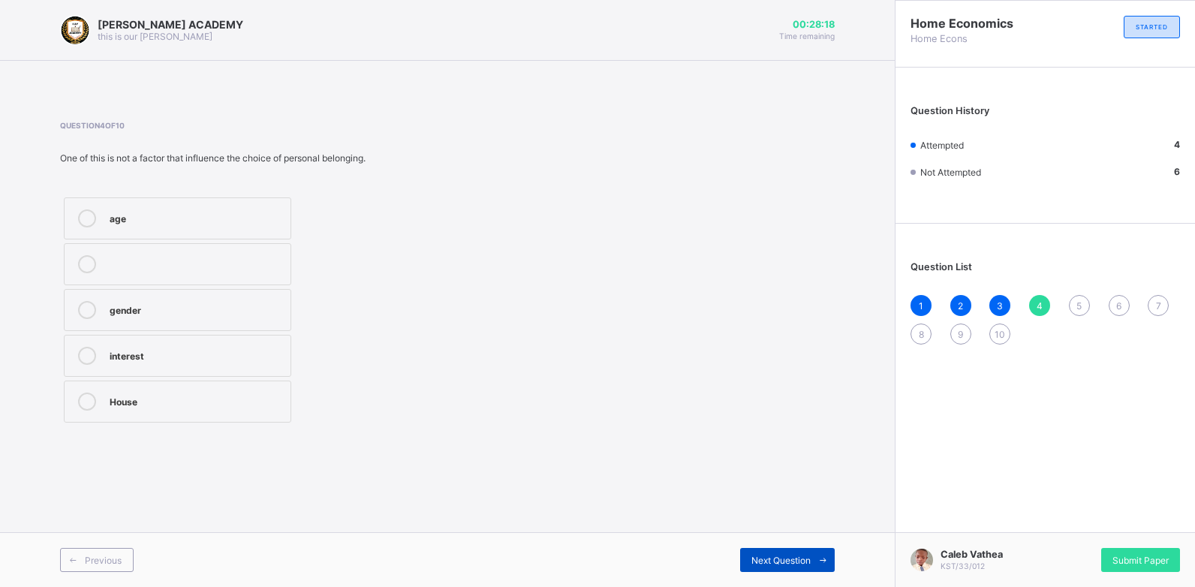
click at [816, 554] on span at bounding box center [822, 560] width 24 height 24
click at [1071, 301] on div "5" at bounding box center [1079, 305] width 21 height 21
click at [267, 202] on label "TRUE" at bounding box center [177, 218] width 227 height 42
click at [798, 556] on span "Next Question" at bounding box center [780, 560] width 59 height 11
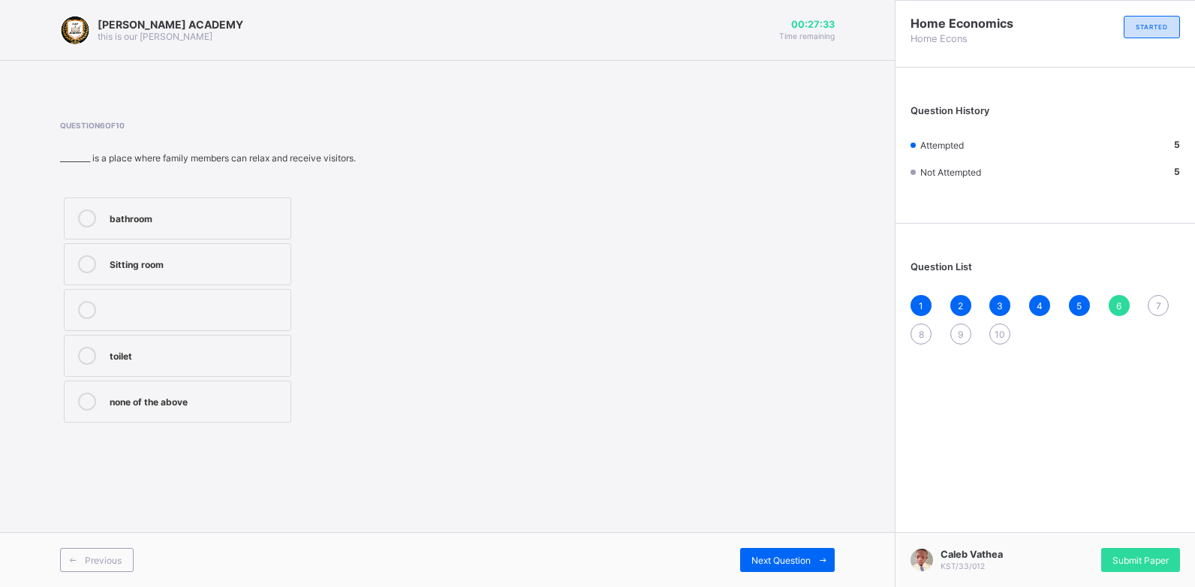
click at [272, 254] on label "Sitting room" at bounding box center [177, 264] width 227 height 42
click at [820, 555] on icon at bounding box center [822, 560] width 11 height 10
click at [187, 299] on label "House" at bounding box center [177, 310] width 227 height 42
click at [812, 550] on span at bounding box center [822, 560] width 24 height 24
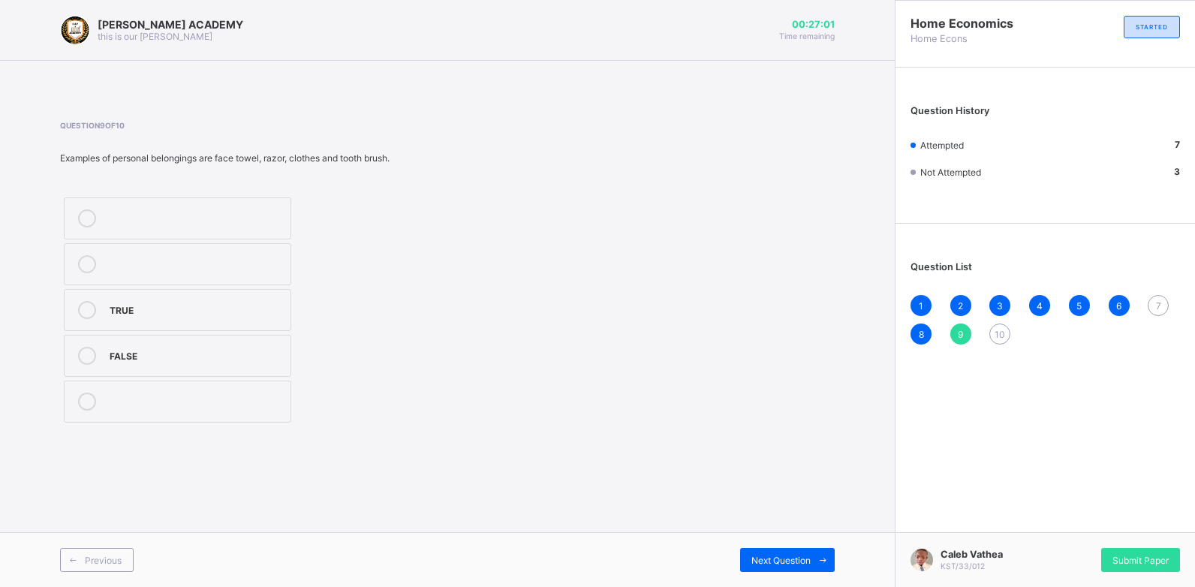
click at [242, 291] on label "TRUE" at bounding box center [177, 310] width 227 height 42
click at [819, 564] on icon at bounding box center [822, 560] width 11 height 10
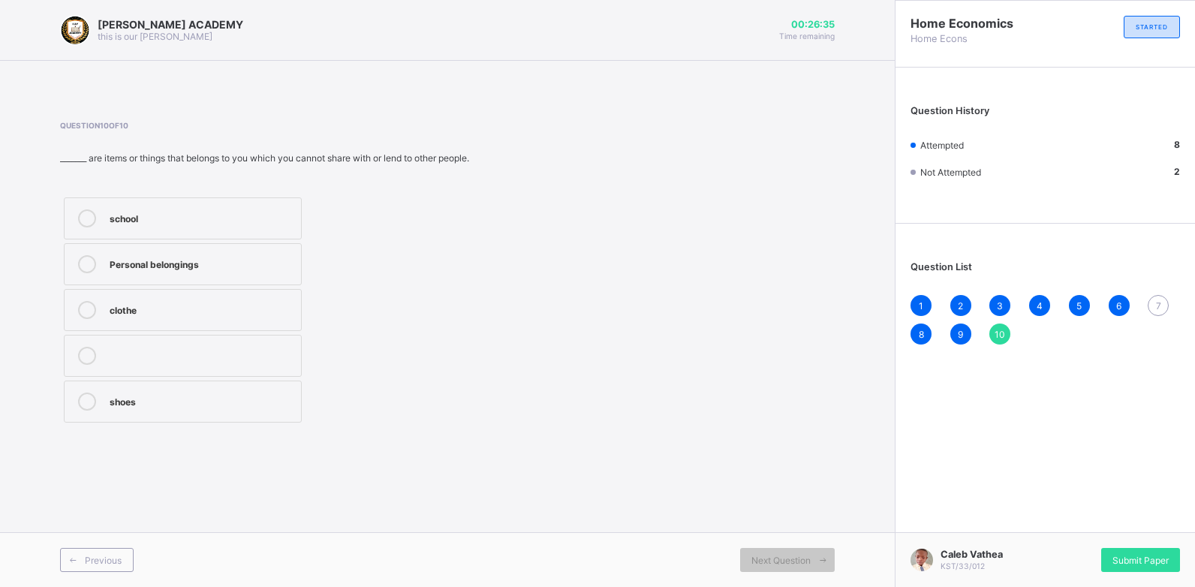
click at [273, 253] on label "Personal belongings" at bounding box center [183, 264] width 238 height 42
click at [1159, 557] on span "Submit Paper" at bounding box center [1140, 560] width 56 height 11
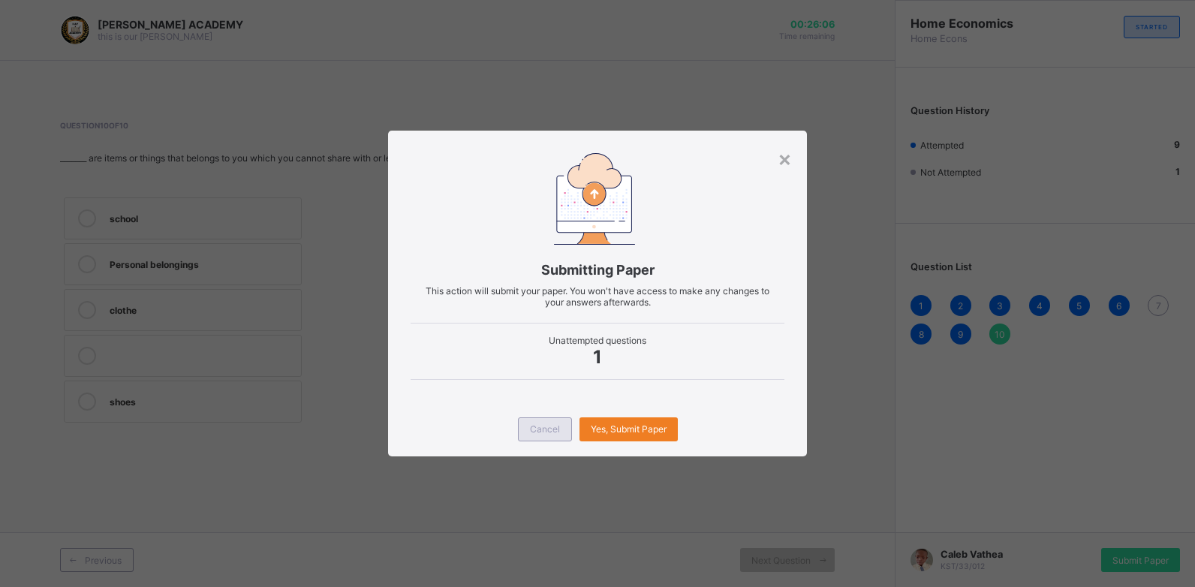
click at [550, 425] on span "Cancel" at bounding box center [545, 428] width 30 height 11
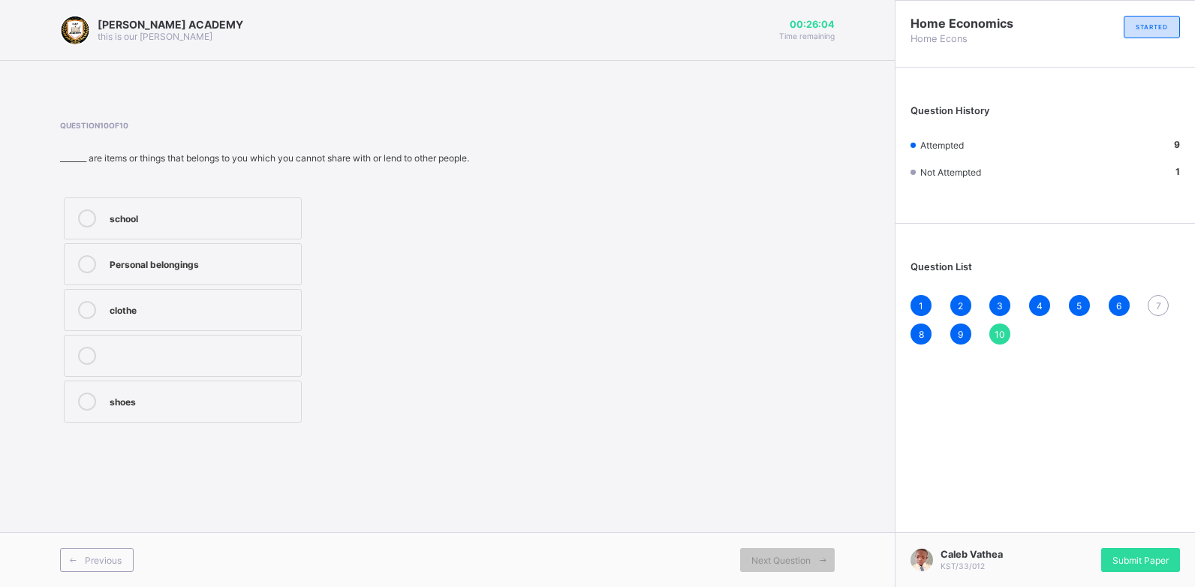
click at [1156, 301] on span "7" at bounding box center [1158, 305] width 5 height 11
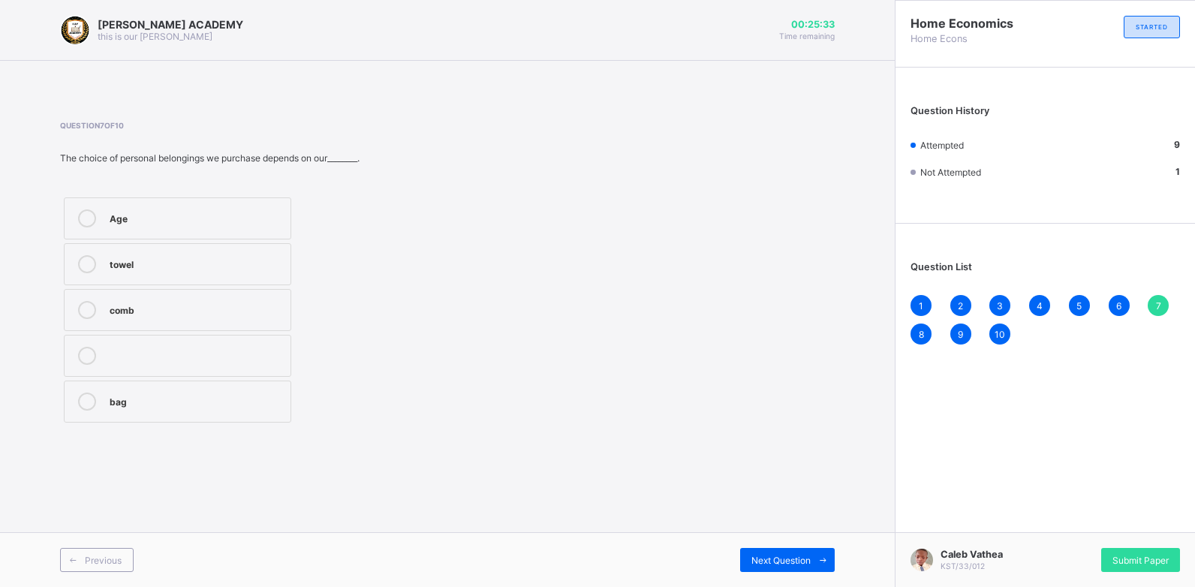
click at [233, 214] on div "Age" at bounding box center [196, 216] width 173 height 15
click at [1163, 555] on span "Submit Paper" at bounding box center [1140, 560] width 56 height 11
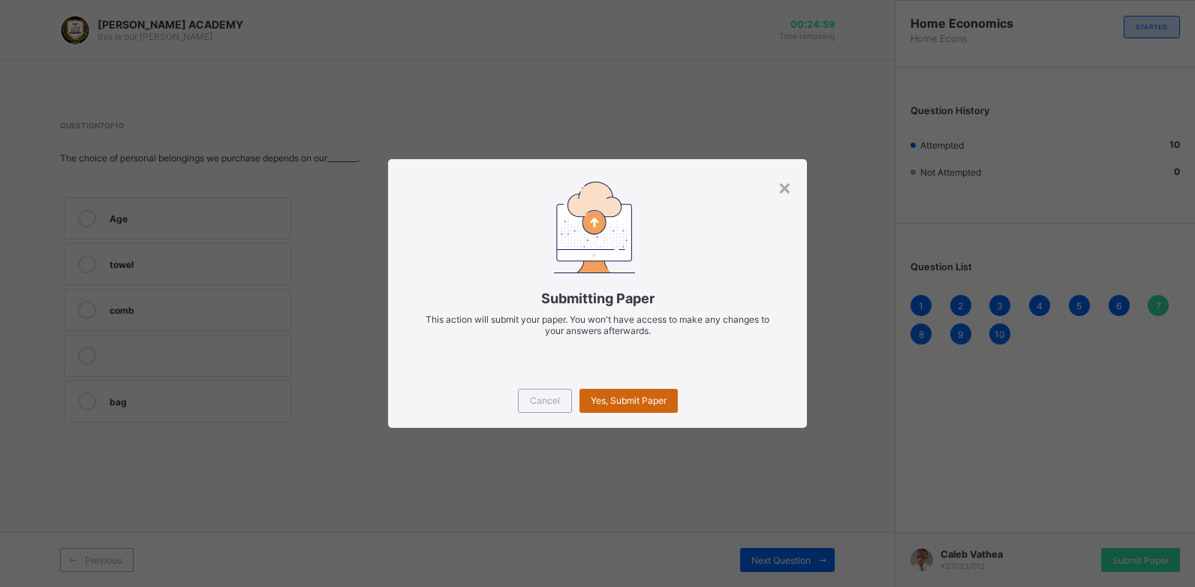
click at [610, 398] on span "Yes, Submit Paper" at bounding box center [629, 400] width 76 height 11
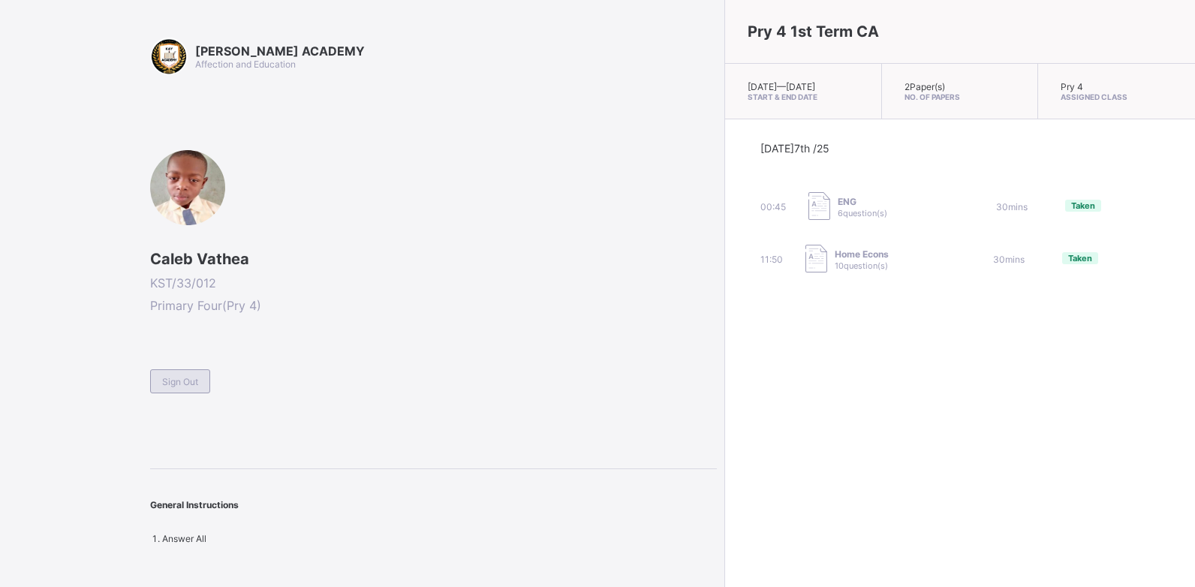
click at [201, 389] on div "Sign Out" at bounding box center [180, 381] width 60 height 24
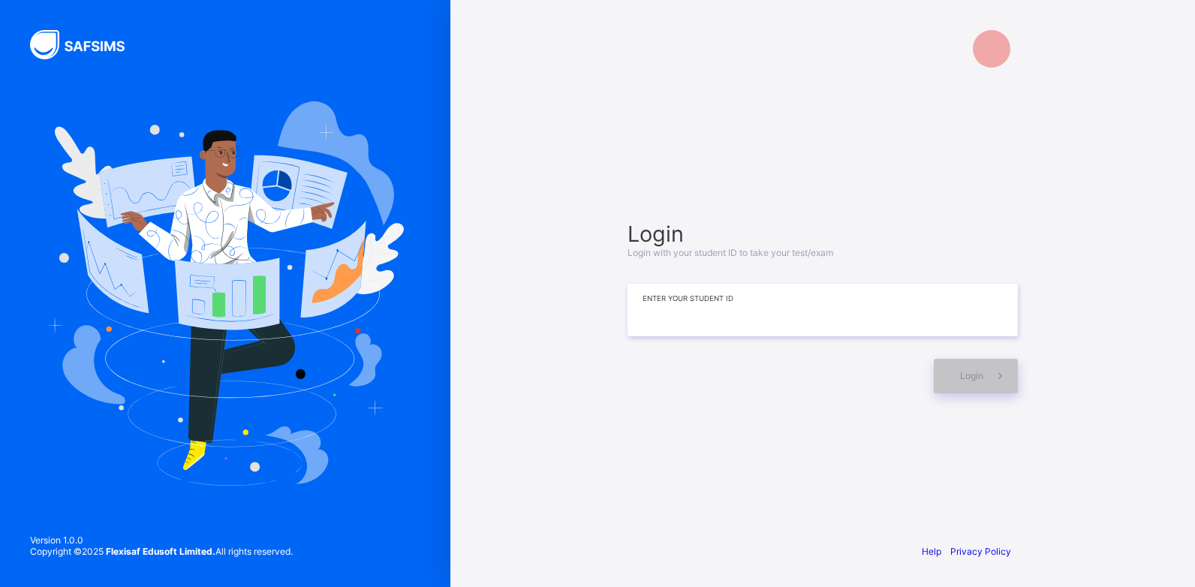
click at [660, 317] on input at bounding box center [822, 310] width 390 height 53
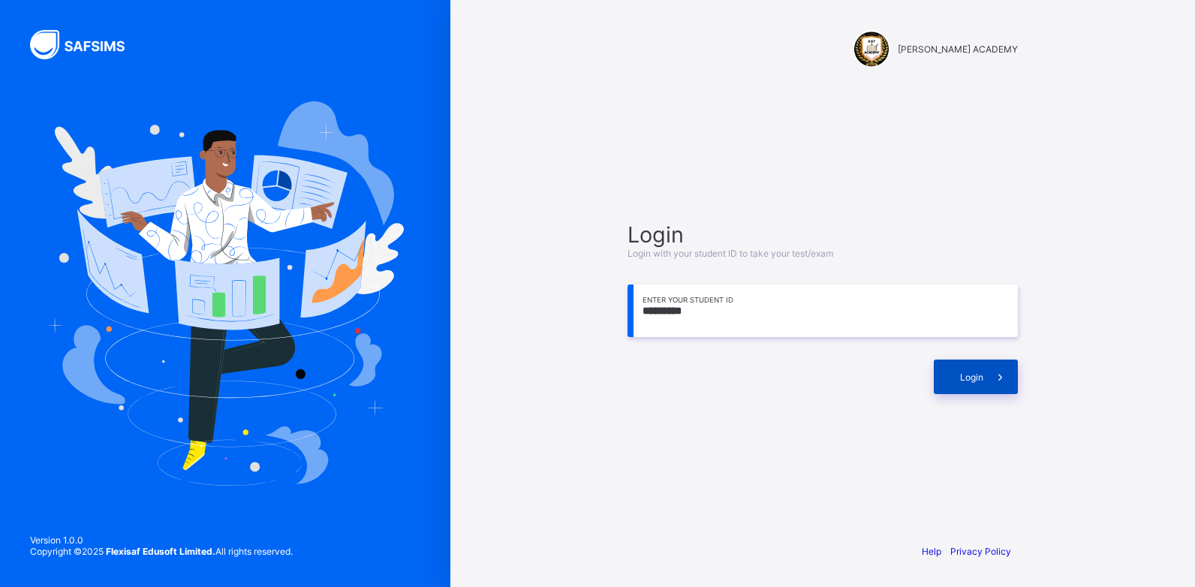
type input "*********"
click at [948, 368] on div "Login" at bounding box center [976, 376] width 84 height 35
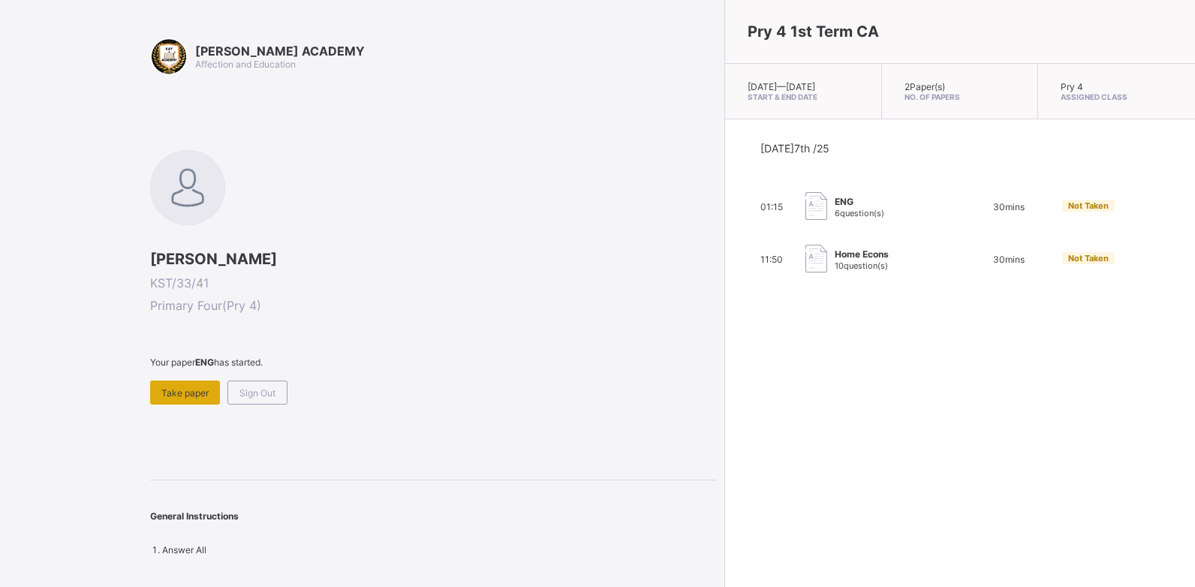
click at [185, 383] on div "Take paper" at bounding box center [185, 392] width 70 height 24
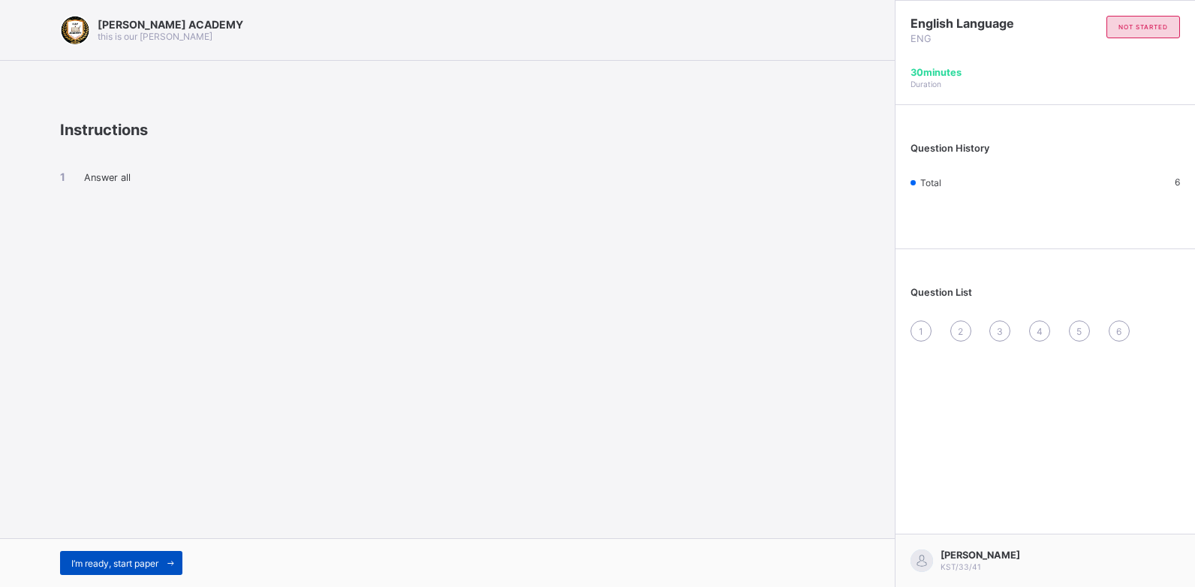
click at [147, 553] on div "I’m ready, start paper" at bounding box center [121, 563] width 122 height 24
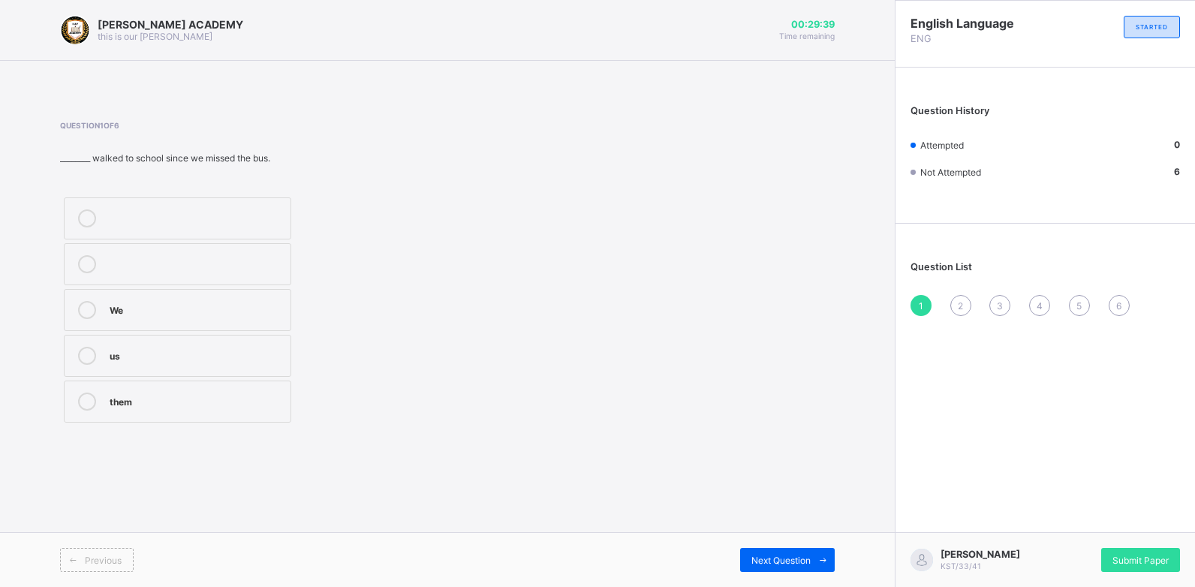
click at [128, 302] on div "We" at bounding box center [196, 308] width 173 height 15
click at [749, 553] on div "Next Question" at bounding box center [787, 560] width 95 height 24
click at [166, 310] on div "Pronouns" at bounding box center [196, 308] width 173 height 15
click at [753, 553] on div "Next Question" at bounding box center [787, 560] width 95 height 24
click at [254, 368] on div "a, a" at bounding box center [206, 365] width 192 height 15
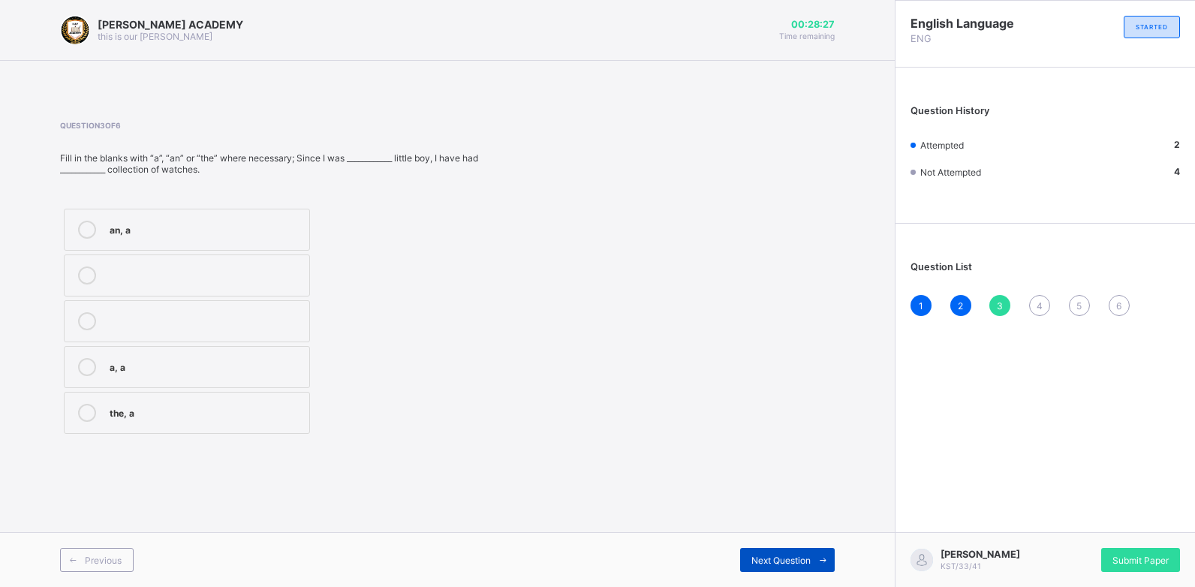
click at [749, 552] on div "Next Question" at bounding box center [787, 560] width 95 height 24
click at [766, 555] on span "Next Question" at bounding box center [780, 560] width 59 height 11
click at [1040, 306] on span "4" at bounding box center [1039, 305] width 6 height 11
click at [175, 281] on div "a, an" at bounding box center [206, 273] width 192 height 15
click at [1080, 302] on span "5" at bounding box center [1078, 305] width 5 height 11
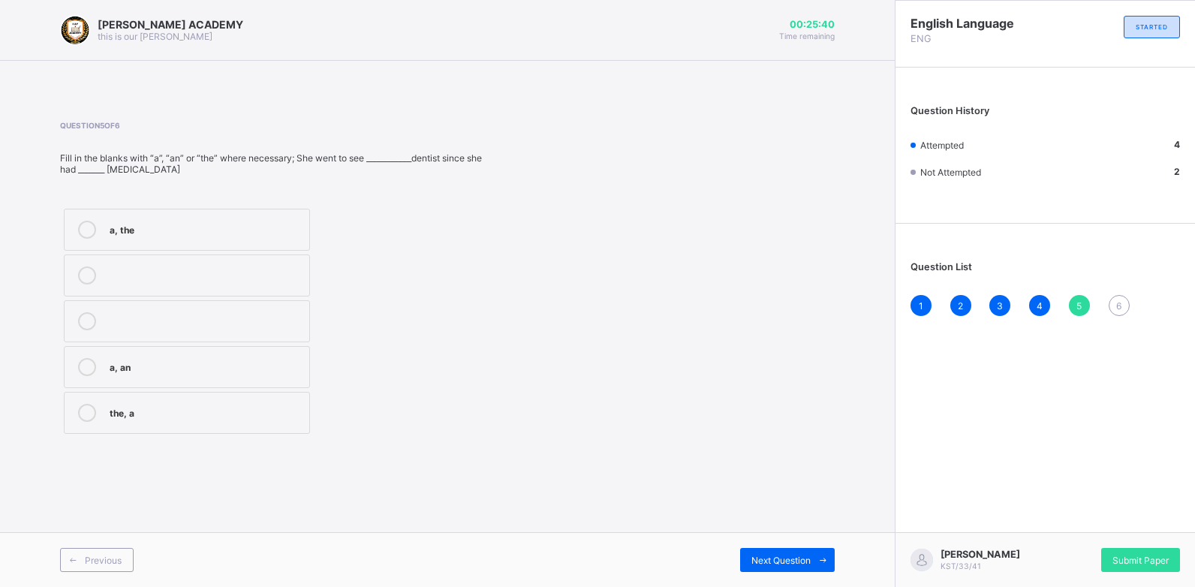
click at [210, 225] on div "a, the" at bounding box center [206, 228] width 192 height 15
click at [1120, 301] on span "6" at bounding box center [1118, 305] width 5 height 11
click at [134, 283] on div "a, an" at bounding box center [208, 275] width 197 height 18
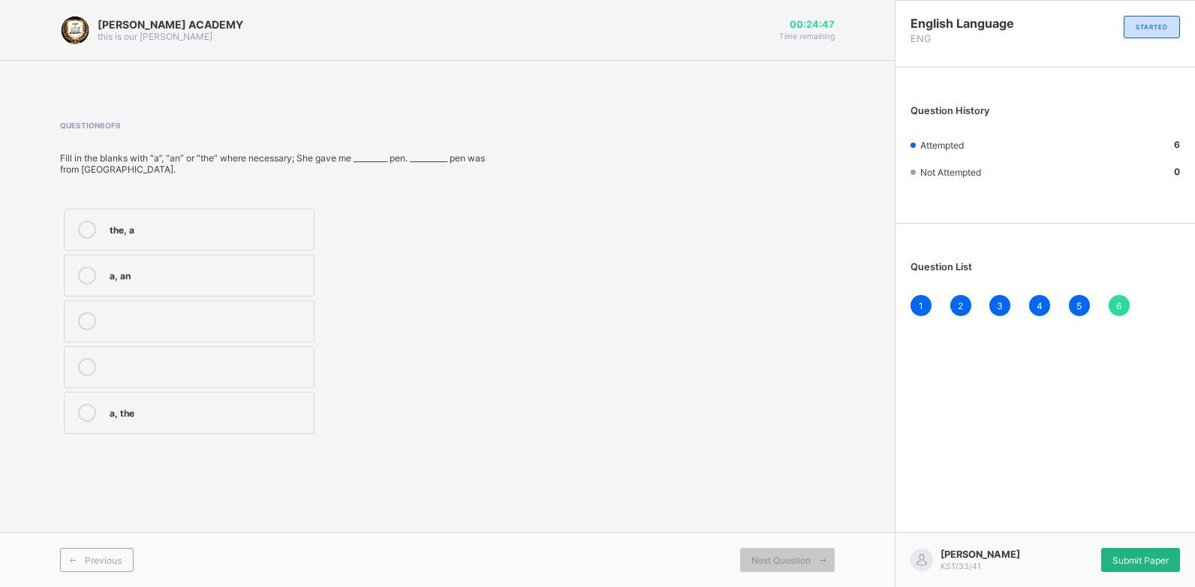
click at [1130, 552] on div "Submit Paper" at bounding box center [1140, 560] width 79 height 24
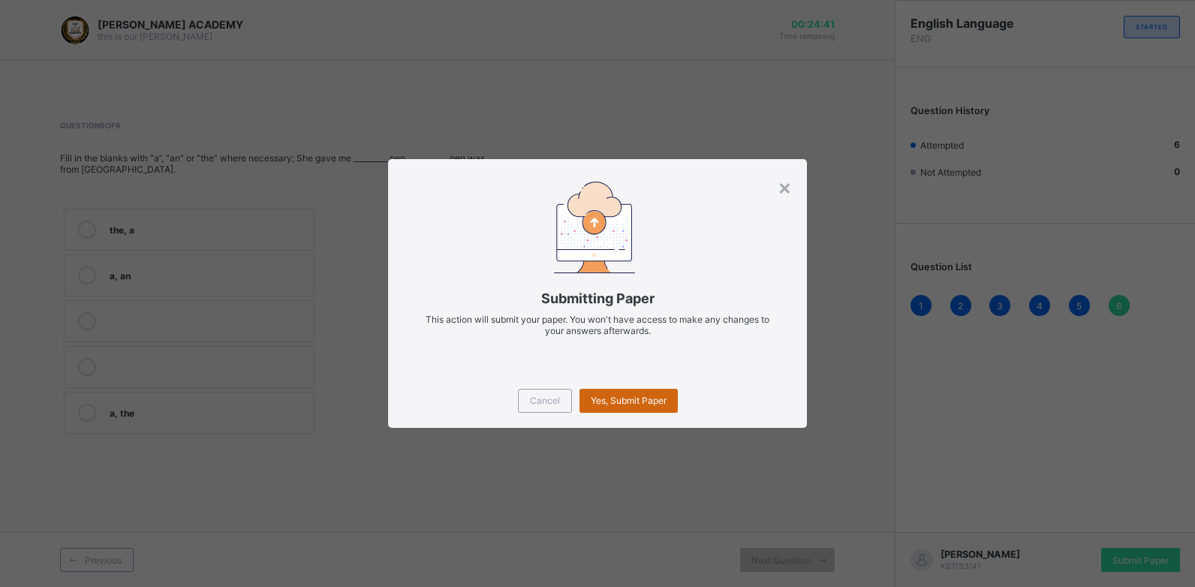
click at [631, 401] on span "Yes, Submit Paper" at bounding box center [629, 400] width 76 height 11
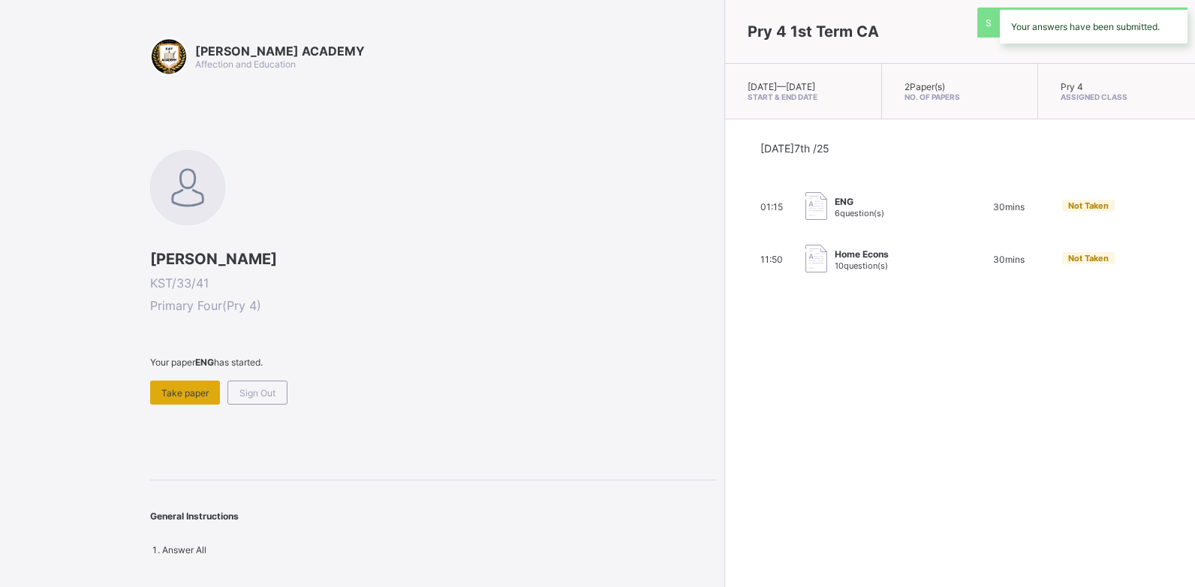
click at [188, 398] on div "Take paper" at bounding box center [185, 392] width 70 height 24
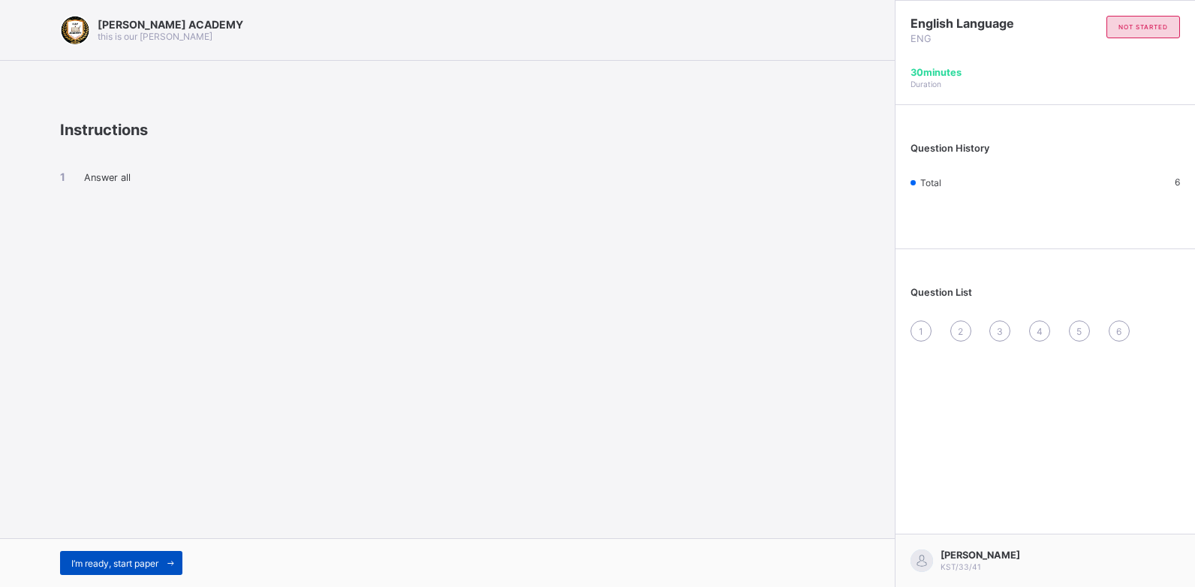
click at [145, 558] on span "I’m ready, start paper" at bounding box center [114, 563] width 87 height 11
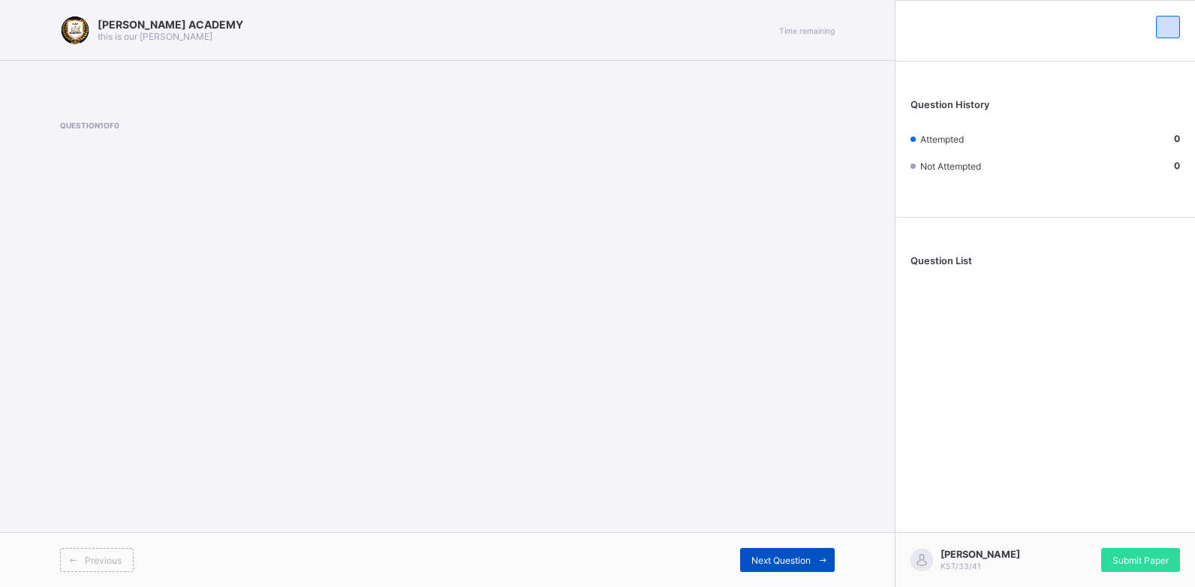
click at [759, 552] on div "Next Question" at bounding box center [787, 560] width 95 height 24
click at [110, 561] on span "Previous" at bounding box center [103, 560] width 37 height 11
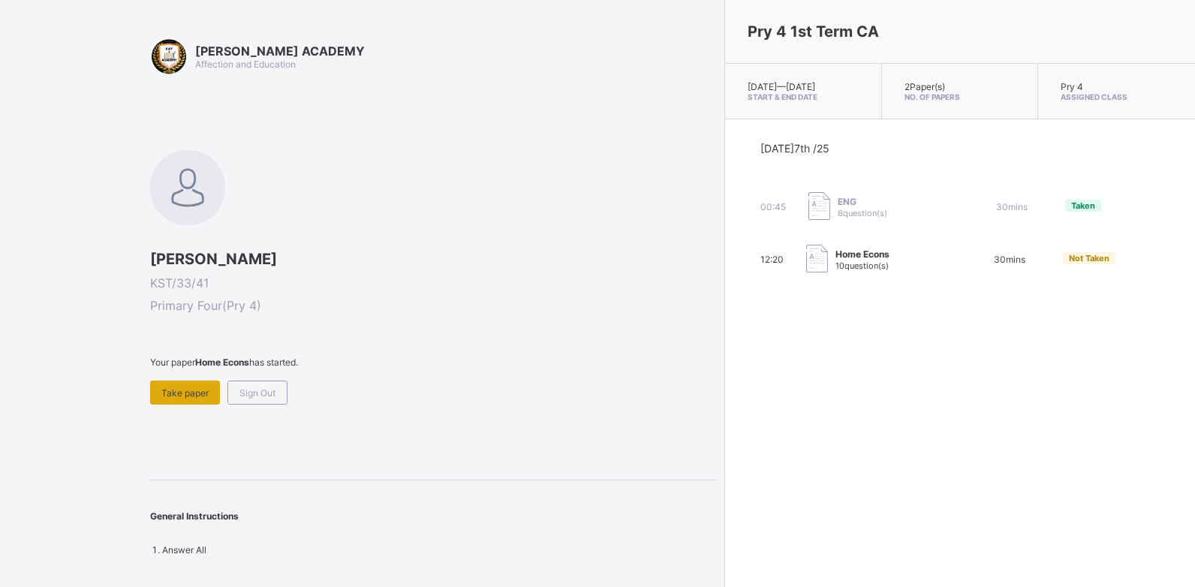
click at [192, 389] on span "Take paper" at bounding box center [184, 392] width 47 height 11
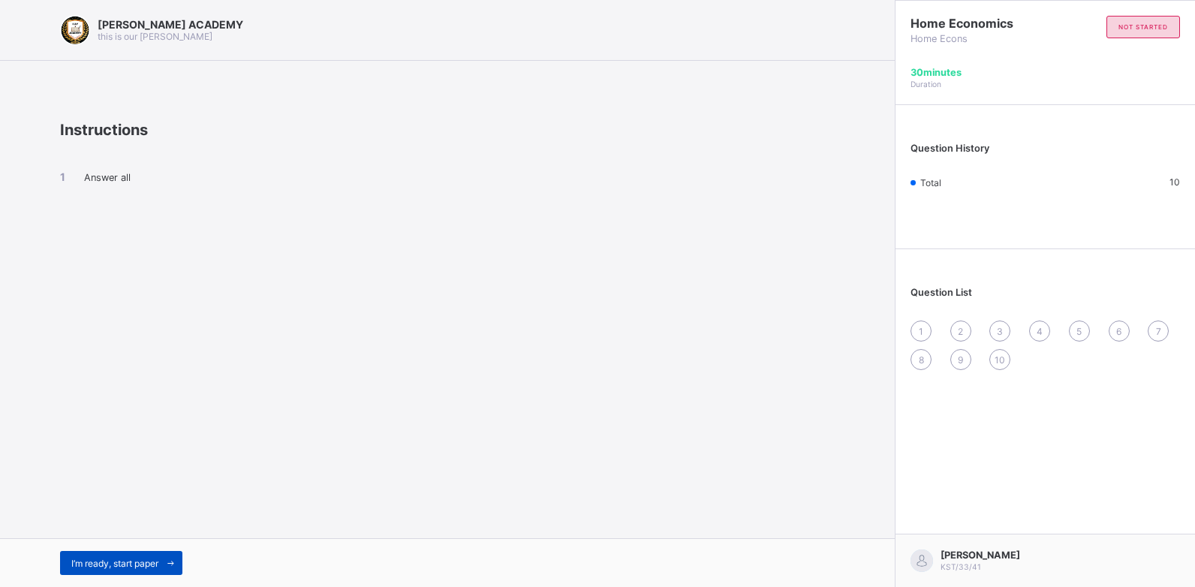
click at [134, 567] on span "I’m ready, start paper" at bounding box center [114, 563] width 87 height 11
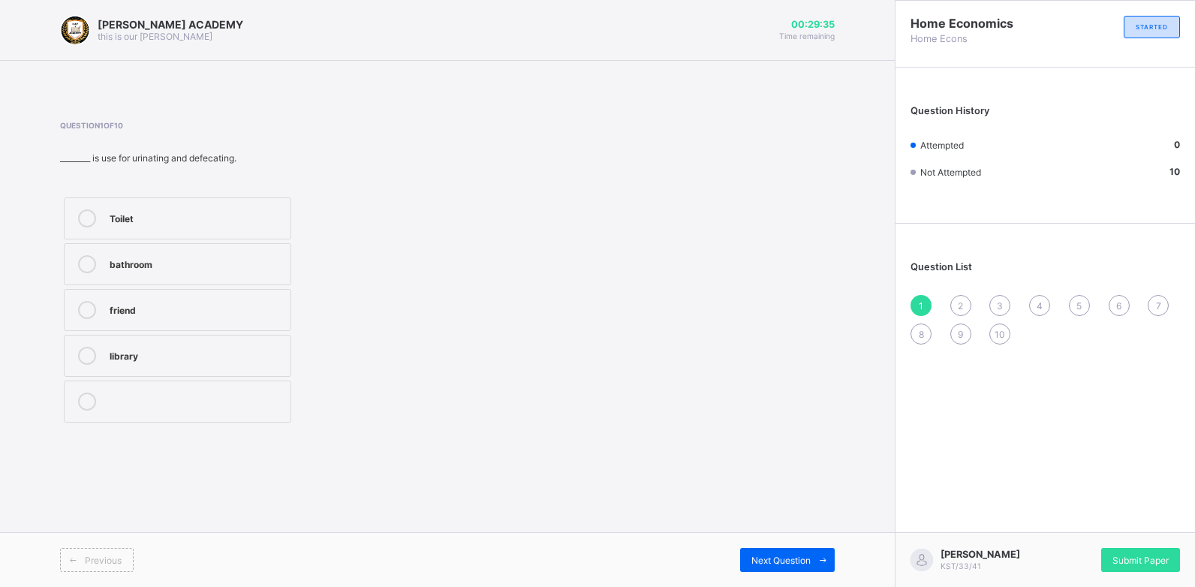
click at [126, 213] on div "Toilet" at bounding box center [196, 216] width 173 height 15
click at [764, 556] on span "Next Question" at bounding box center [780, 560] width 59 height 11
click at [134, 260] on div "Library" at bounding box center [196, 262] width 173 height 15
click at [760, 552] on div "Next Question" at bounding box center [787, 560] width 95 height 24
click at [219, 316] on div "TRUE" at bounding box center [196, 310] width 173 height 18
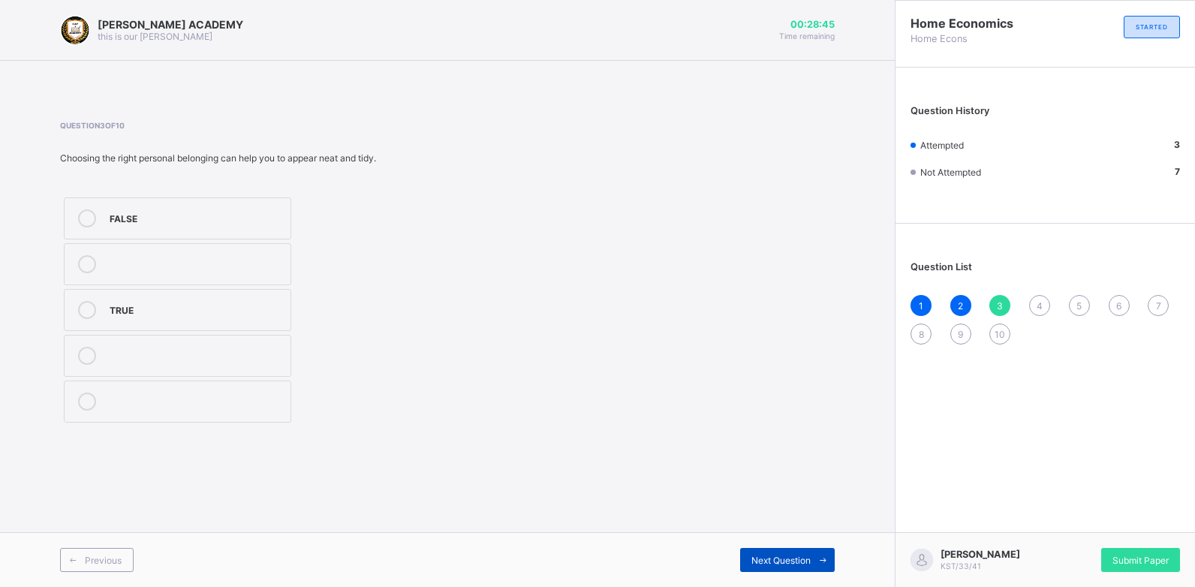
click at [774, 553] on div "Next Question" at bounding box center [787, 560] width 95 height 24
click at [1041, 305] on span "4" at bounding box center [1039, 305] width 6 height 11
click at [233, 302] on div "gender" at bounding box center [196, 308] width 173 height 15
click at [750, 550] on div "Next Question" at bounding box center [787, 560] width 95 height 24
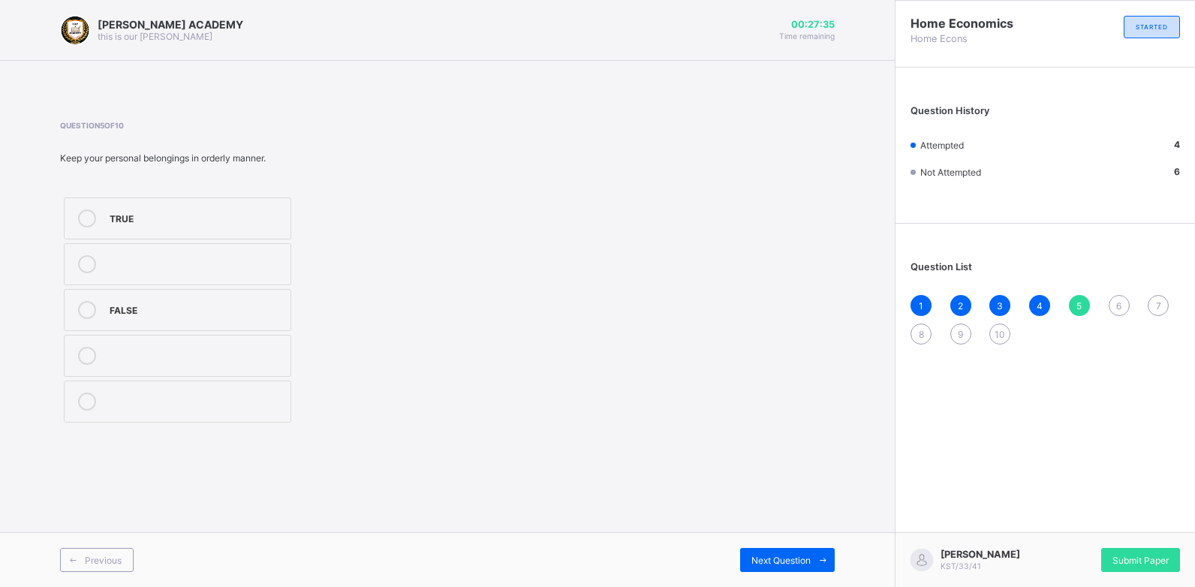
click at [119, 209] on label "TRUE" at bounding box center [177, 218] width 227 height 42
click at [793, 553] on div "Next Question" at bounding box center [787, 560] width 95 height 24
click at [167, 265] on div "Sitting room" at bounding box center [196, 262] width 173 height 15
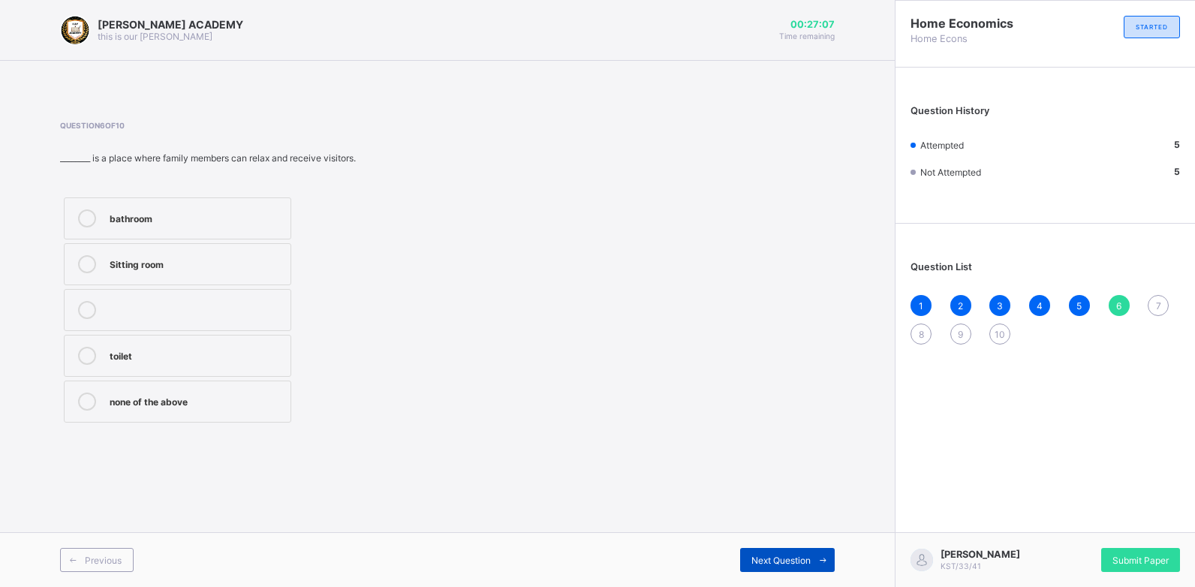
click at [762, 549] on div "Next Question" at bounding box center [787, 560] width 95 height 24
click at [153, 213] on div "Age" at bounding box center [196, 216] width 173 height 15
click at [758, 555] on span "Next Question" at bounding box center [780, 560] width 59 height 11
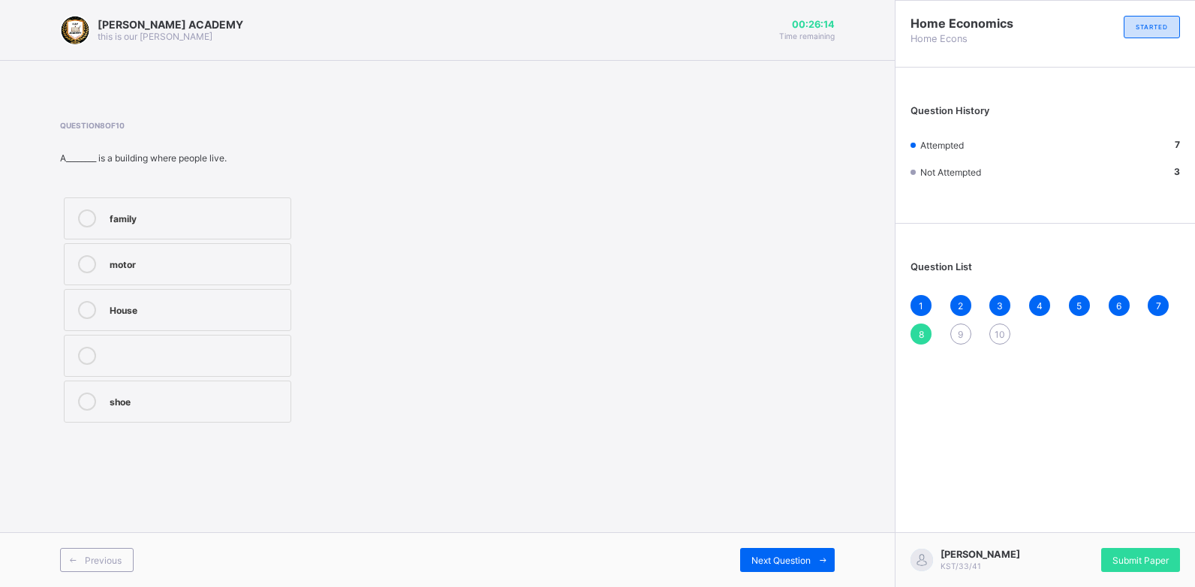
click at [179, 314] on div "House" at bounding box center [196, 308] width 173 height 15
click at [758, 549] on div "Next Question" at bounding box center [787, 560] width 95 height 24
click at [919, 334] on span "8" at bounding box center [921, 334] width 5 height 11
click at [201, 314] on div "House" at bounding box center [196, 308] width 173 height 15
click at [329, 387] on div "family motor House shoe" at bounding box center [256, 310] width 392 height 233
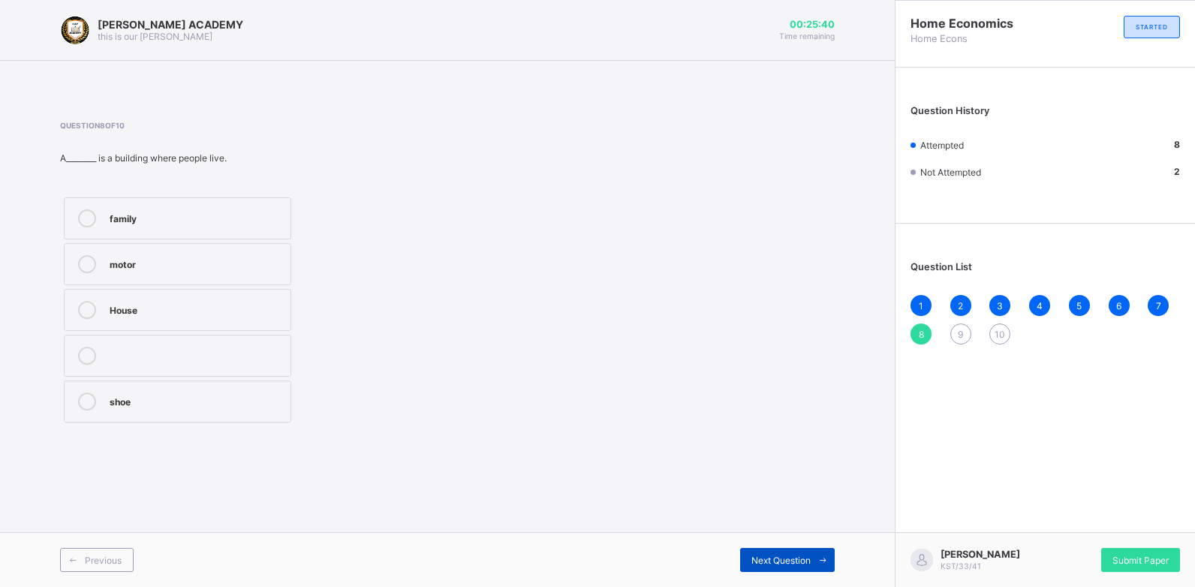
click at [786, 565] on span "Next Question" at bounding box center [780, 560] width 59 height 11
click at [777, 555] on span "Next Question" at bounding box center [780, 560] width 59 height 11
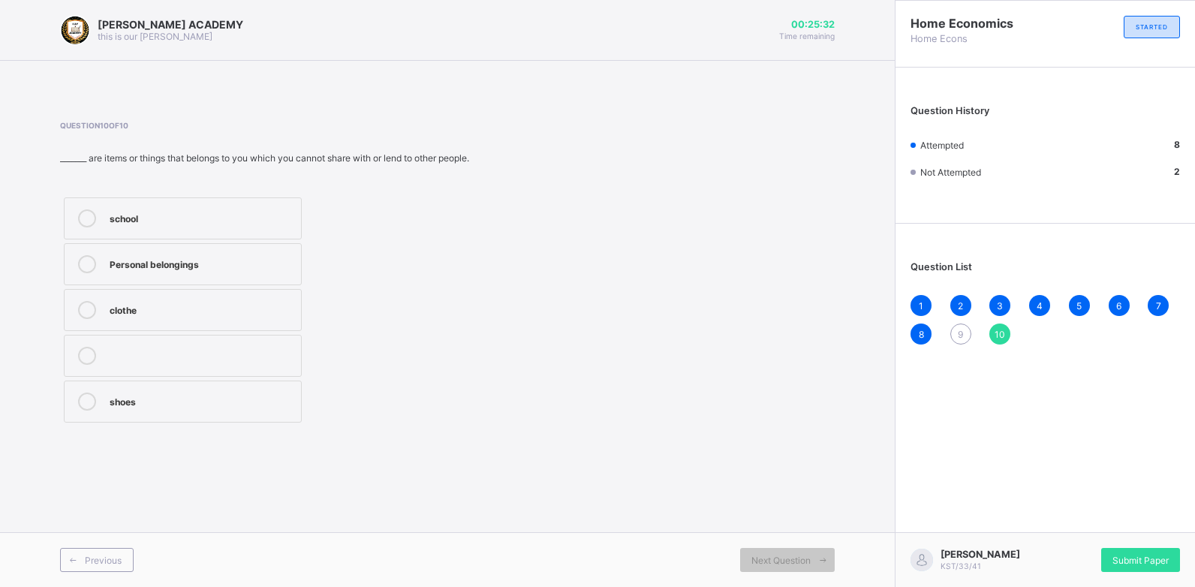
click at [958, 335] on span "9" at bounding box center [960, 334] width 5 height 11
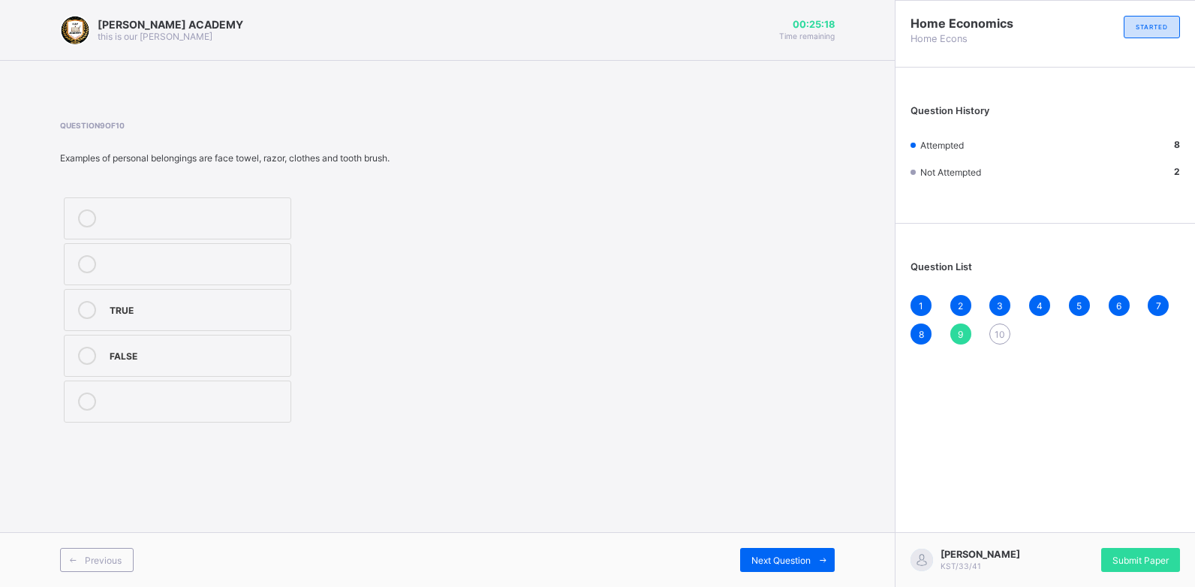
click at [192, 315] on div "TRUE" at bounding box center [196, 308] width 173 height 15
click at [768, 553] on div "Next Question" at bounding box center [787, 560] width 95 height 24
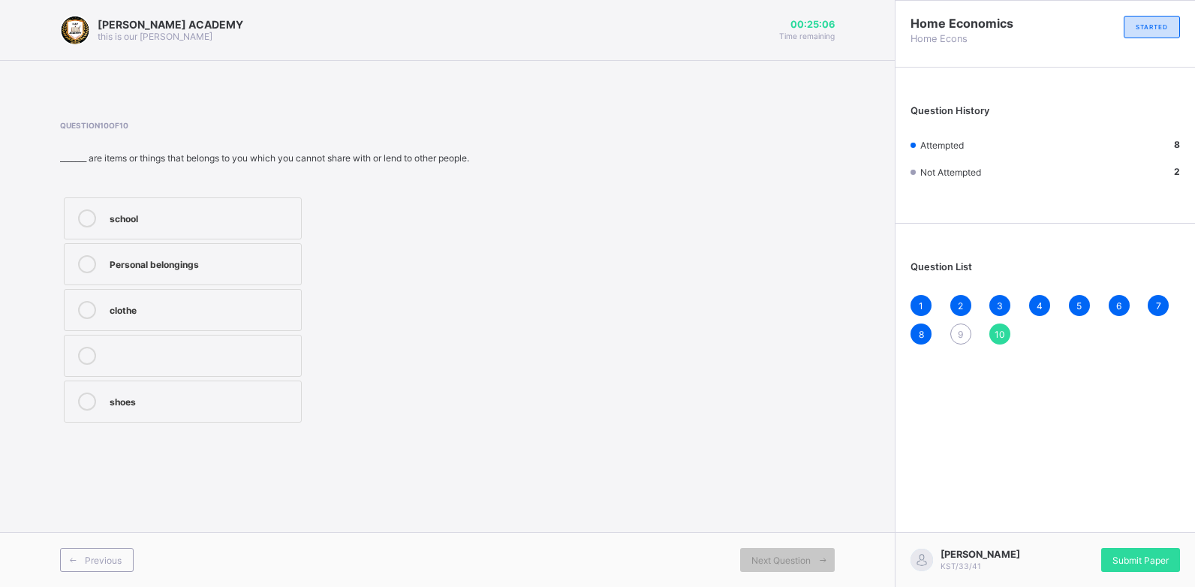
click at [959, 333] on span "9" at bounding box center [960, 334] width 5 height 11
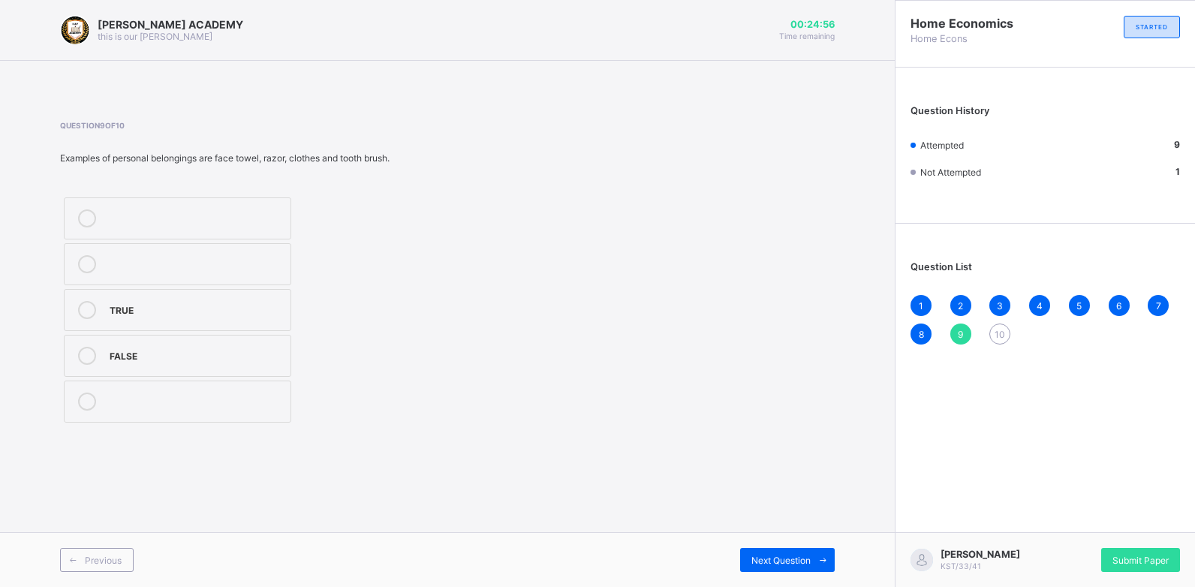
click at [89, 308] on icon at bounding box center [87, 310] width 18 height 18
click at [190, 306] on div "TRUE" at bounding box center [196, 308] width 173 height 15
click at [769, 568] on div "Next Question" at bounding box center [787, 560] width 95 height 24
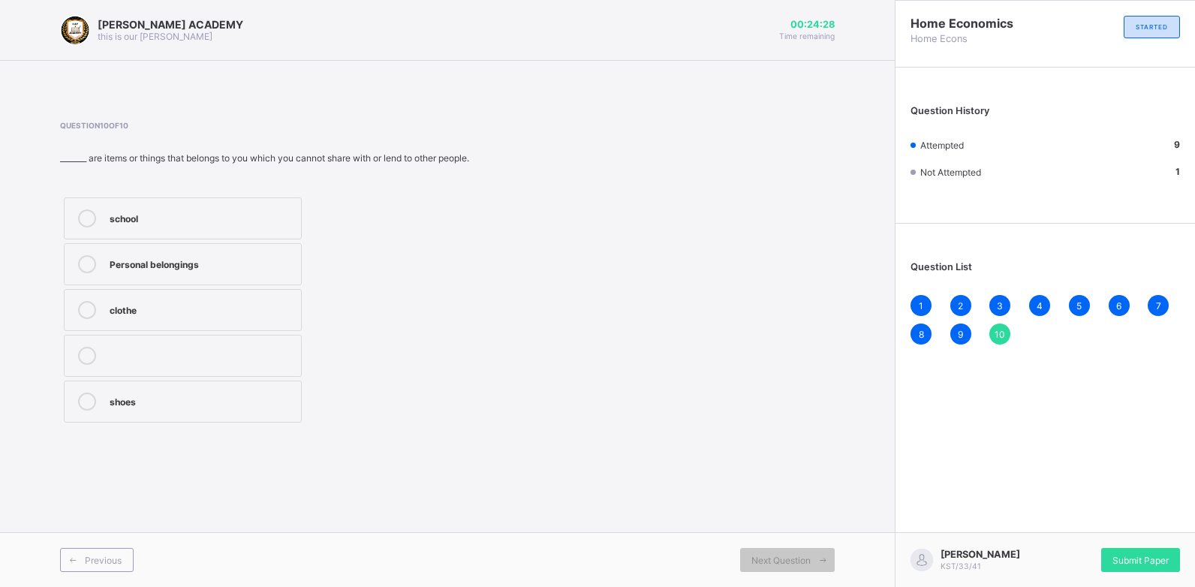
click at [131, 263] on div "Personal belongings" at bounding box center [202, 262] width 184 height 15
click at [1115, 555] on span "Submit Paper" at bounding box center [1140, 560] width 56 height 11
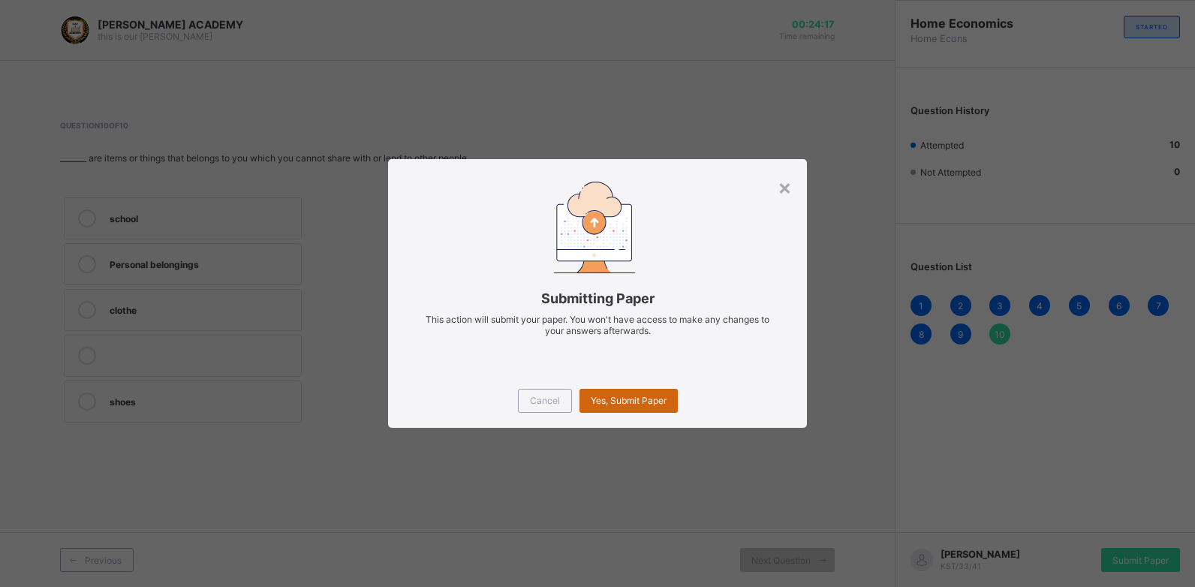
click at [645, 402] on span "Yes, Submit Paper" at bounding box center [629, 400] width 76 height 11
click at [645, 402] on div "Yes, Submit Paper" at bounding box center [628, 401] width 98 height 24
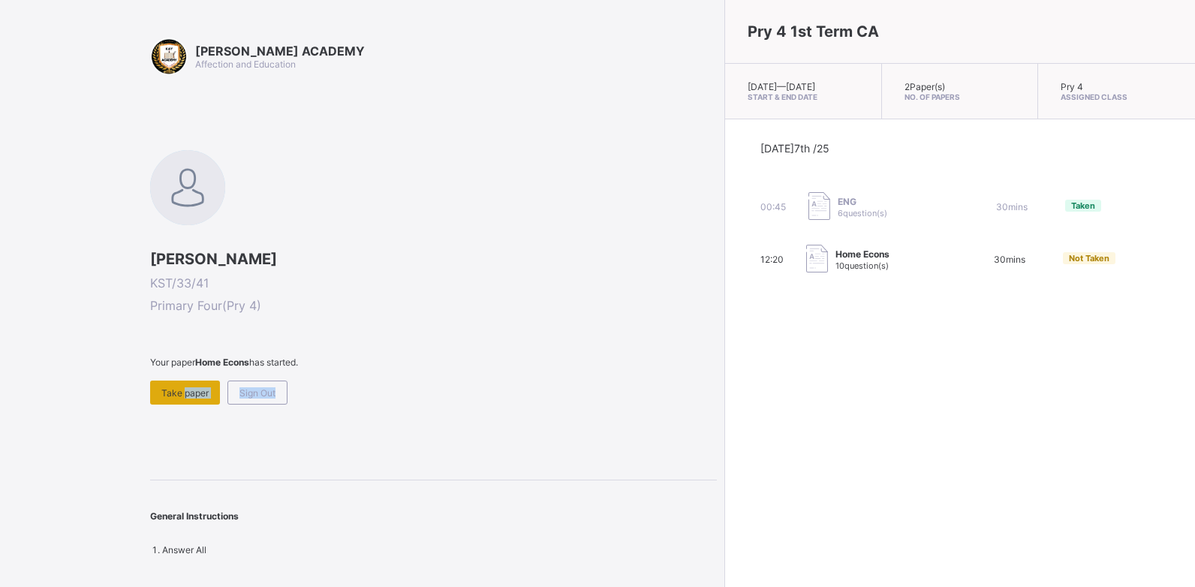
drag, startPoint x: 33, startPoint y: 429, endPoint x: 180, endPoint y: 395, distance: 150.9
click at [180, 395] on div "KAY ACADEMY Affection and Education Nawas Hassan Nasir KST/33/41 Primary Four (…" at bounding box center [358, 293] width 717 height 587
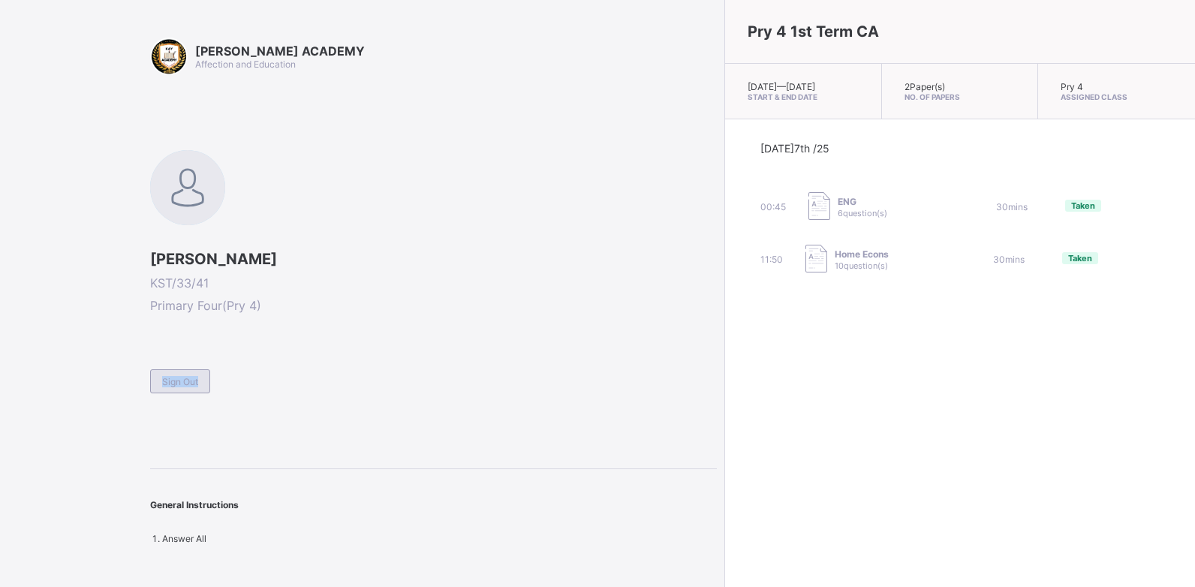
click at [186, 373] on div "Sign Out" at bounding box center [180, 381] width 60 height 24
